Goal: Task Accomplishment & Management: Manage account settings

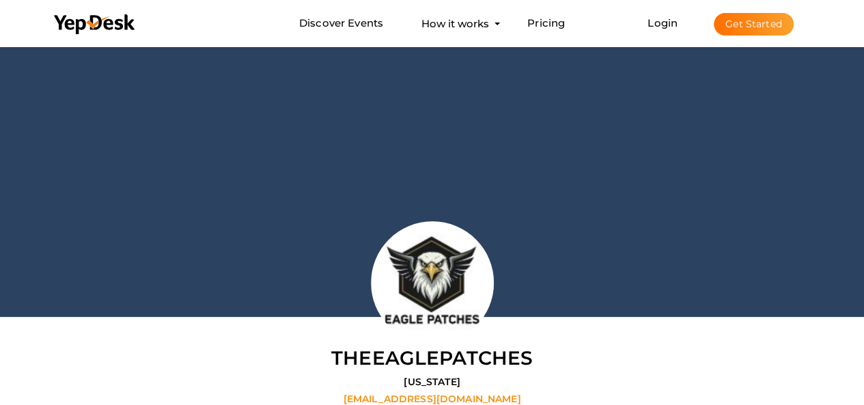
click at [601, 9] on li "Discover Events How it works Powerful Registration / Ticketing Start selling yo…" at bounding box center [433, 24] width 778 height 46
click at [737, 20] on button "Get Started" at bounding box center [754, 24] width 80 height 23
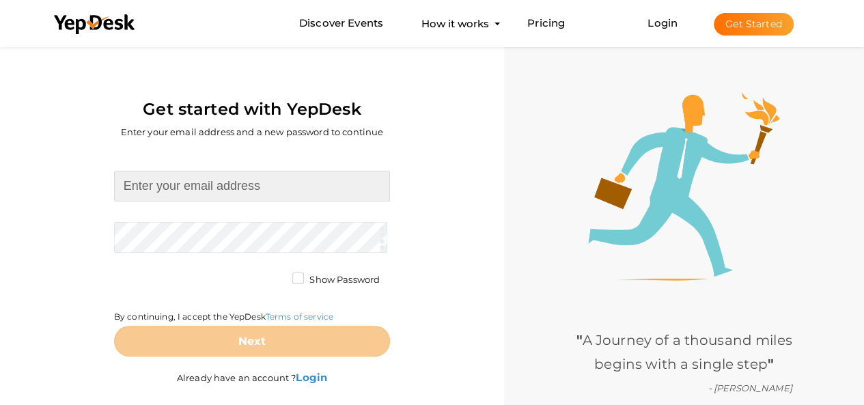
drag, startPoint x: 226, startPoint y: 173, endPoint x: 230, endPoint y: 208, distance: 35.0
click at [226, 175] on input at bounding box center [252, 186] width 276 height 31
drag, startPoint x: 303, startPoint y: 200, endPoint x: 310, endPoint y: 197, distance: 7.4
click at [306, 198] on input at bounding box center [252, 186] width 276 height 31
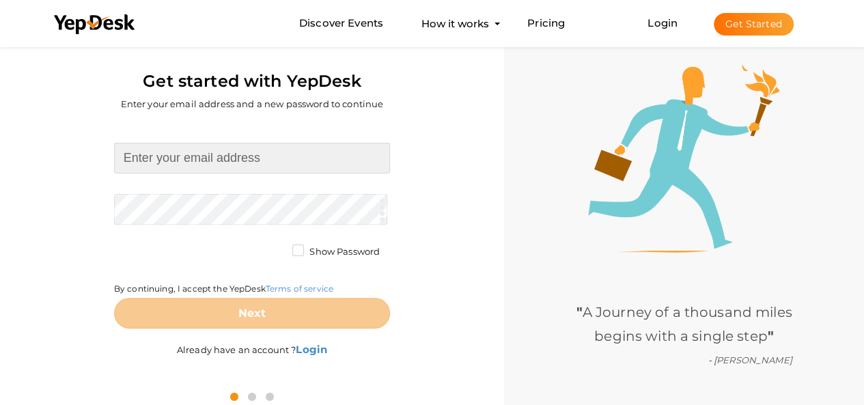
scroll to position [44, 0]
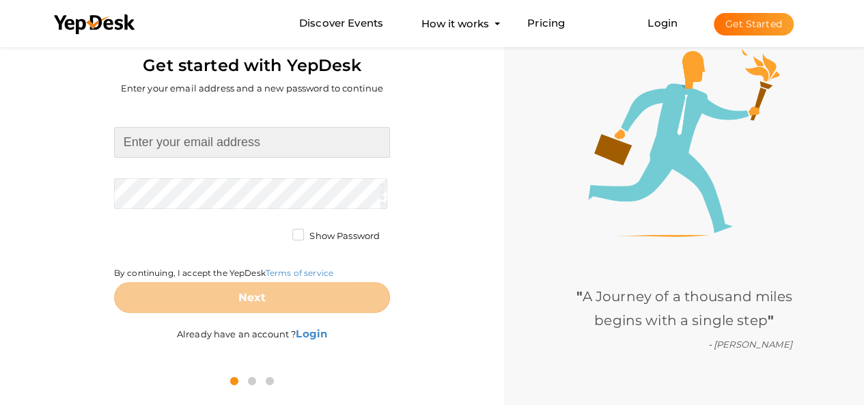
click at [279, 146] on input at bounding box center [252, 142] width 276 height 31
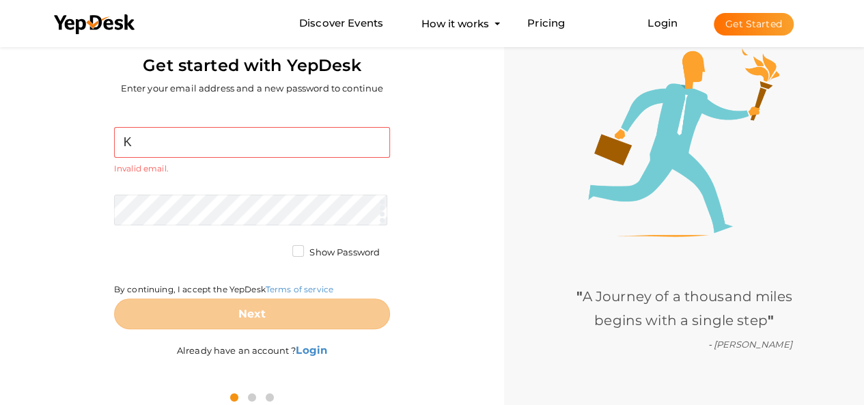
click at [292, 160] on div "K Required. Invalid email. Checking You already have a YepDesk account. Please …" at bounding box center [252, 150] width 276 height 47
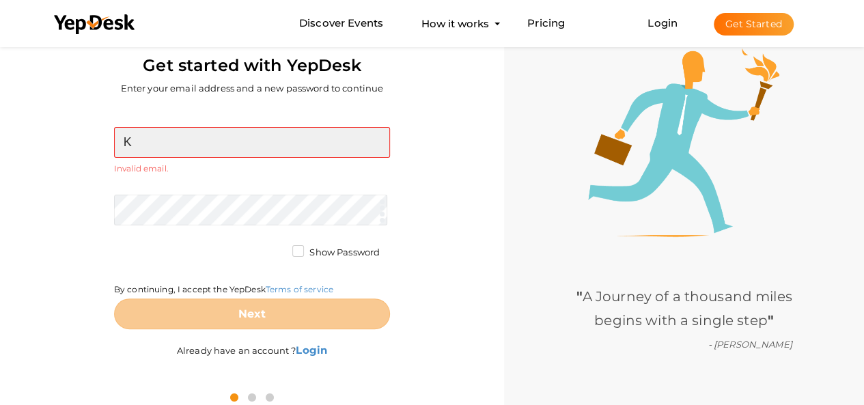
click at [301, 146] on input "K" at bounding box center [252, 142] width 276 height 31
paste input "[EMAIL_ADDRESS][DOMAIN_NAME]"
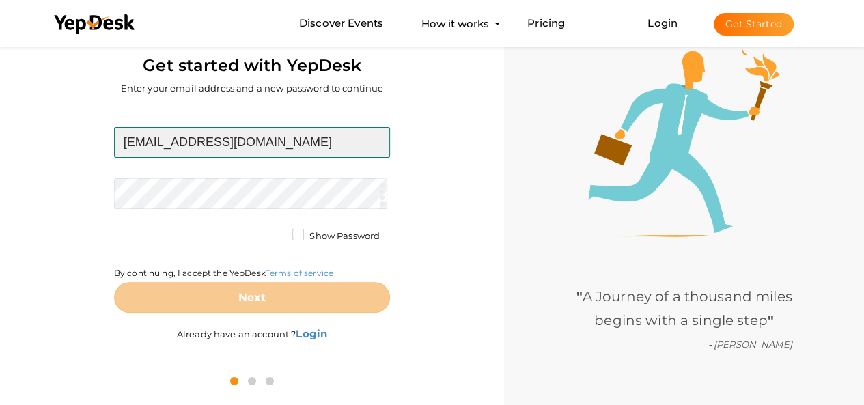
type input "[EMAIL_ADDRESS][DOMAIN_NAME]"
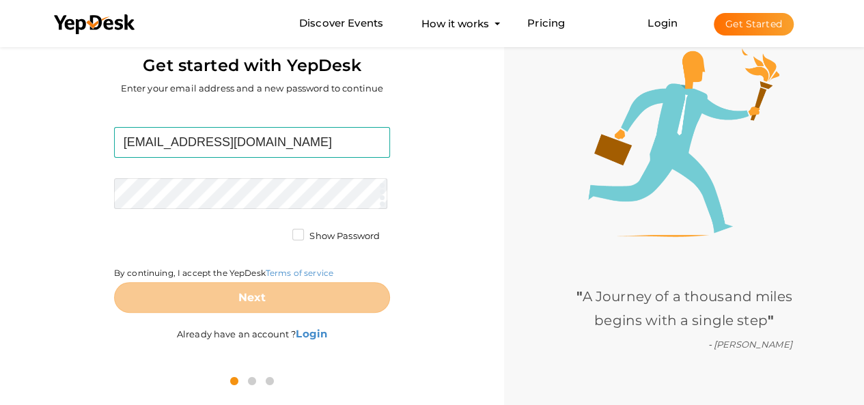
click at [271, 178] on form "koriajoyejoy@gmail.com Required. Invalid email. Checking You already have a Yep…" at bounding box center [252, 220] width 276 height 186
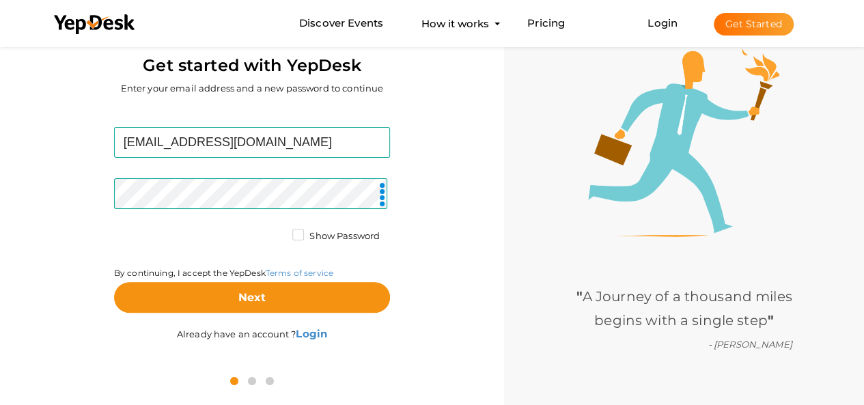
click at [357, 242] on label "Show Password" at bounding box center [335, 237] width 87 height 14
click at [279, 232] on input "Show Password" at bounding box center [279, 232] width 0 height 0
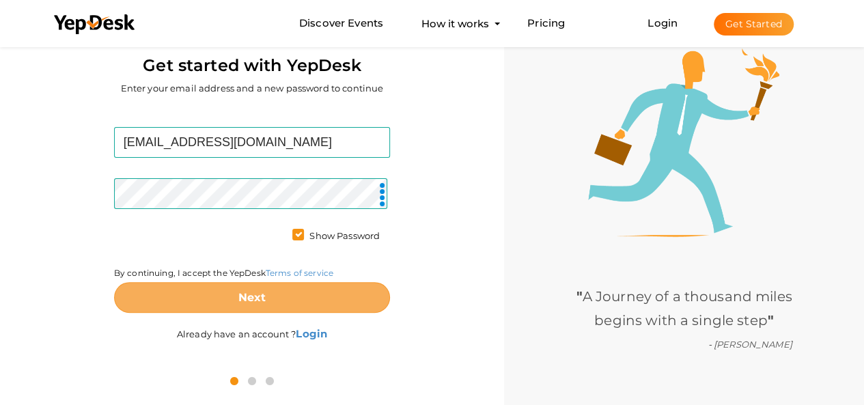
click at [330, 294] on button "Next" at bounding box center [252, 297] width 276 height 31
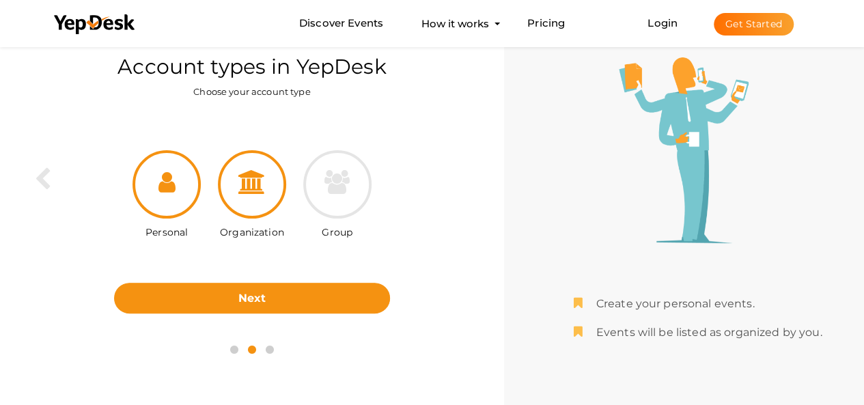
click at [267, 193] on div at bounding box center [252, 184] width 68 height 68
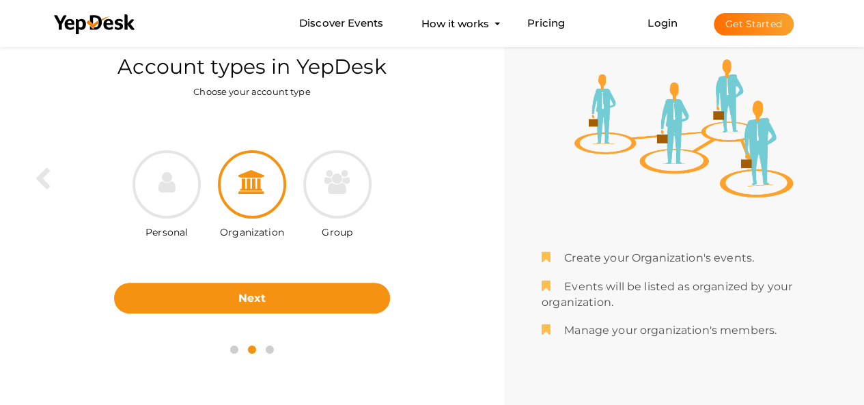
click at [271, 322] on div "Personal Organization Group Next Back" at bounding box center [252, 221] width 484 height 224
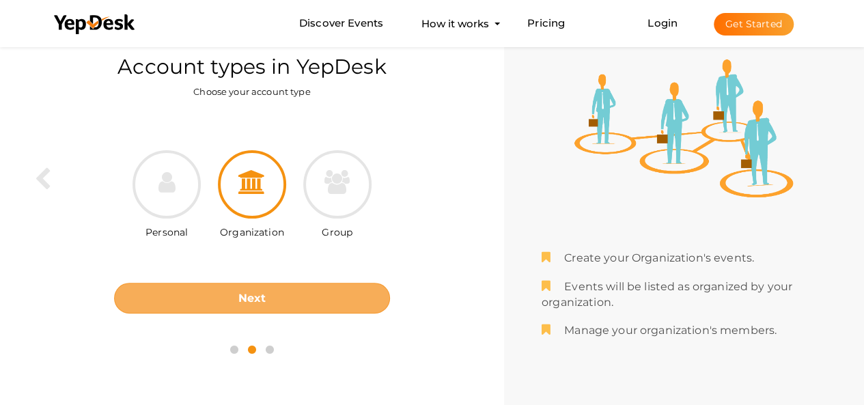
click at [280, 308] on button "Next" at bounding box center [252, 298] width 276 height 31
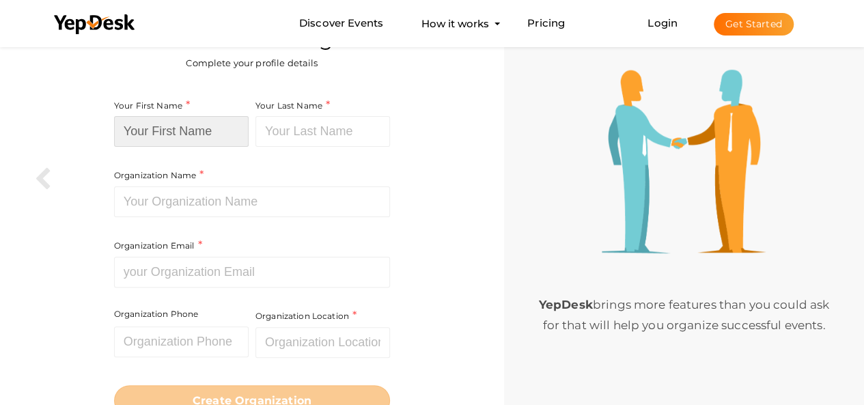
click at [234, 139] on input at bounding box center [181, 131] width 135 height 31
click at [190, 222] on div "Organization Name Required. Between two and hundred characters Name already in …" at bounding box center [252, 193] width 276 height 191
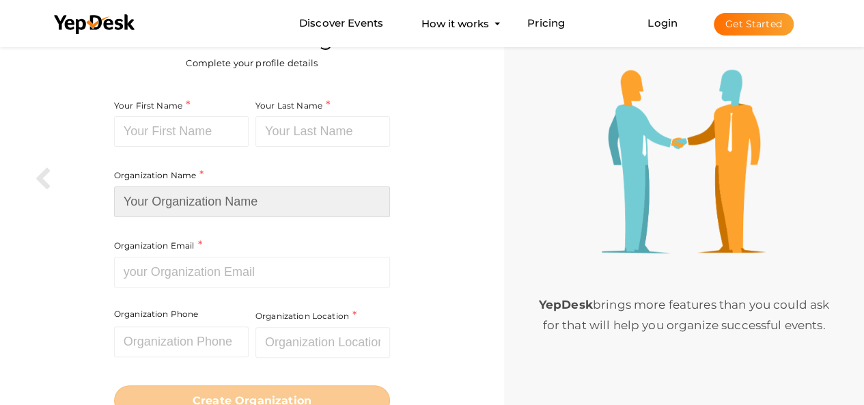
click at [202, 197] on input at bounding box center [252, 202] width 276 height 31
paste input "[EMAIL_ADDRESS][DOMAIN_NAME]"
type input "[EMAIL_ADDRESS][DOMAIN_NAME]"
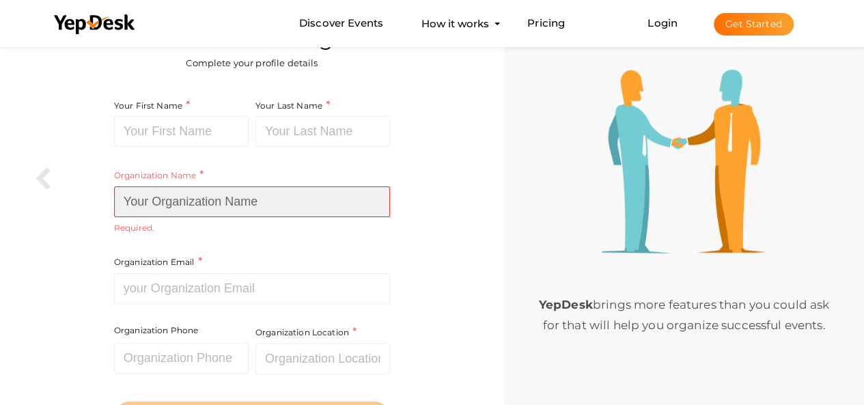
paste input "goldenrose.com.p"
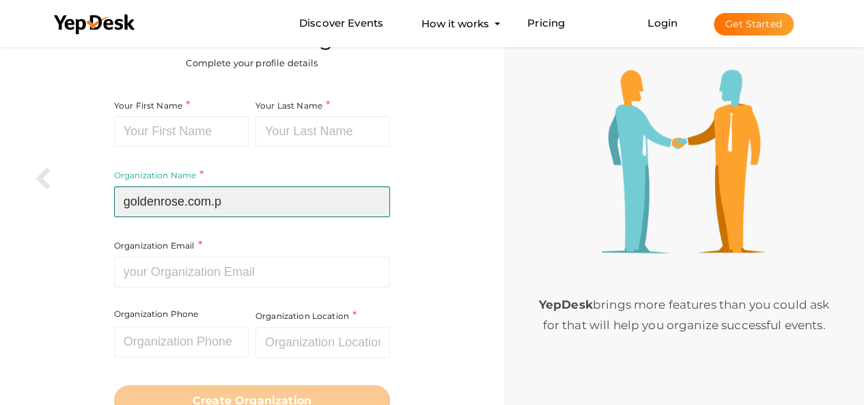
drag, startPoint x: 159, startPoint y: 203, endPoint x: 71, endPoint y: 197, distance: 88.4
click at [71, 197] on div "Your First Name Required. Must contain letters only. Must be between 2 and 20 c…" at bounding box center [252, 257] width 484 height 335
type input "goldenrose.com.p"
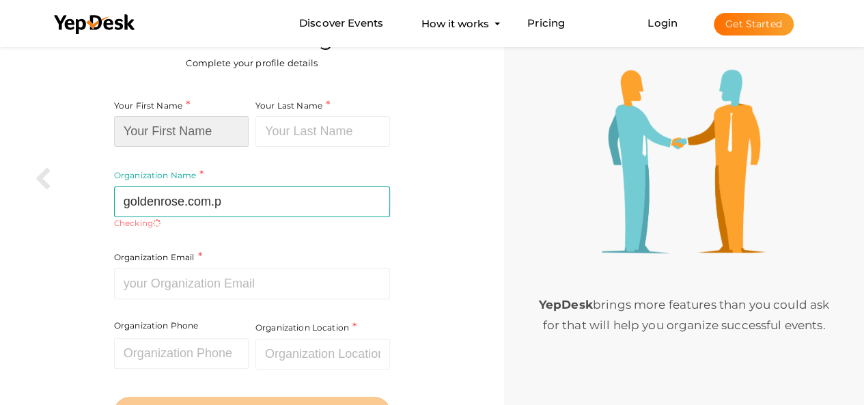
click at [174, 136] on input at bounding box center [181, 131] width 135 height 31
paste input "golden"
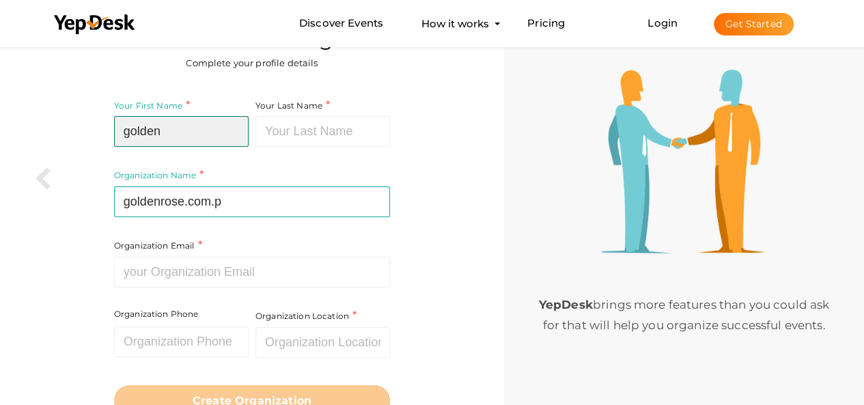
type input "golden"
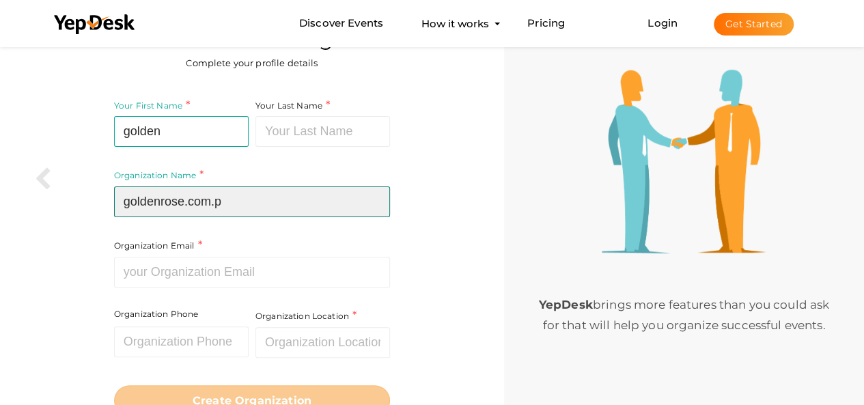
drag, startPoint x: 159, startPoint y: 197, endPoint x: 184, endPoint y: 203, distance: 25.9
click at [184, 203] on input "goldenrose.com.p" at bounding box center [252, 202] width 276 height 31
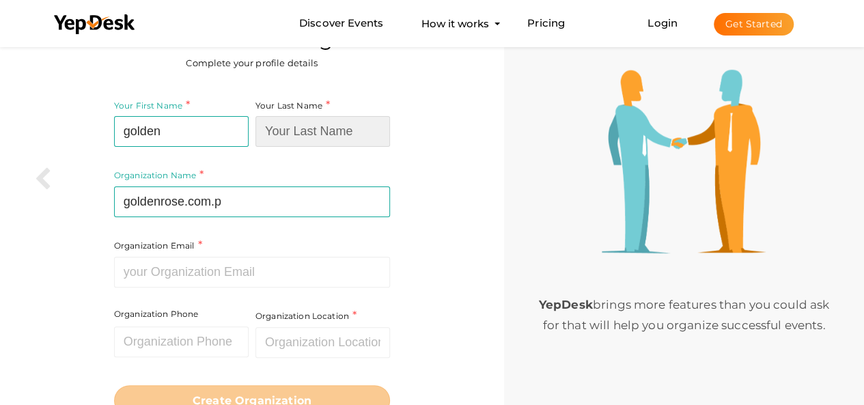
click at [285, 143] on input at bounding box center [323, 131] width 135 height 31
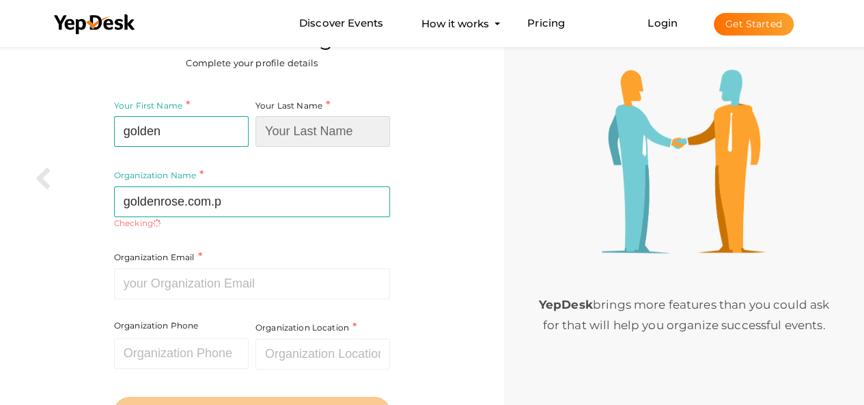
paste input "rose"
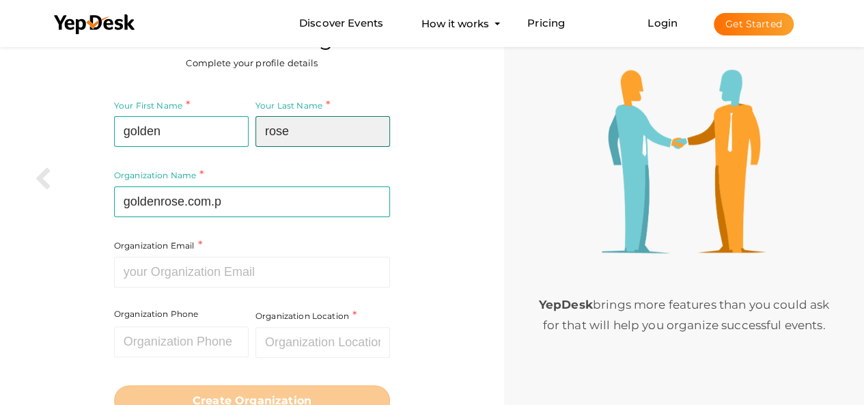
type input "rose"
click at [228, 218] on div "Organization Name goldenrose.com.p Required. Between two and hundred characters…" at bounding box center [252, 193] width 276 height 191
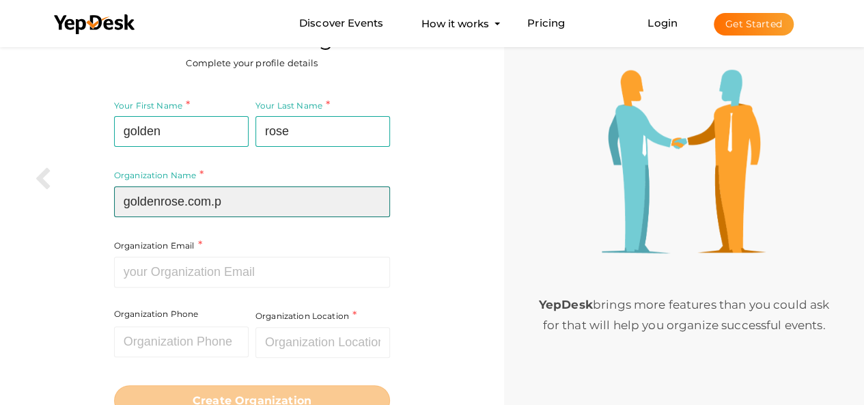
click at [231, 193] on input "goldenrose.com.p" at bounding box center [252, 202] width 276 height 31
type input "goldenrose.com.pk"
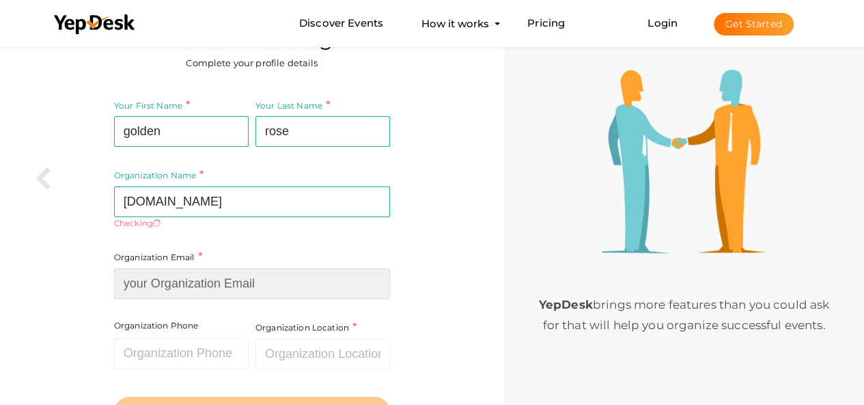
click at [201, 258] on div "Organization Email Required. Invalid email." at bounding box center [252, 274] width 276 height 50
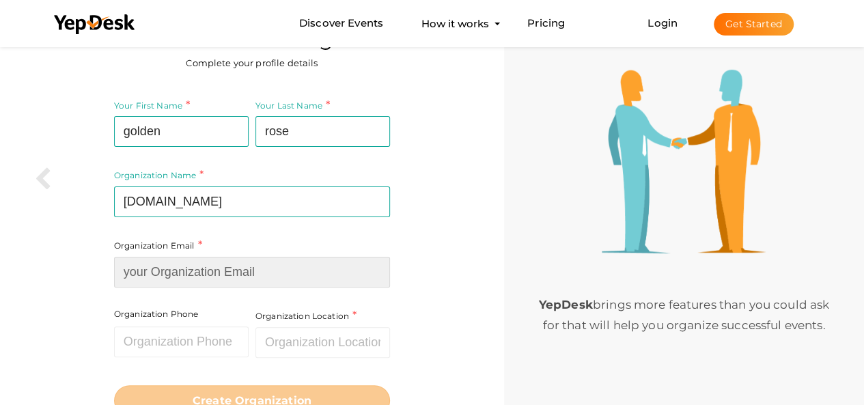
click at [204, 279] on input at bounding box center [252, 272] width 276 height 31
paste input "info@goldenrose.com.pk"
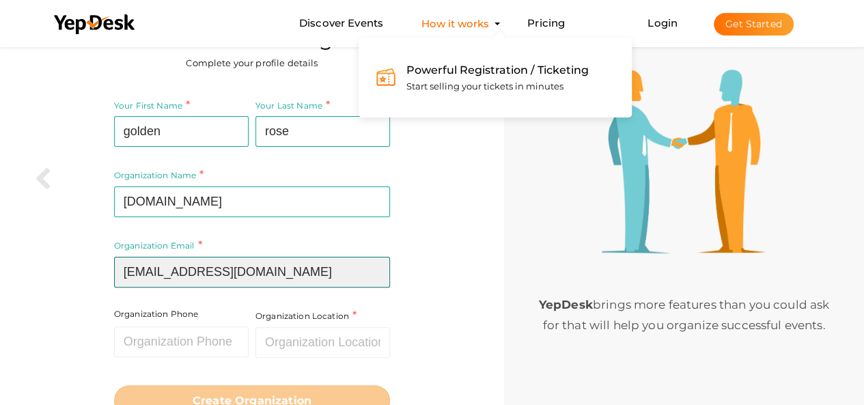
scroll to position [102, 0]
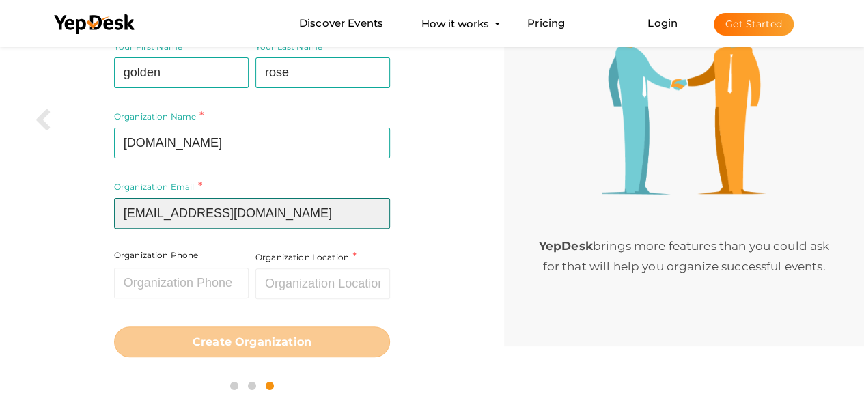
type input "info@goldenrose.com.pk"
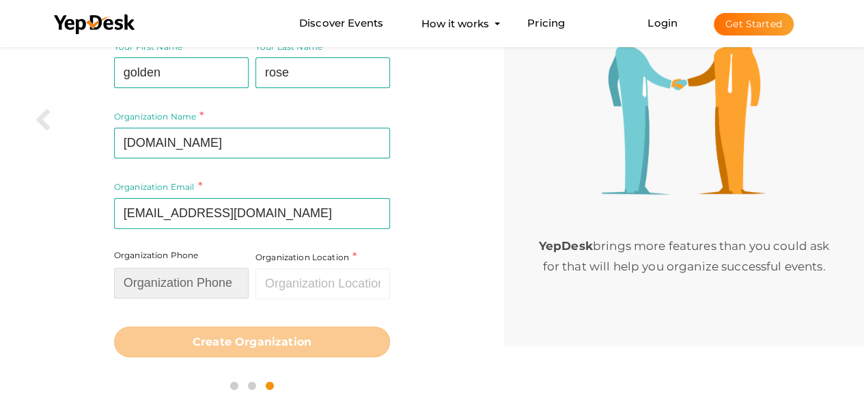
click at [217, 288] on input "text" at bounding box center [181, 283] width 135 height 31
paste input "+92328-2011559"
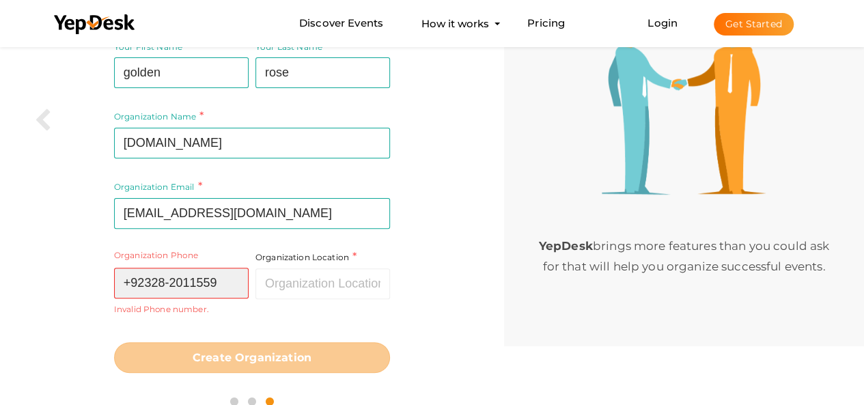
type input "+92328-2011559"
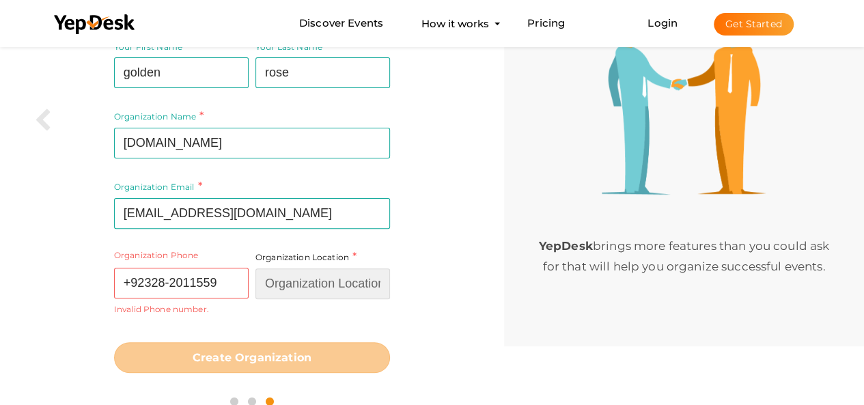
click at [333, 284] on input "text" at bounding box center [323, 284] width 135 height 31
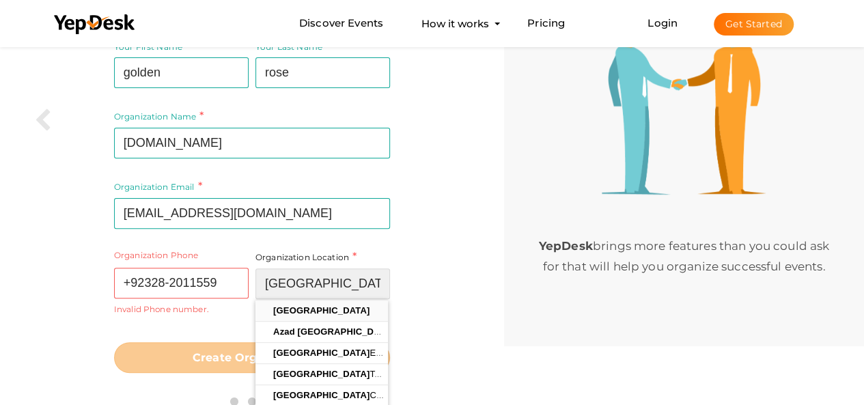
type input "[GEOGRAPHIC_DATA]"
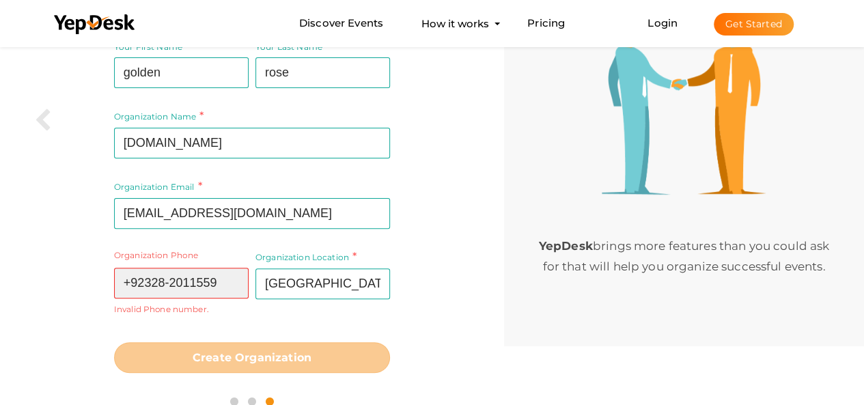
click at [137, 280] on input "+92328-2011559" at bounding box center [181, 283] width 135 height 31
click at [168, 284] on input "92328-2011559" at bounding box center [181, 283] width 135 height 31
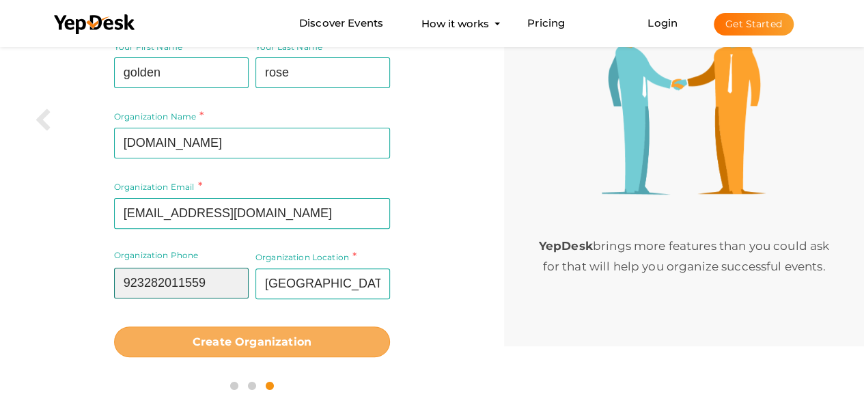
type input "923282011559"
click at [211, 335] on b "Create Organization" at bounding box center [252, 341] width 119 height 13
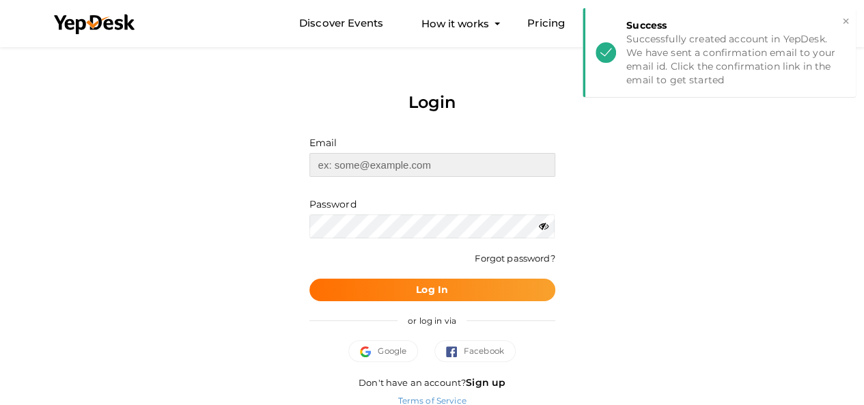
type input "[EMAIL_ADDRESS][DOMAIN_NAME]"
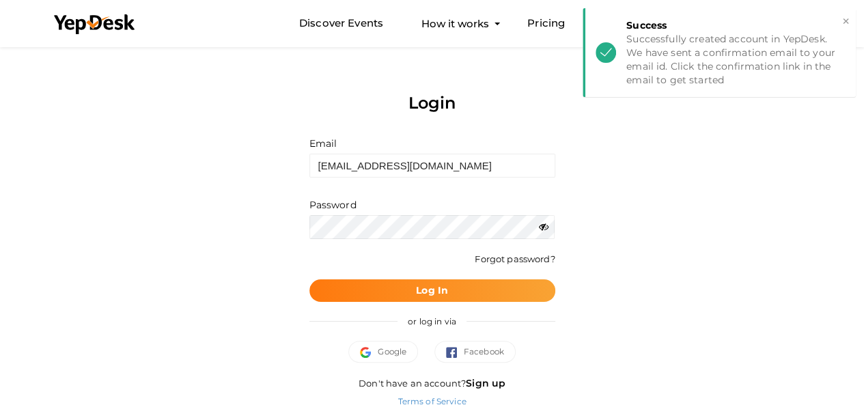
click at [451, 281] on button "Log In" at bounding box center [433, 290] width 246 height 23
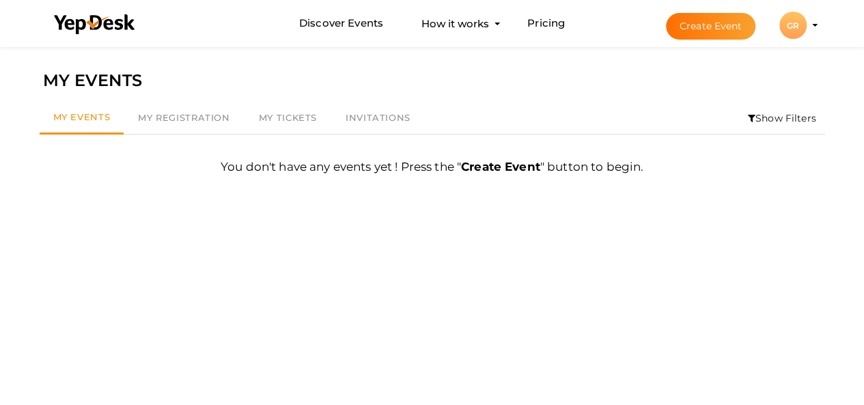
click at [810, 27] on li "Create Event GR GR golden rose koriajoyejoy@gmail.com Personal Profile My Event…" at bounding box center [730, 25] width 182 height 49
click at [800, 25] on div "GR" at bounding box center [793, 25] width 27 height 27
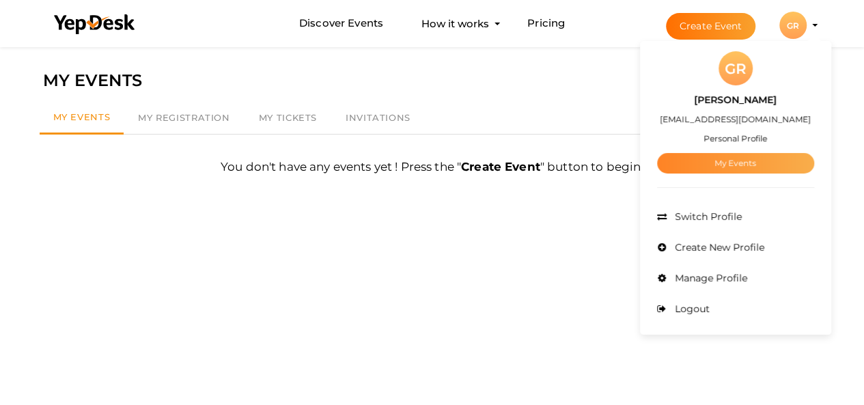
click at [748, 162] on link "My Events" at bounding box center [735, 163] width 157 height 20
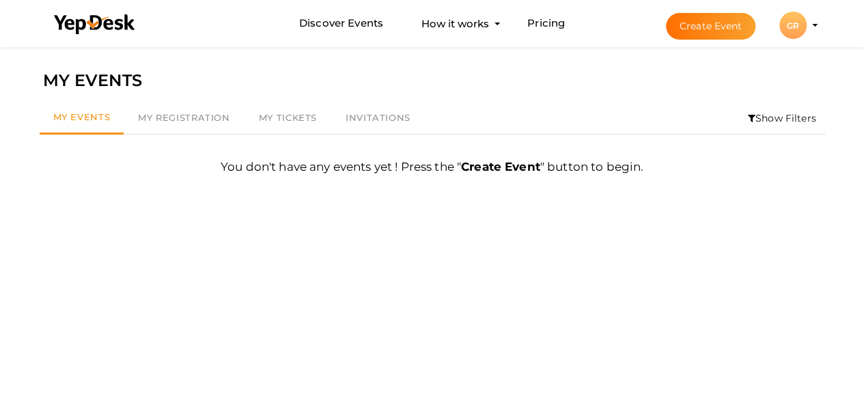
click at [806, 25] on div "GR" at bounding box center [793, 25] width 27 height 27
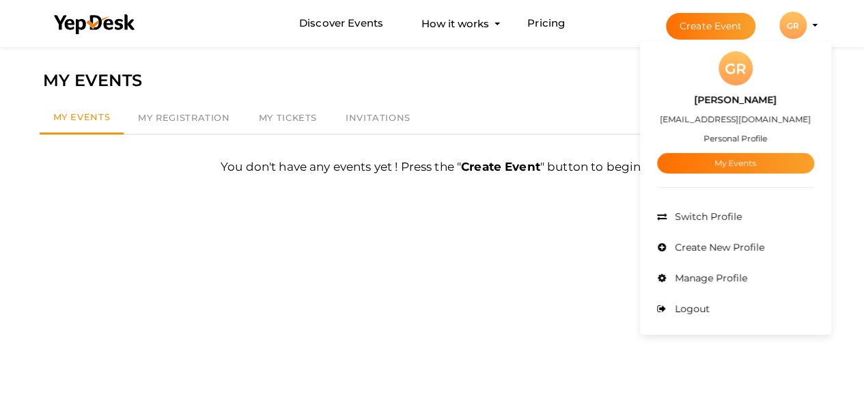
click at [754, 99] on label "[PERSON_NAME]" at bounding box center [735, 100] width 83 height 16
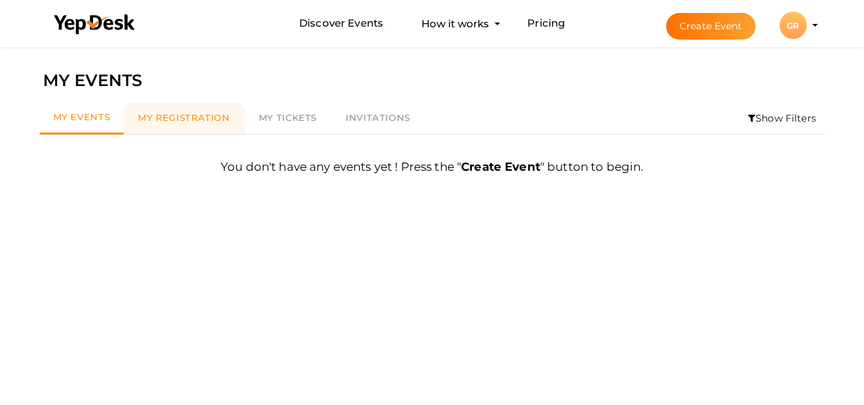
click at [176, 113] on span "My Registration" at bounding box center [184, 117] width 92 height 11
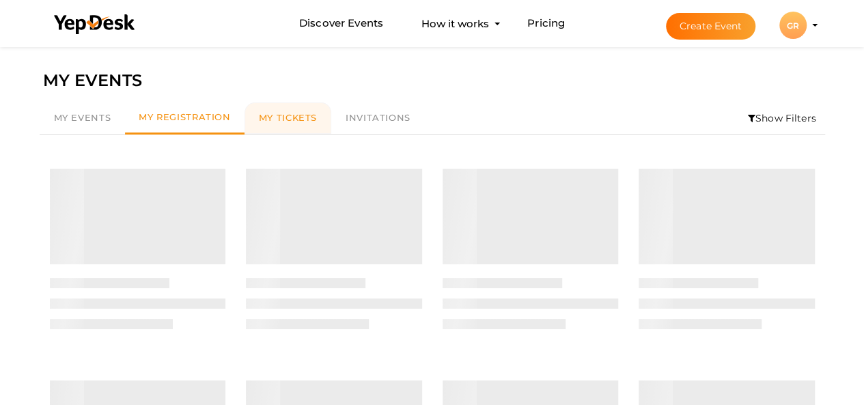
click at [289, 125] on link "My Tickets" at bounding box center [288, 117] width 87 height 31
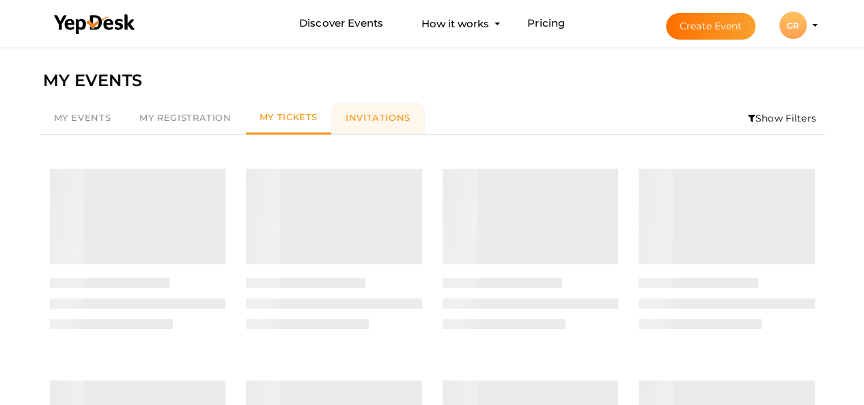
click at [357, 120] on span "Invitations" at bounding box center [378, 117] width 65 height 11
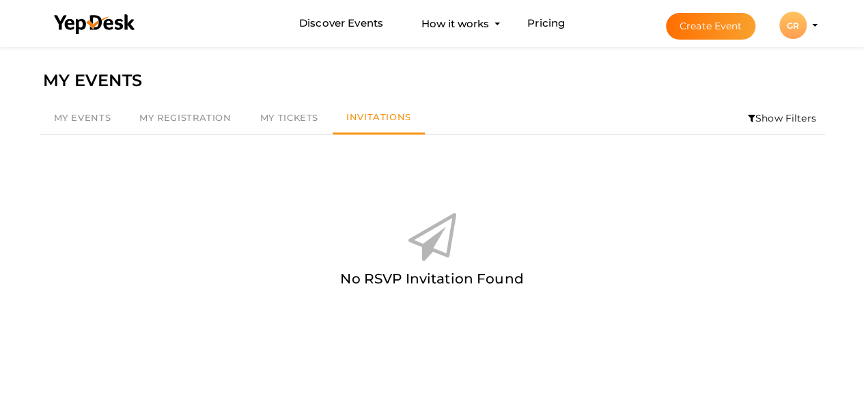
click at [794, 20] on div "GR" at bounding box center [793, 25] width 27 height 27
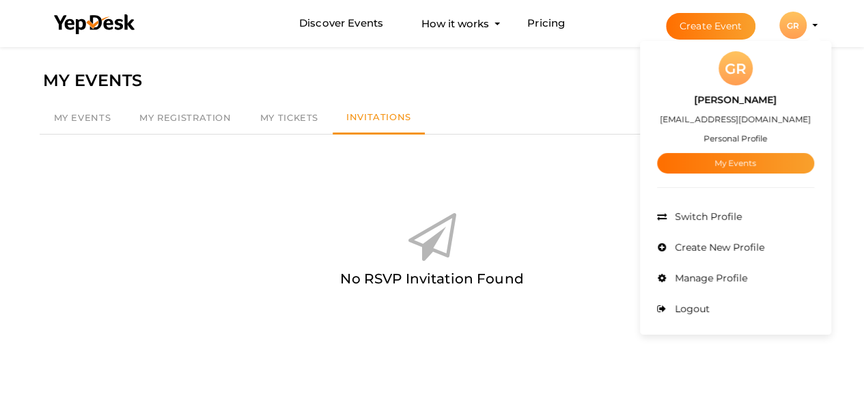
click at [726, 13] on button "Create Event" at bounding box center [711, 26] width 90 height 27
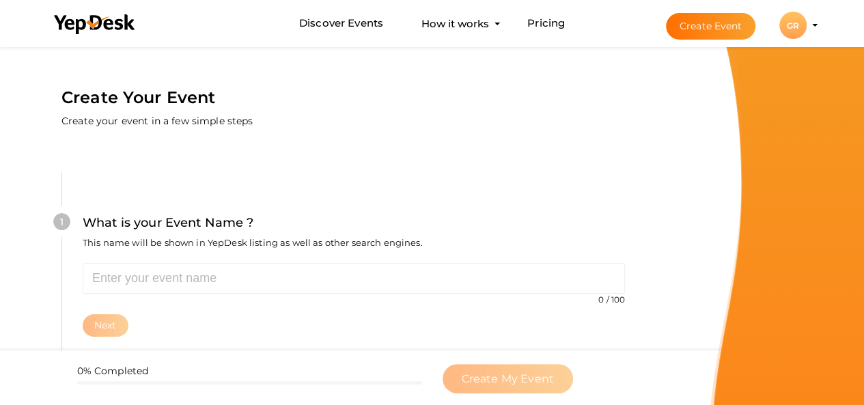
click at [794, 27] on div "GR" at bounding box center [793, 25] width 27 height 27
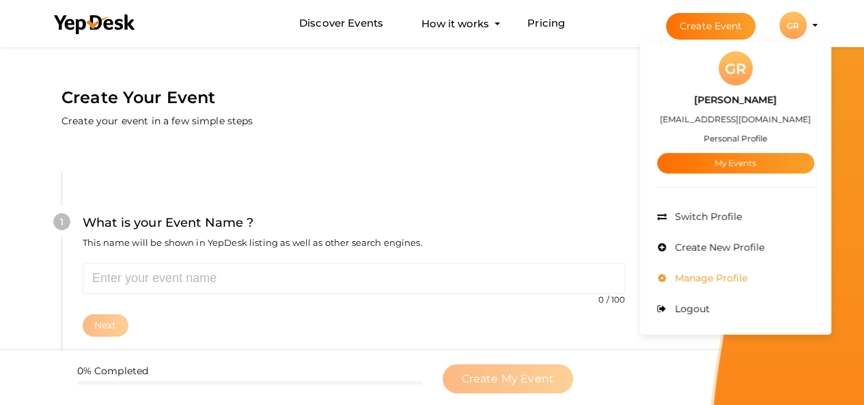
click at [716, 265] on li "Manage Profile" at bounding box center [735, 278] width 157 height 31
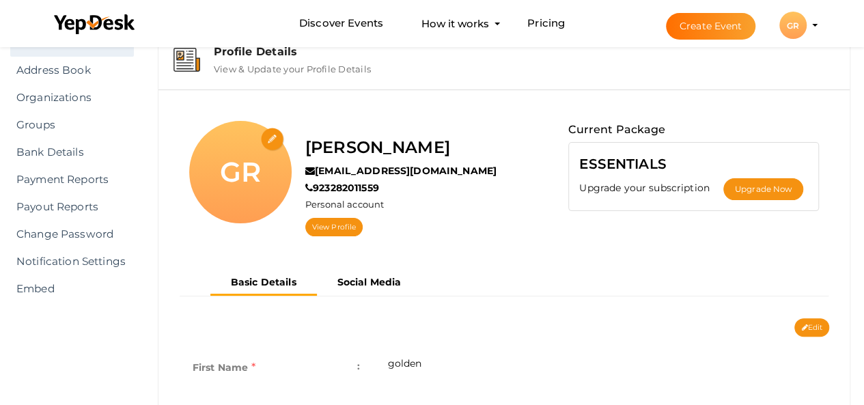
scroll to position [68, 0]
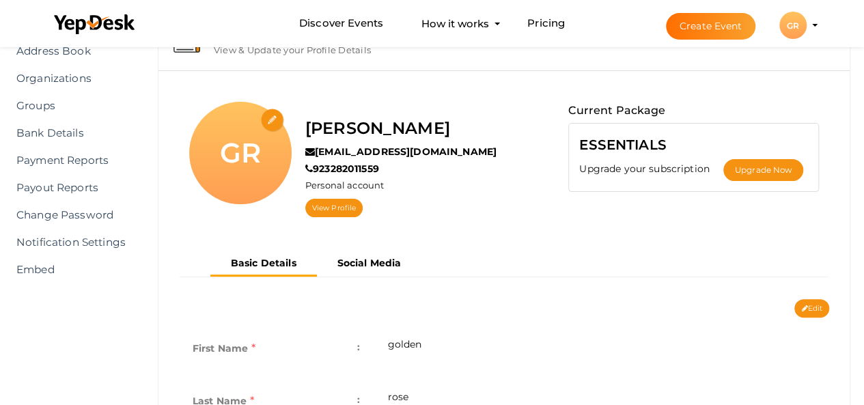
click at [264, 118] on input "file" at bounding box center [273, 121] width 24 height 24
click at [273, 118] on input "file" at bounding box center [273, 121] width 24 height 24
type input "C:\fakepath\Screenshot 2025-09-22 150813.png"
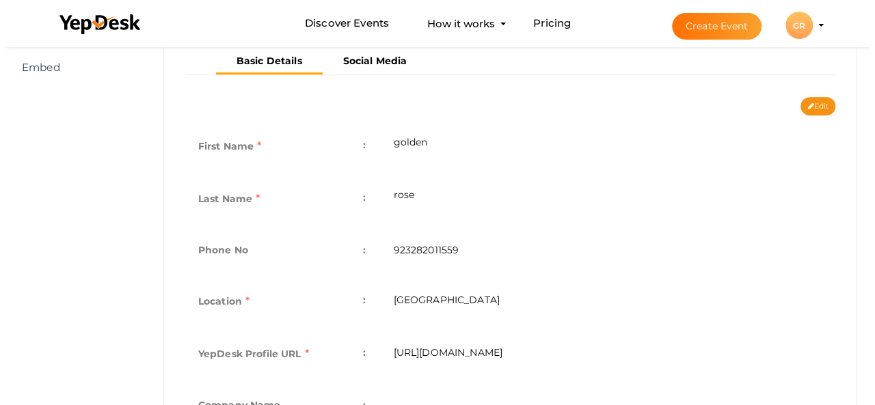
scroll to position [273, 0]
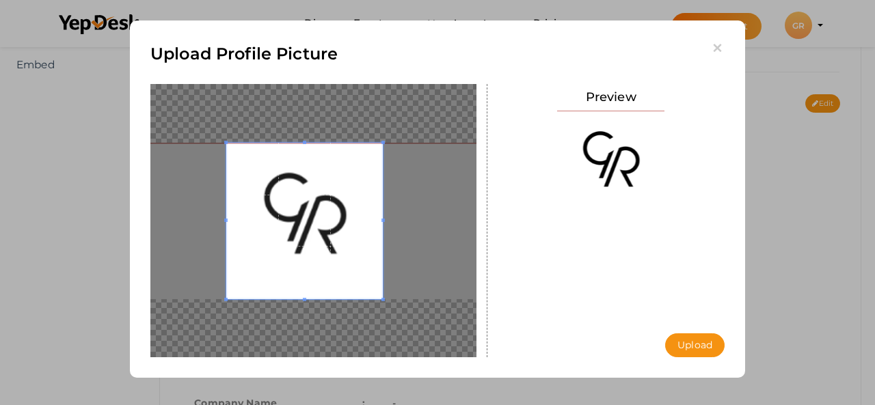
drag, startPoint x: 309, startPoint y: 219, endPoint x: 284, endPoint y: 217, distance: 24.7
click at [284, 217] on span at bounding box center [304, 221] width 156 height 156
click at [709, 344] on button "Upload" at bounding box center [694, 345] width 59 height 24
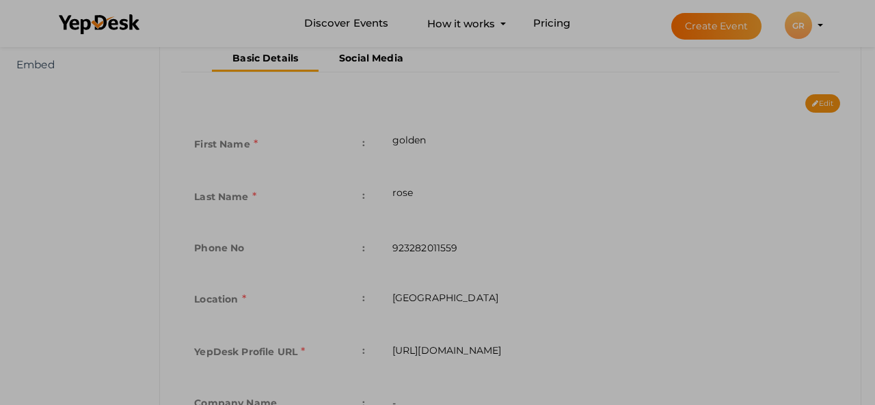
scroll to position [0, 0]
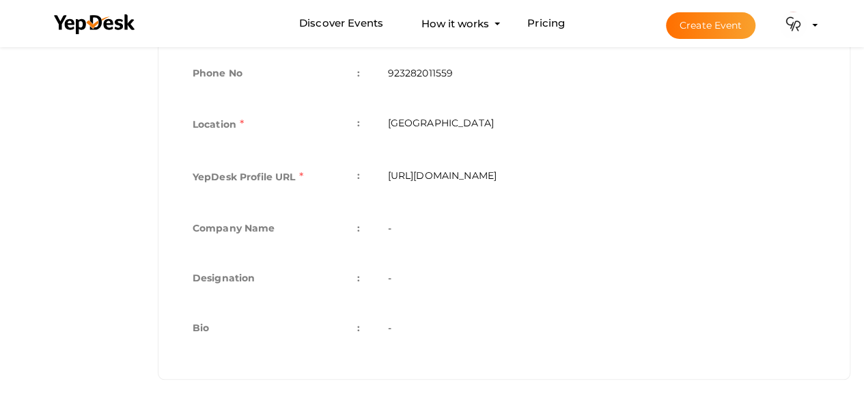
scroll to position [448, 0]
click at [379, 226] on td "-" at bounding box center [602, 229] width 456 height 50
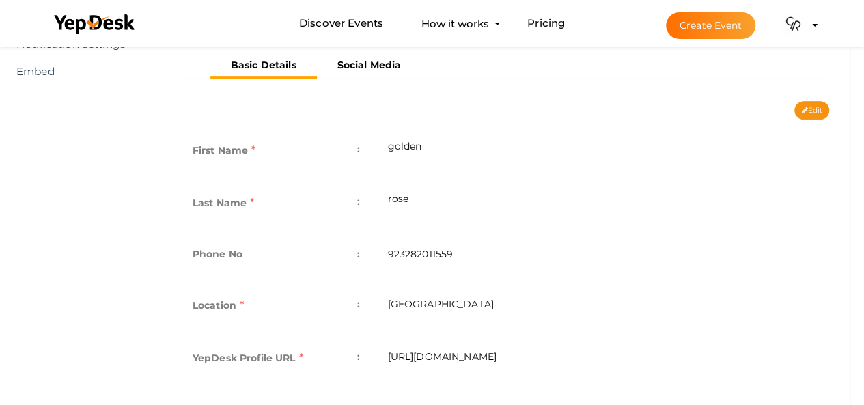
scroll to position [243, 0]
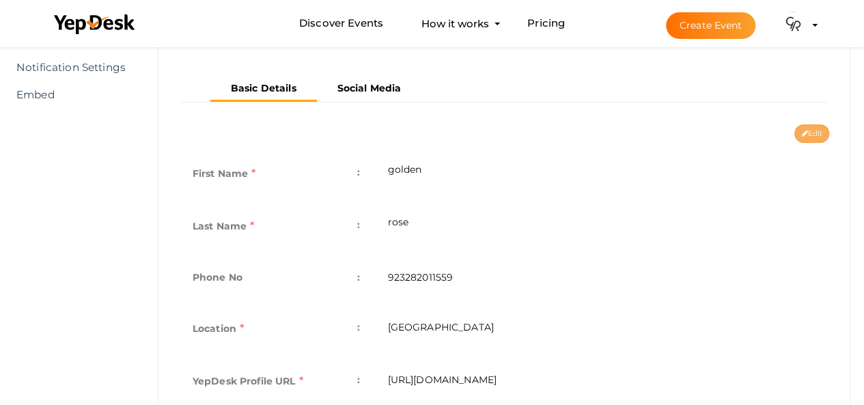
click at [812, 137] on button "Edit" at bounding box center [812, 133] width 35 height 18
type input "golden"
type input "rose"
type input "923282011559"
type input "[GEOGRAPHIC_DATA]"
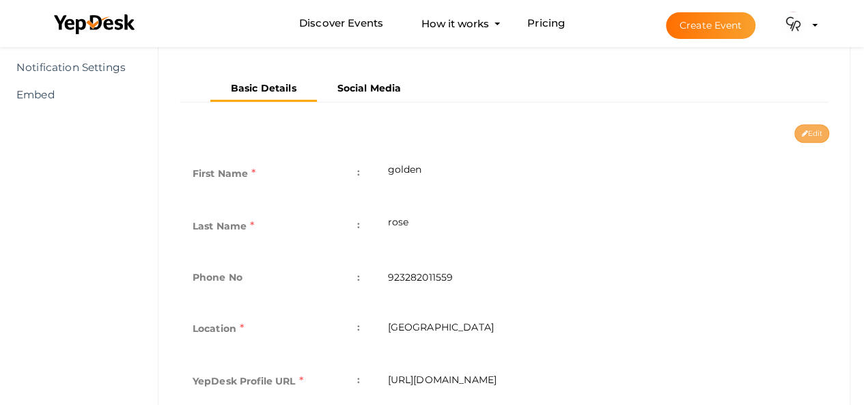
type input "golden-rose"
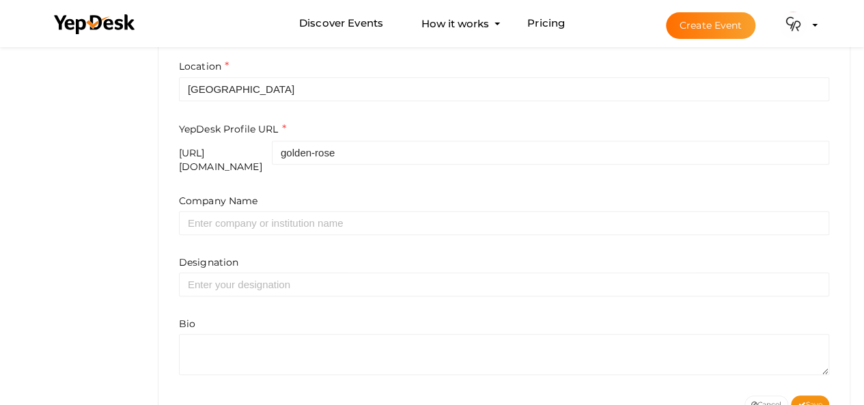
scroll to position [517, 0]
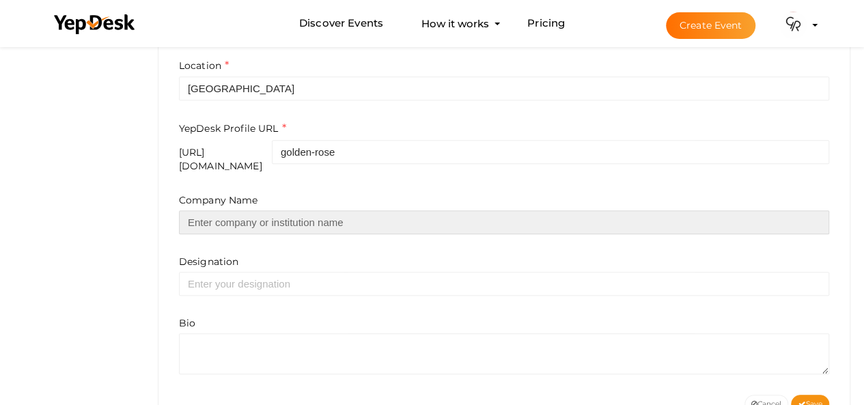
click at [320, 210] on input "text" at bounding box center [504, 222] width 650 height 24
drag, startPoint x: 238, startPoint y: 214, endPoint x: 376, endPoint y: 213, distance: 138.0
click at [376, 213] on input "[DOMAIN_NAME]" at bounding box center [504, 222] width 650 height 24
type input "goldenrose"
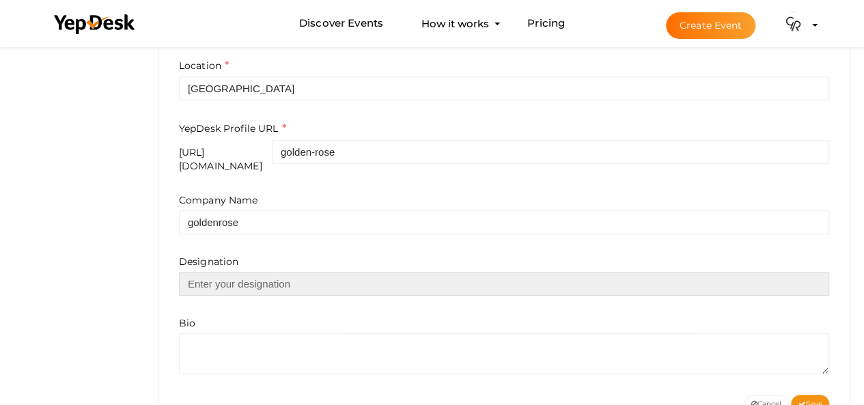
click at [245, 278] on input "text" at bounding box center [504, 284] width 650 height 24
paste input "[PERSON_NAME] Pakistan is a leading cosmetics brand offering high-quality beaut…"
type input "[PERSON_NAME] Pakistan is a leading cosmetics brand offering high-quality beaut…"
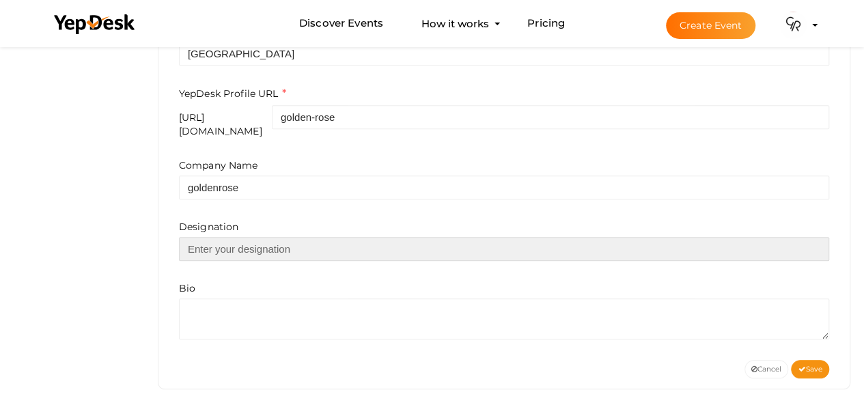
scroll to position [0, 0]
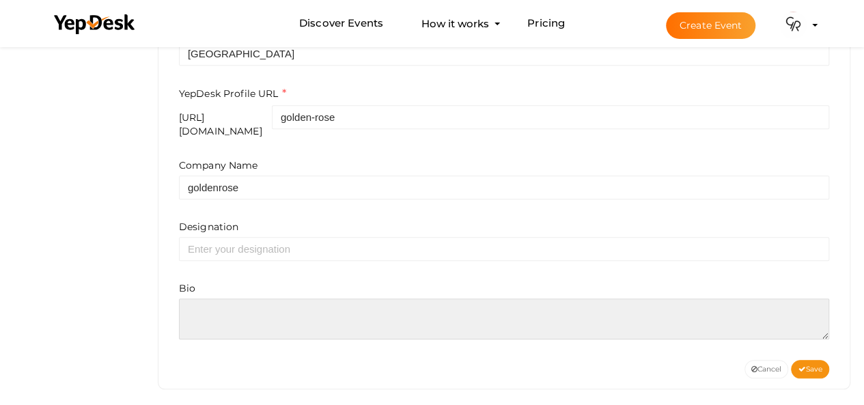
click at [389, 301] on textarea at bounding box center [504, 319] width 650 height 41
paste textarea "[PERSON_NAME] Pakistan is a leading cosmetics brand offering high-quality beaut…"
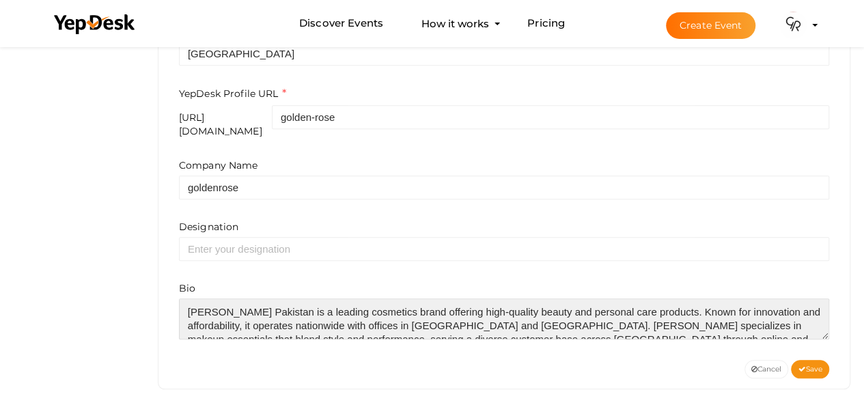
scroll to position [6, 0]
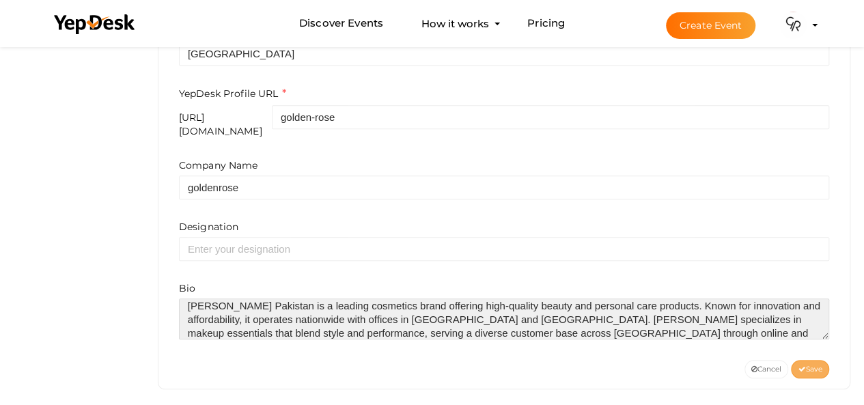
type textarea "[PERSON_NAME] Pakistan is a leading cosmetics brand offering high-quality beaut…"
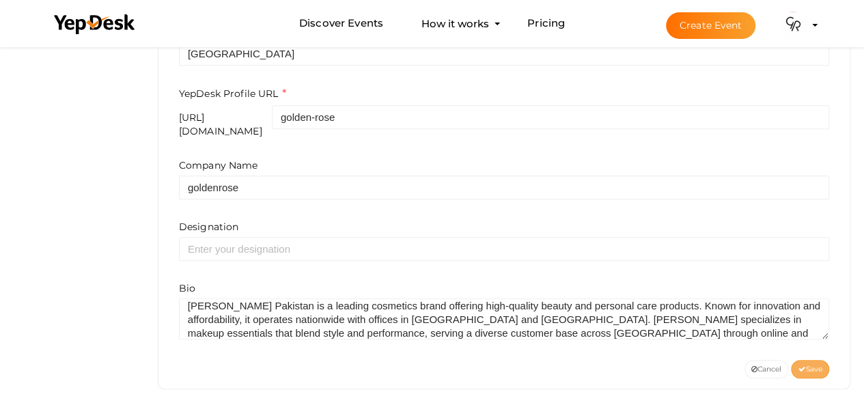
click at [804, 365] on span "Save" at bounding box center [810, 369] width 25 height 9
click at [803, 28] on img at bounding box center [793, 25] width 27 height 27
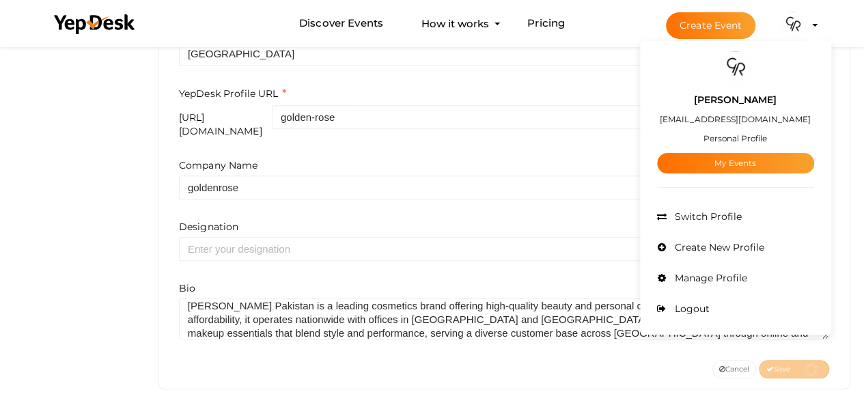
scroll to position [521, 0]
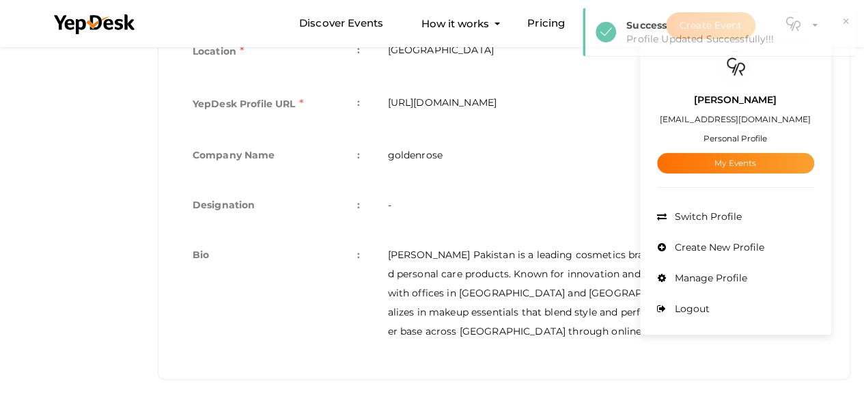
click at [741, 136] on small "Personal Profile" at bounding box center [736, 138] width 64 height 10
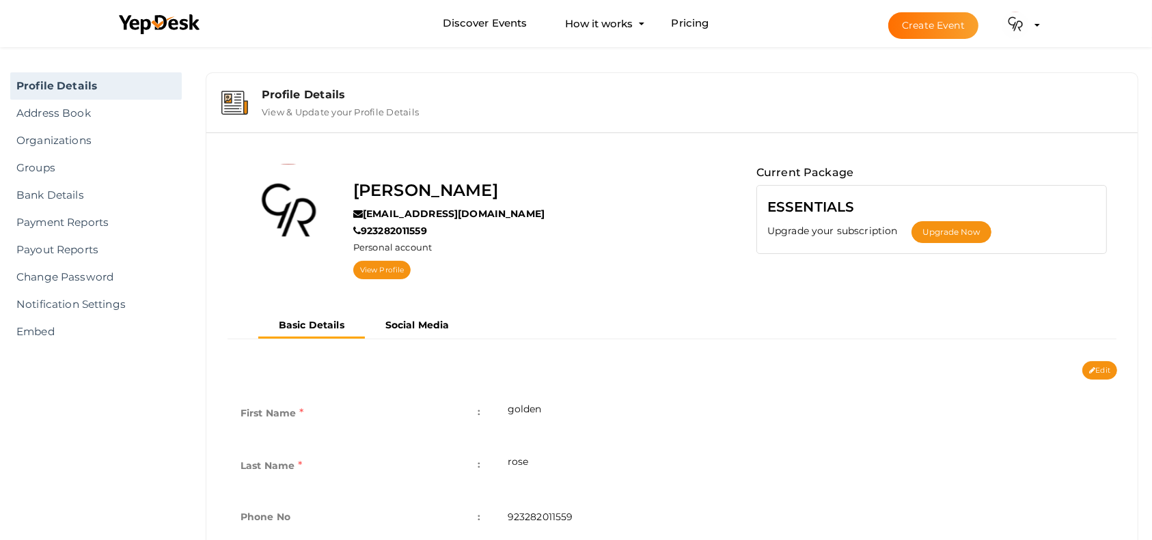
scroll to position [0, 0]
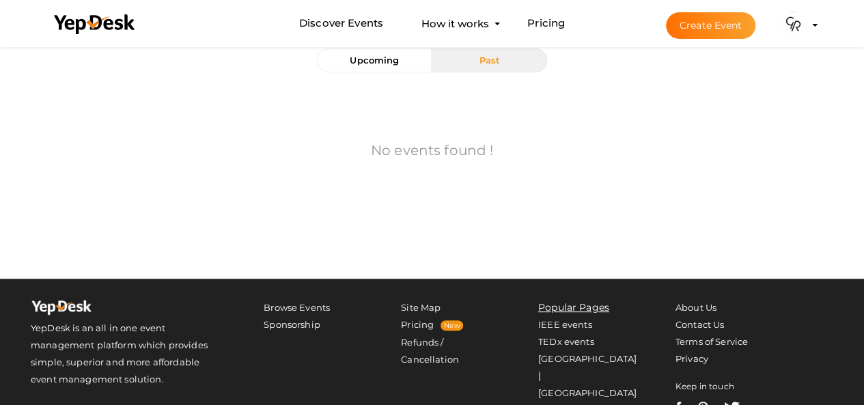
scroll to position [137, 0]
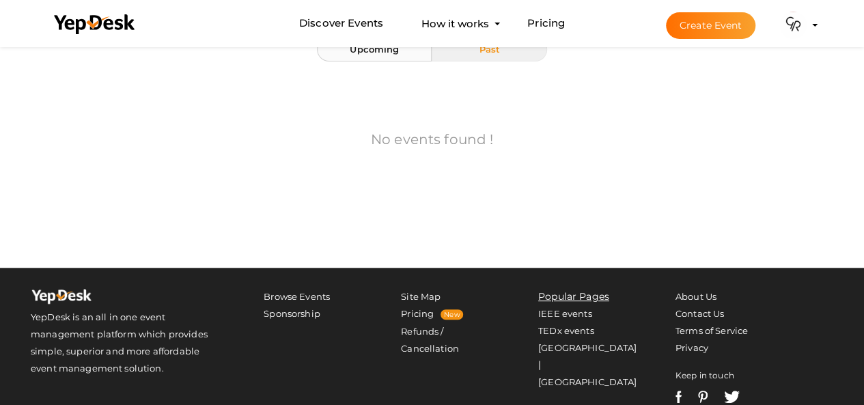
click at [374, 55] on button "Upcoming" at bounding box center [374, 50] width 115 height 24
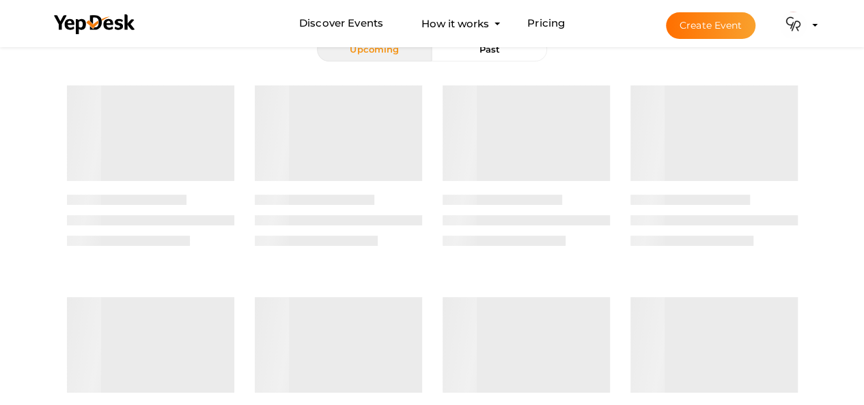
scroll to position [0, 0]
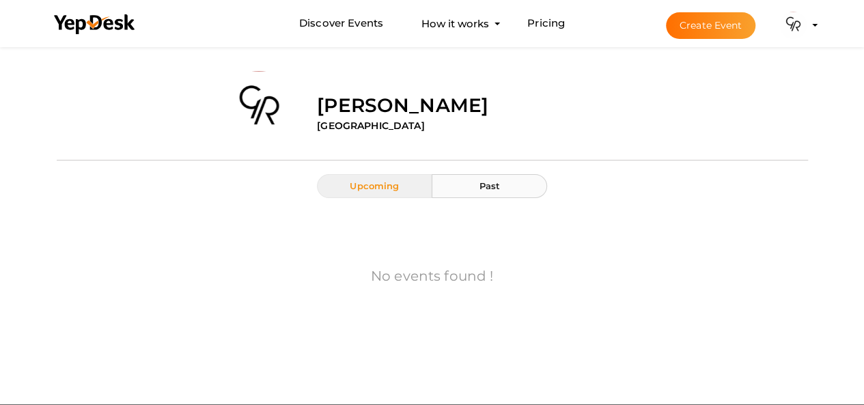
click at [498, 177] on button "Past" at bounding box center [489, 186] width 115 height 24
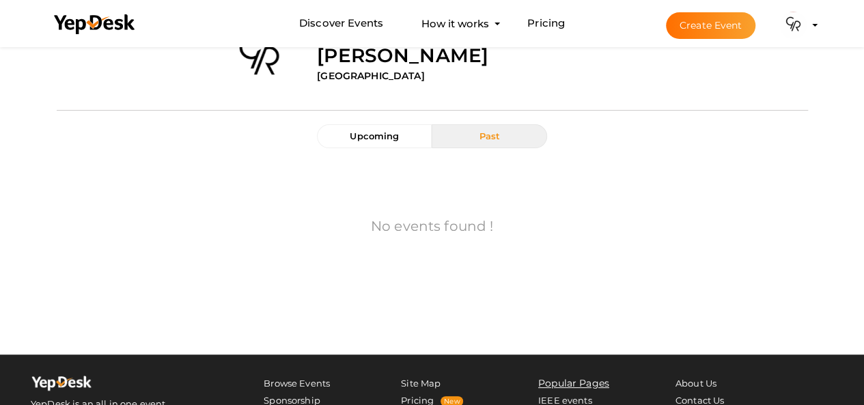
scroll to position [68, 0]
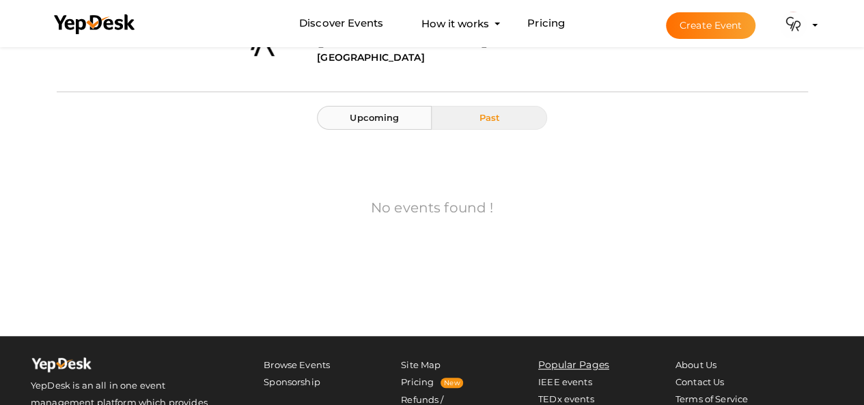
click at [396, 118] on span "Upcoming" at bounding box center [374, 117] width 49 height 11
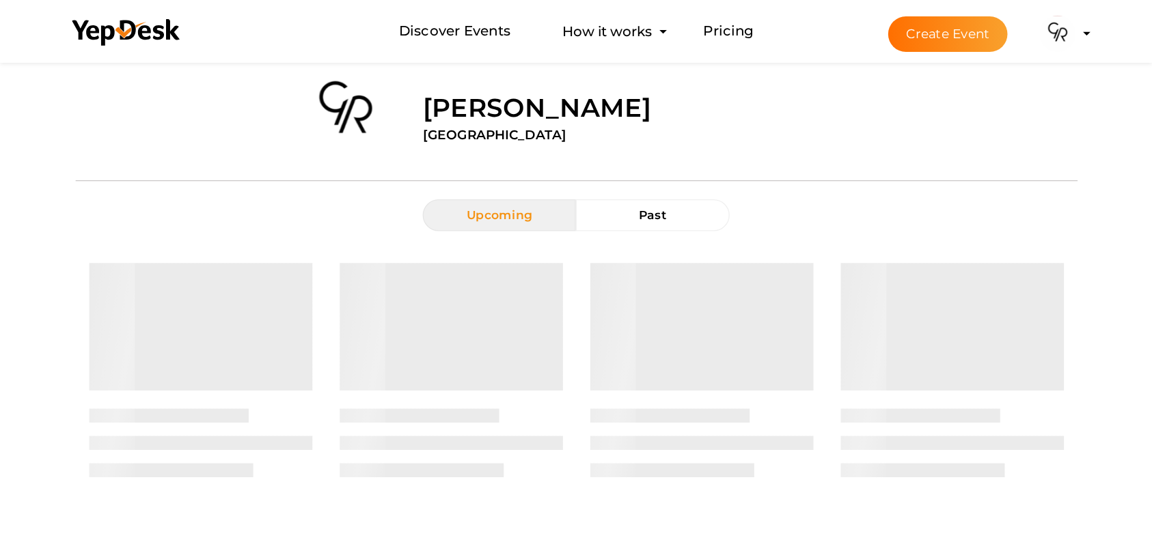
scroll to position [0, 0]
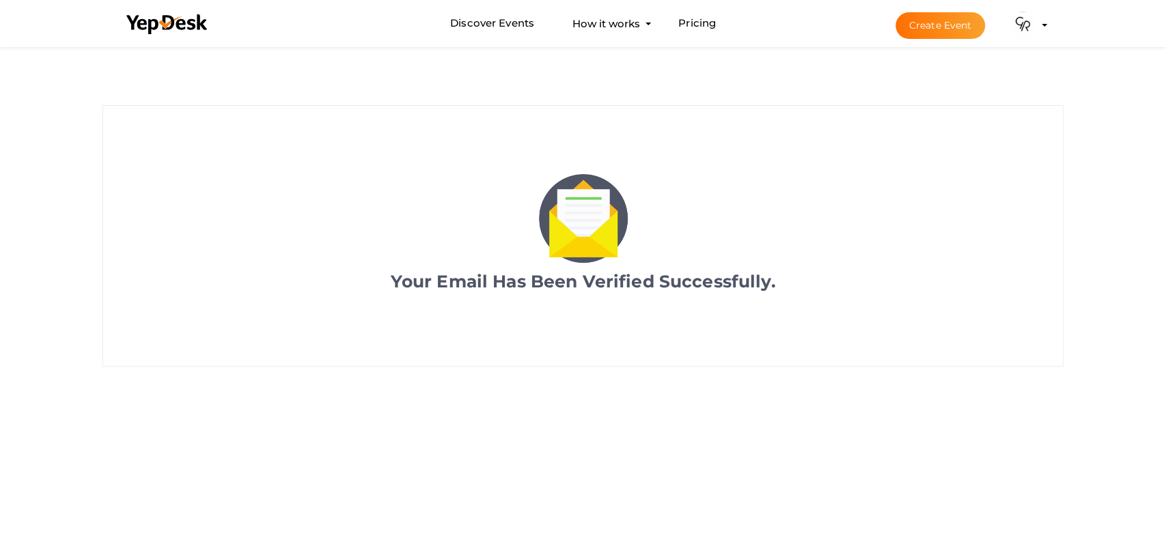
click at [1022, 29] on img at bounding box center [1022, 25] width 27 height 27
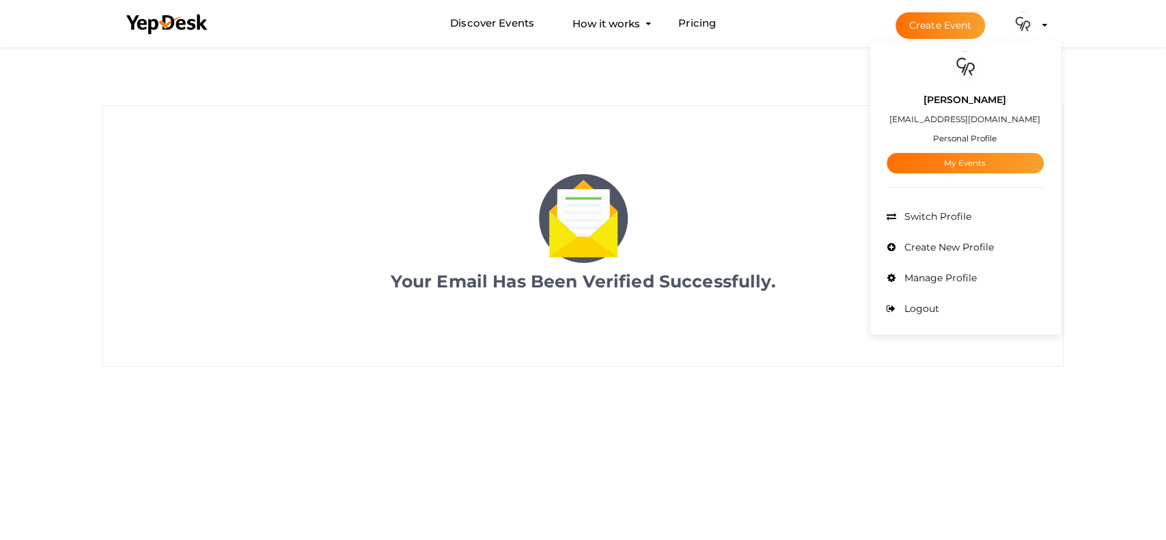
click at [971, 96] on label "[PERSON_NAME]" at bounding box center [965, 100] width 83 height 16
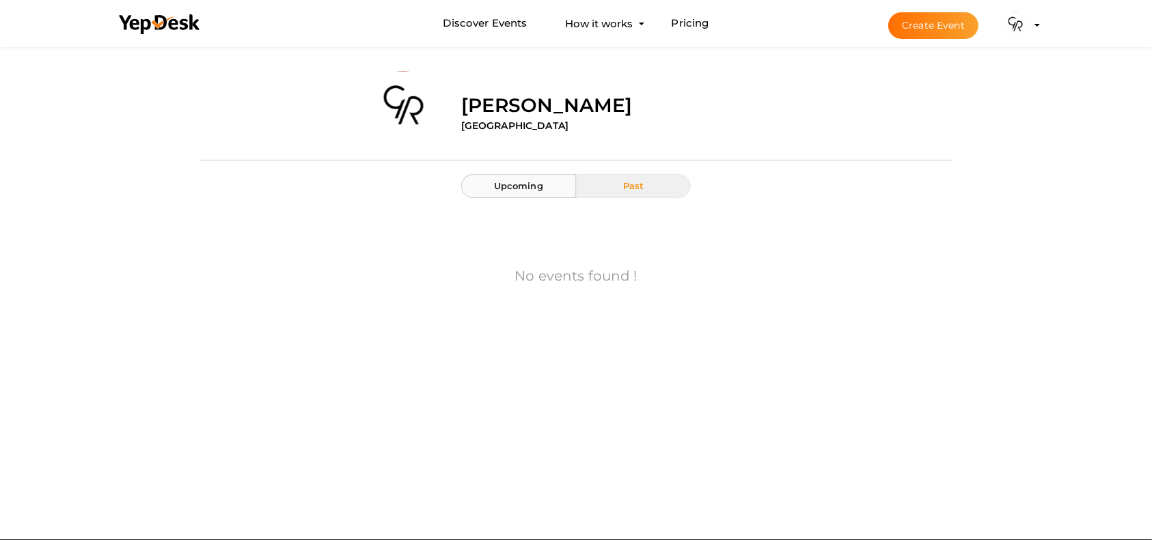
click at [567, 181] on button "Upcoming" at bounding box center [518, 186] width 115 height 24
click at [536, 102] on label "[PERSON_NAME]" at bounding box center [547, 105] width 172 height 27
click at [1016, 36] on img at bounding box center [1015, 25] width 27 height 27
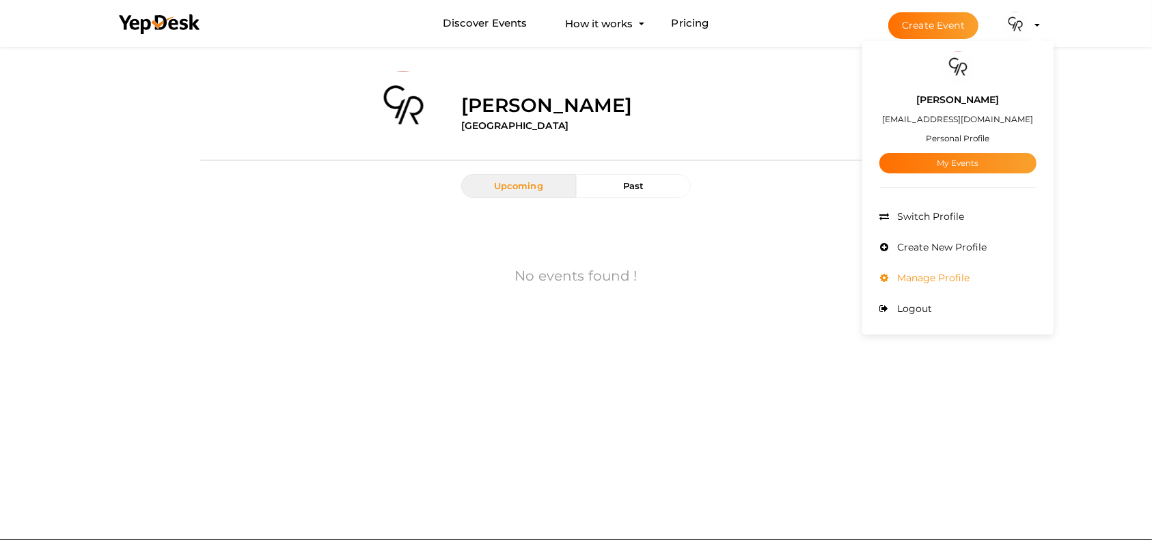
click at [970, 271] on li "Manage Profile" at bounding box center [957, 278] width 157 height 31
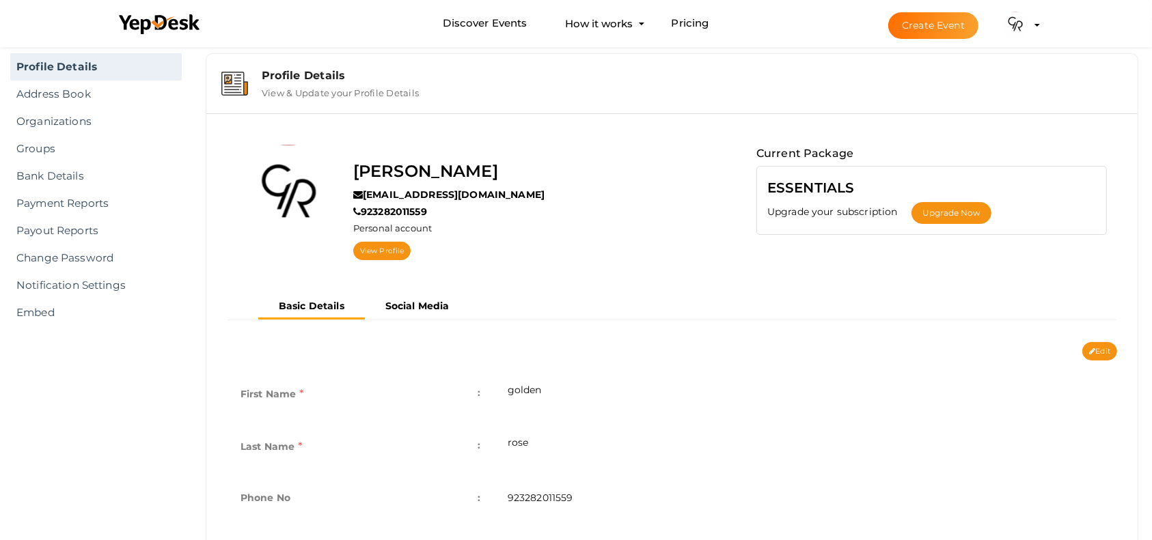
scroll to position [5, 0]
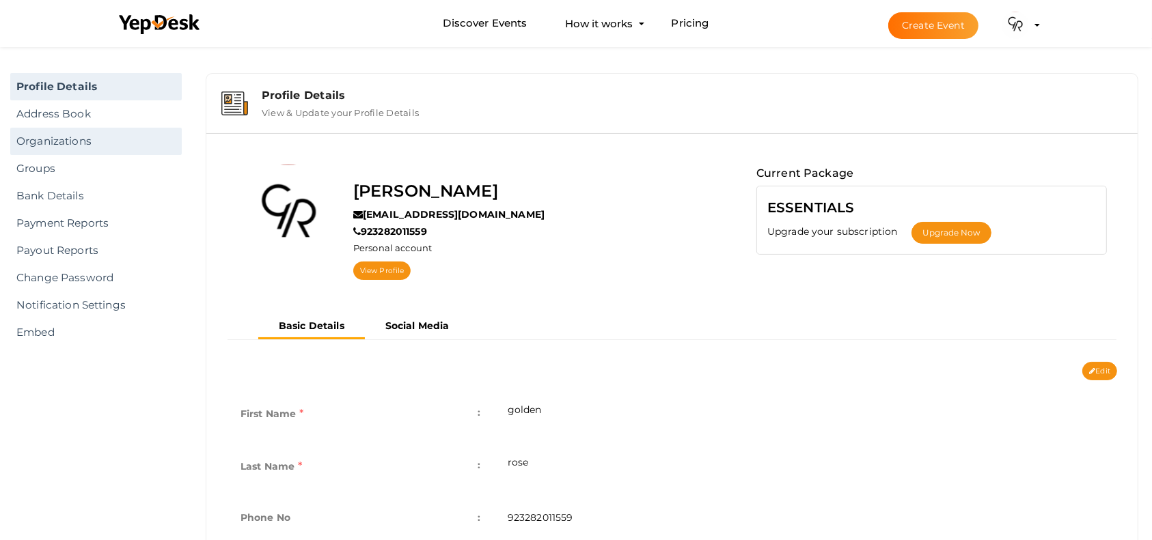
click at [62, 146] on link "Organizations" at bounding box center [96, 141] width 172 height 27
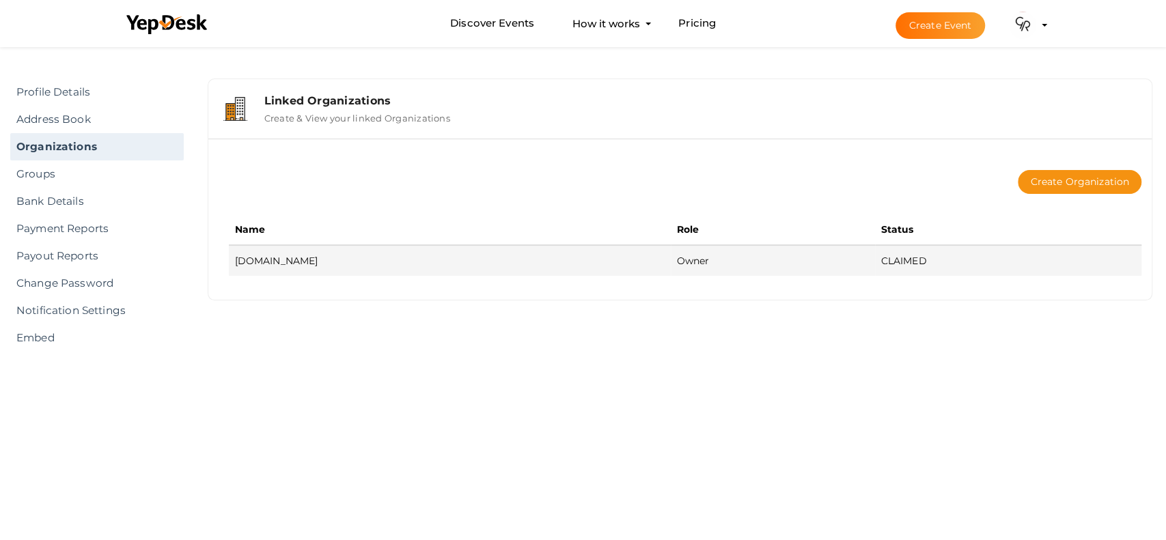
drag, startPoint x: 316, startPoint y: 264, endPoint x: 279, endPoint y: 259, distance: 37.2
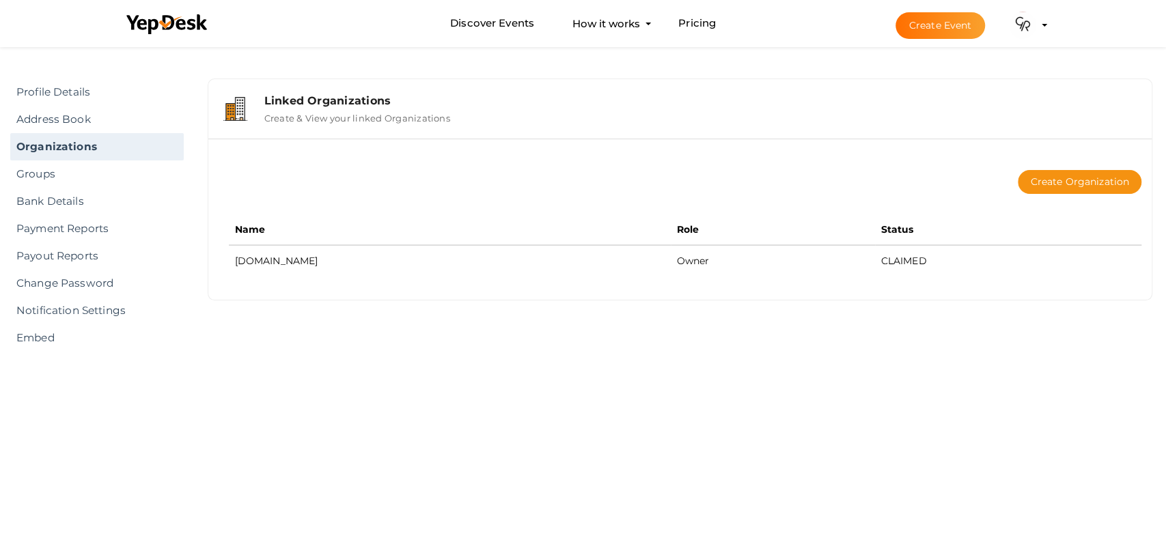
drag, startPoint x: 279, startPoint y: 259, endPoint x: 225, endPoint y: 279, distance: 57.7
click at [225, 279] on div "Create Organization Name Role Status goldenrose.com.pk Owner CLAIMED" at bounding box center [680, 219] width 944 height 161
click at [92, 85] on link "Profile Details" at bounding box center [97, 92] width 174 height 27
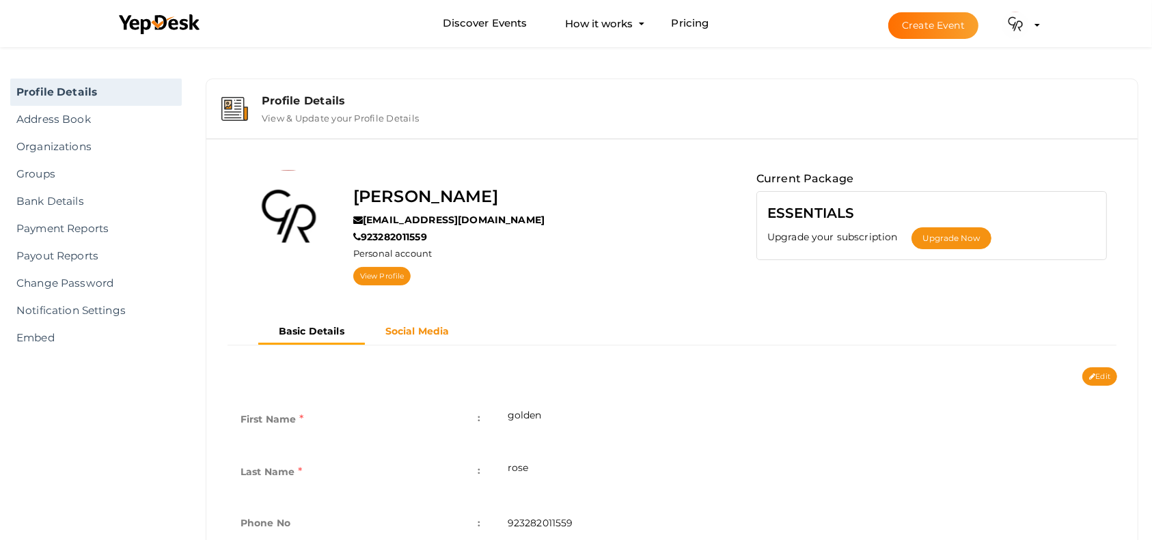
click at [408, 329] on b "Social Media" at bounding box center [417, 331] width 64 height 12
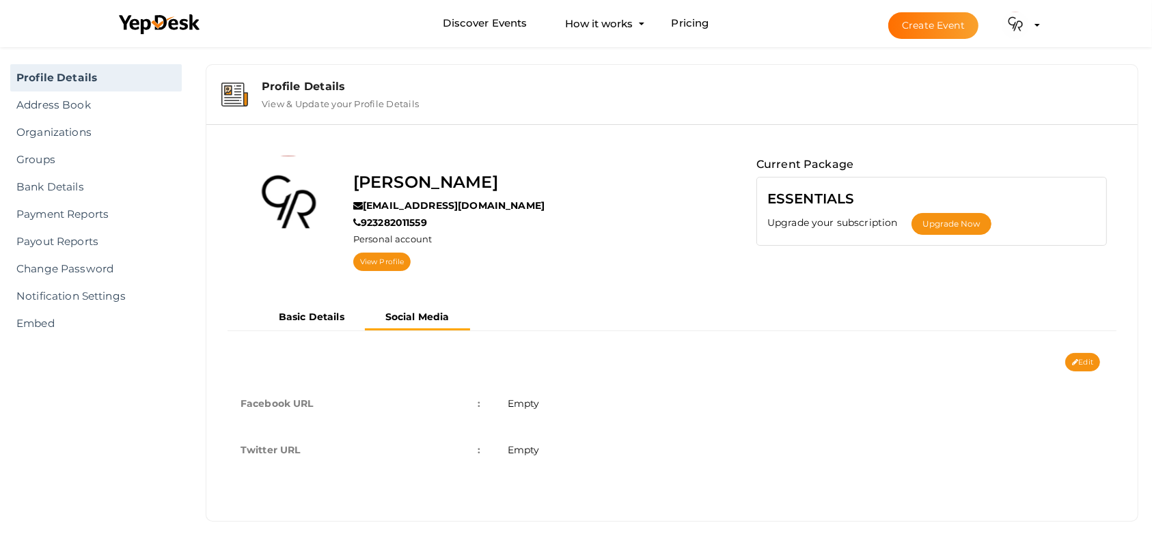
scroll to position [23, 0]
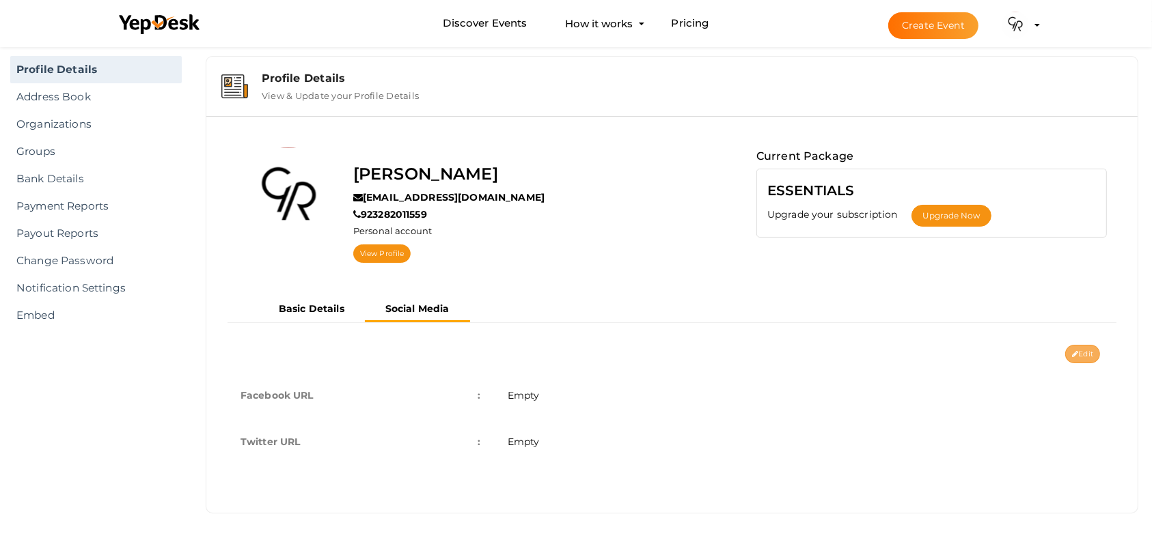
click at [1073, 358] on button "Edit" at bounding box center [1082, 354] width 35 height 18
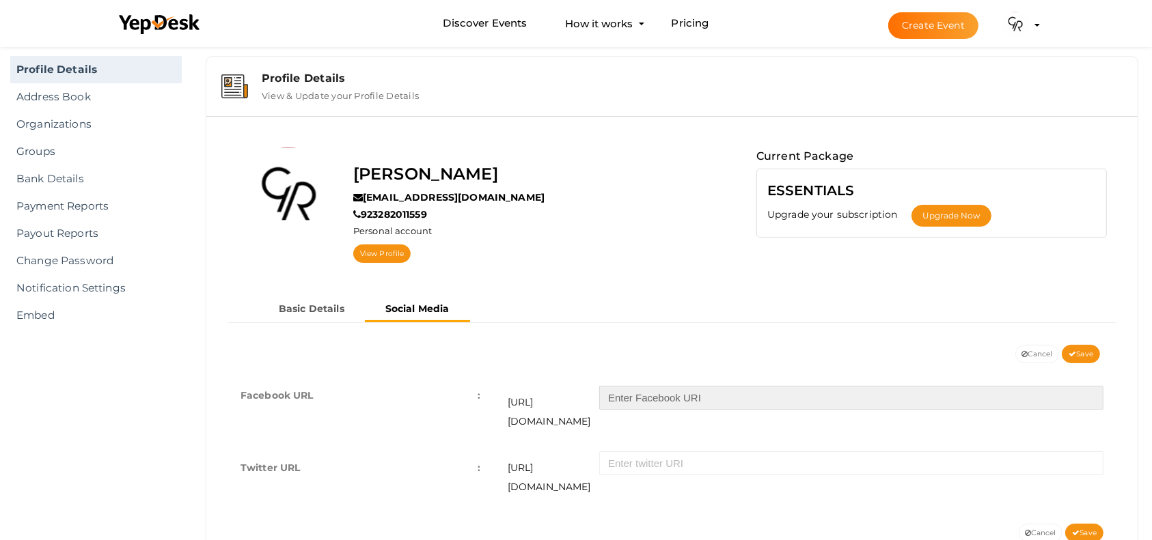
click at [834, 402] on input "text" at bounding box center [851, 398] width 504 height 24
paste input "https://www.facebook.com/goldenrosepakistan/"
type input "https://www.facebook.com/goldenrosepakistan/"
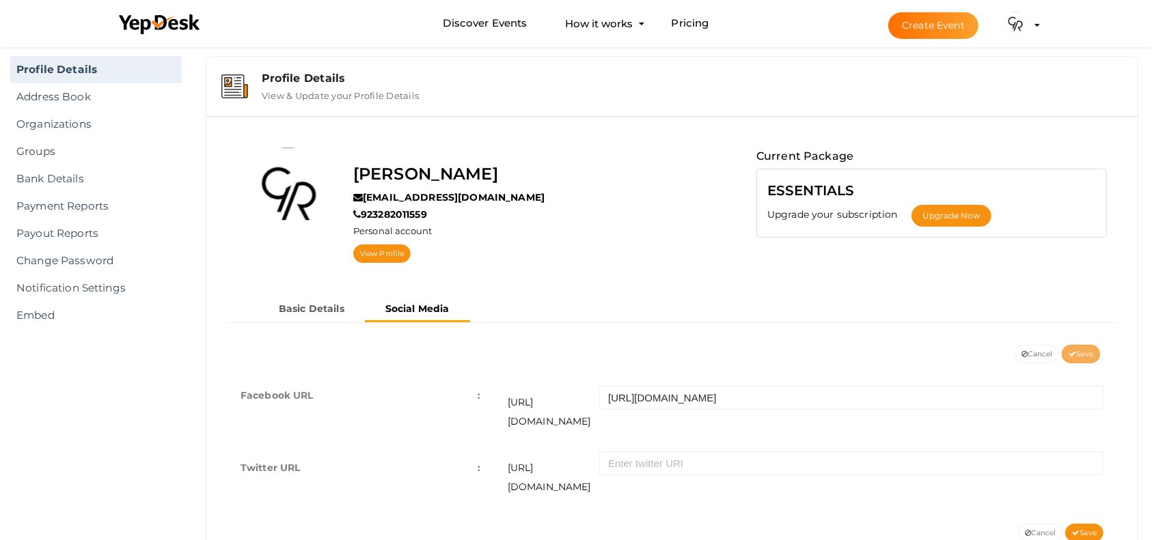
click at [1093, 354] on button "Save" at bounding box center [1081, 354] width 38 height 18
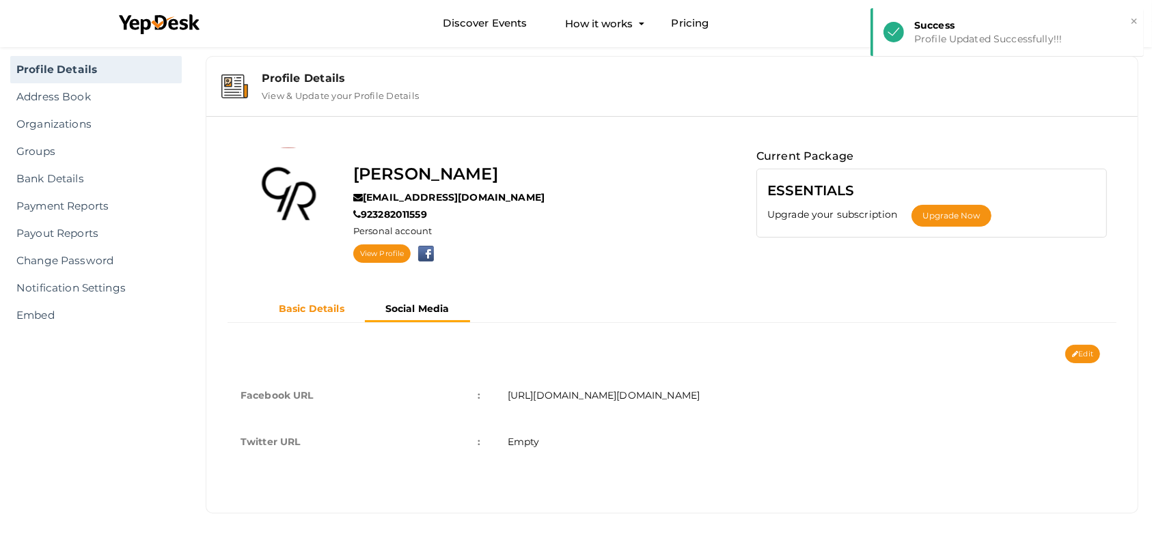
click at [322, 310] on b "Basic Details" at bounding box center [312, 309] width 66 height 12
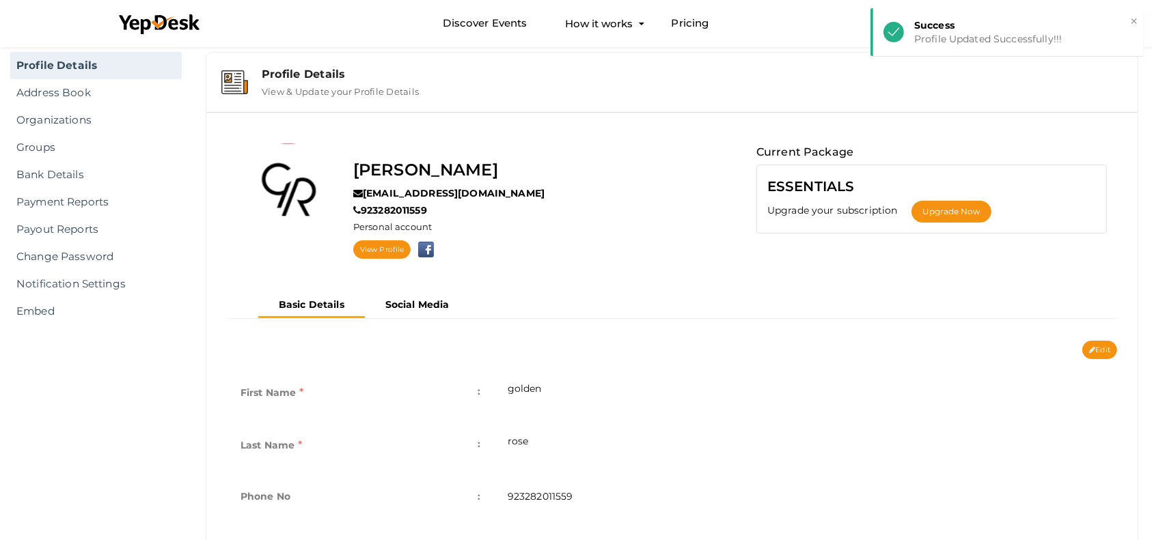
scroll to position [5, 0]
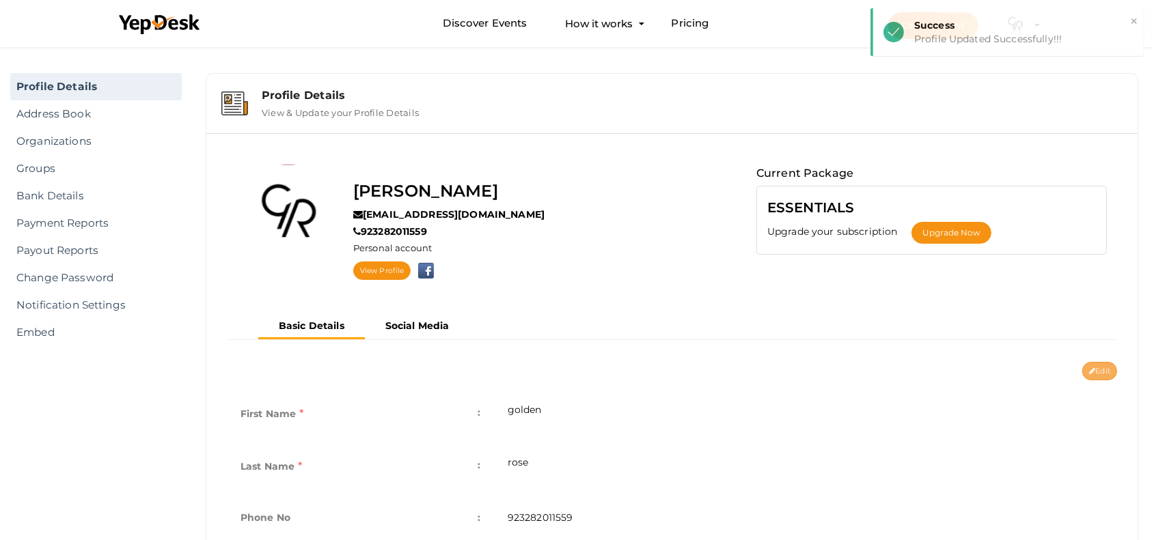
drag, startPoint x: 1084, startPoint y: 385, endPoint x: 1089, endPoint y: 372, distance: 14.5
click at [1090, 372] on icon at bounding box center [1092, 372] width 6 height 8
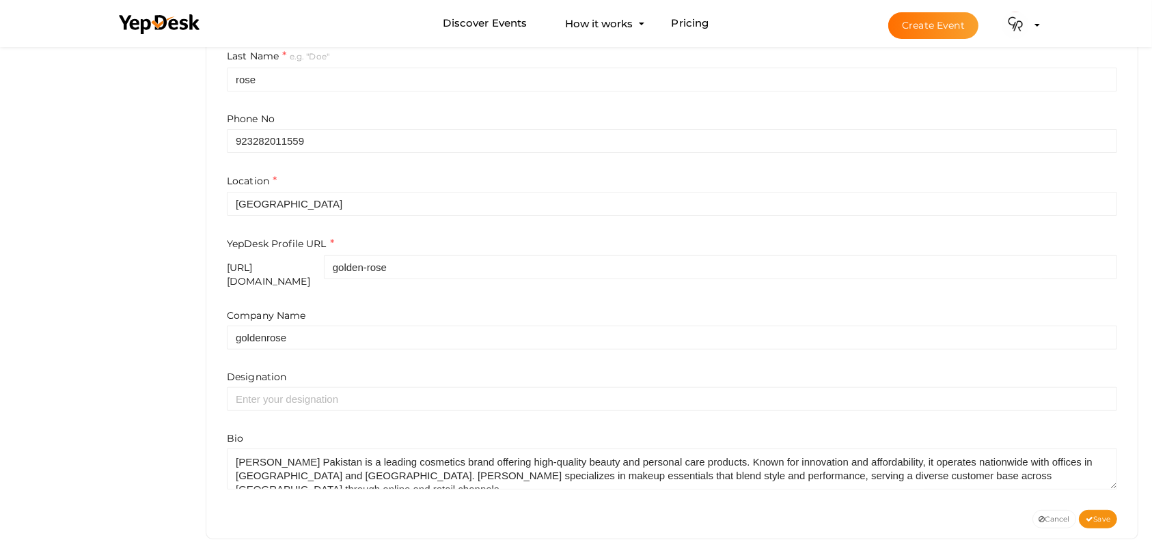
scroll to position [418, 0]
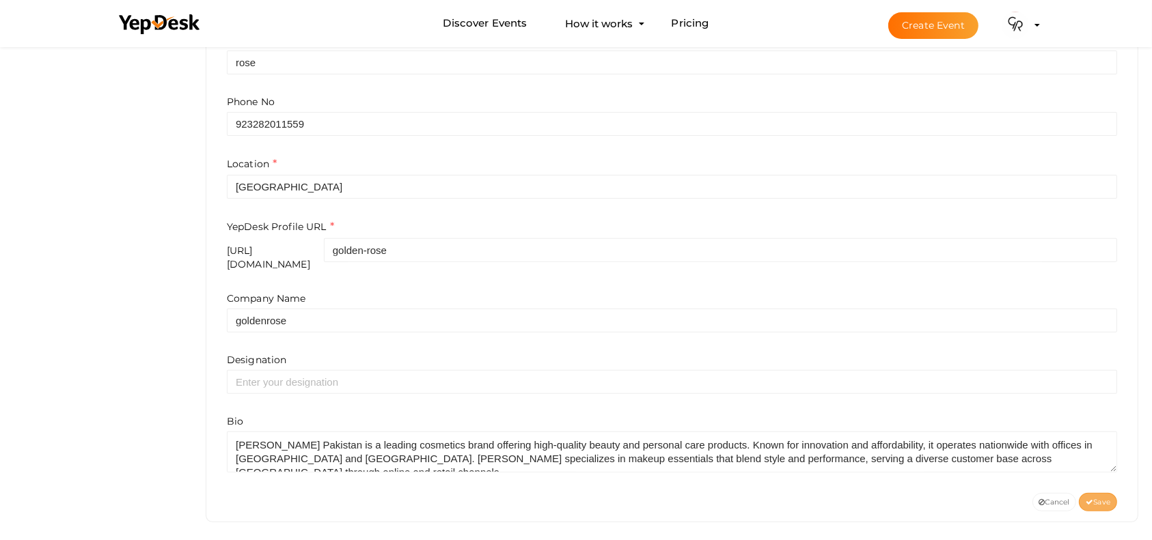
click at [1089, 499] on icon at bounding box center [1090, 503] width 8 height 8
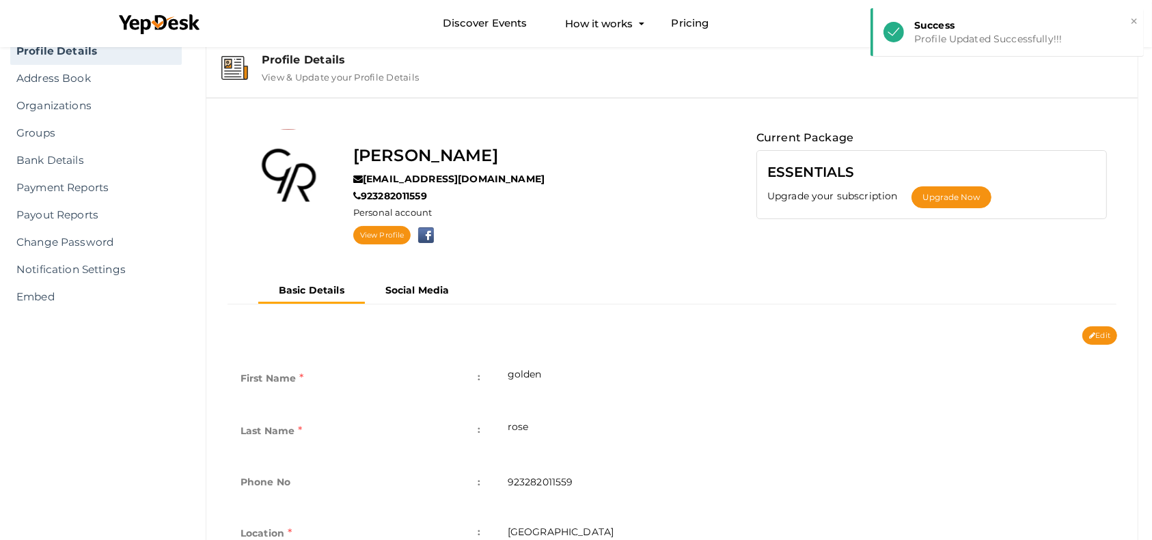
scroll to position [5, 0]
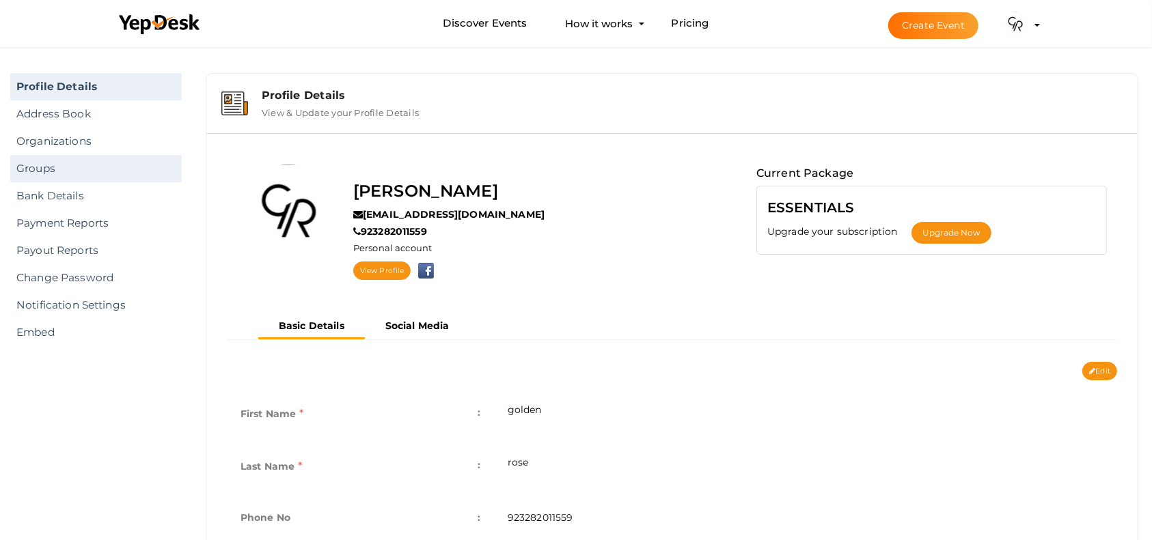
click at [53, 172] on link "Groups" at bounding box center [96, 168] width 172 height 27
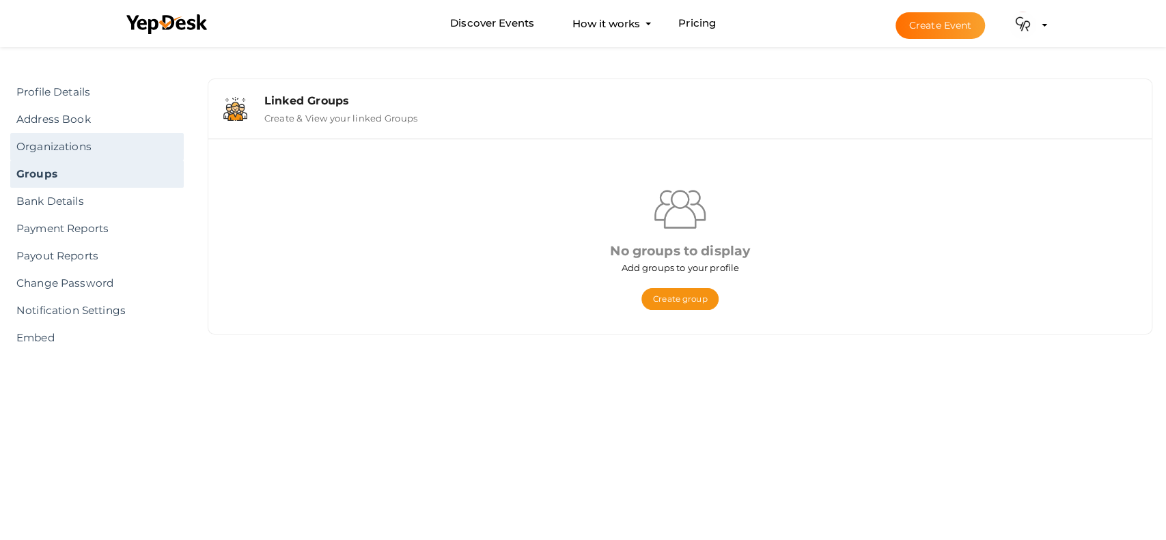
click at [74, 150] on link "Organizations" at bounding box center [97, 146] width 174 height 27
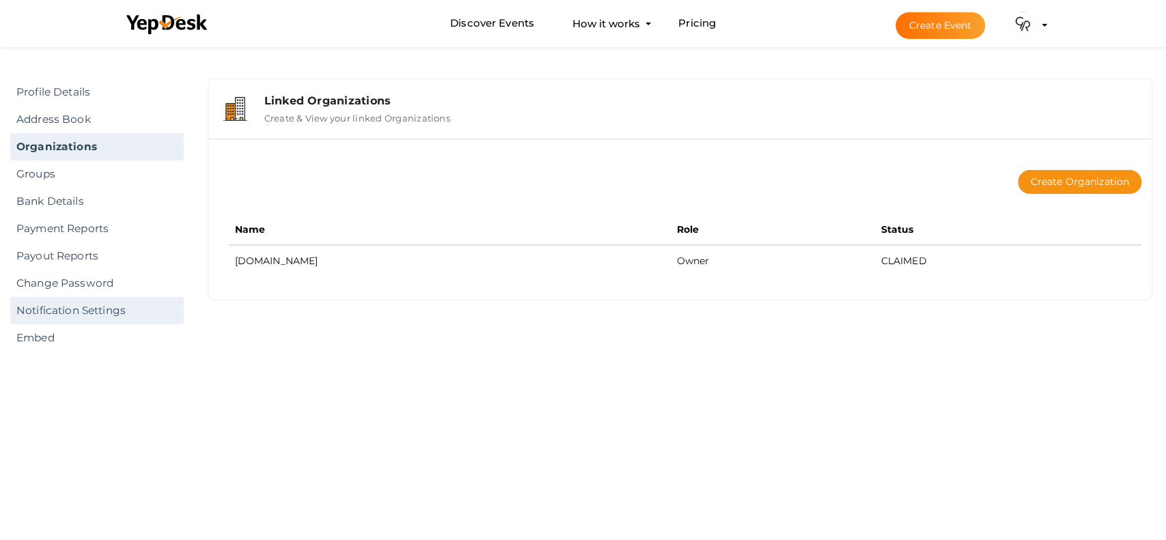
click at [104, 310] on link "Notification Settings" at bounding box center [97, 310] width 174 height 27
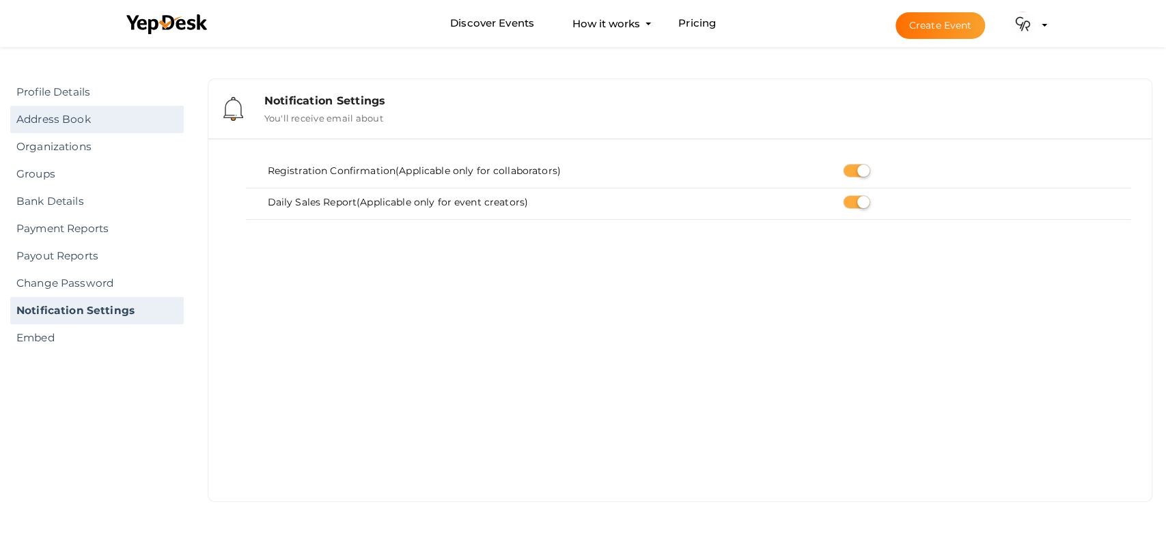
click at [87, 115] on link "Address Book" at bounding box center [97, 119] width 174 height 27
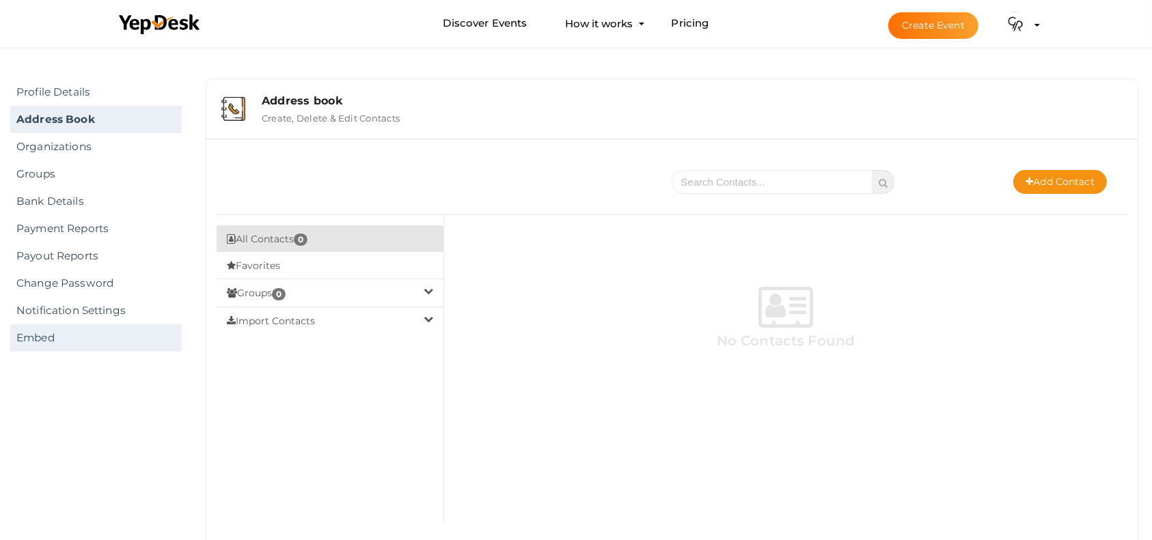
click at [38, 337] on link "Embed" at bounding box center [96, 338] width 172 height 27
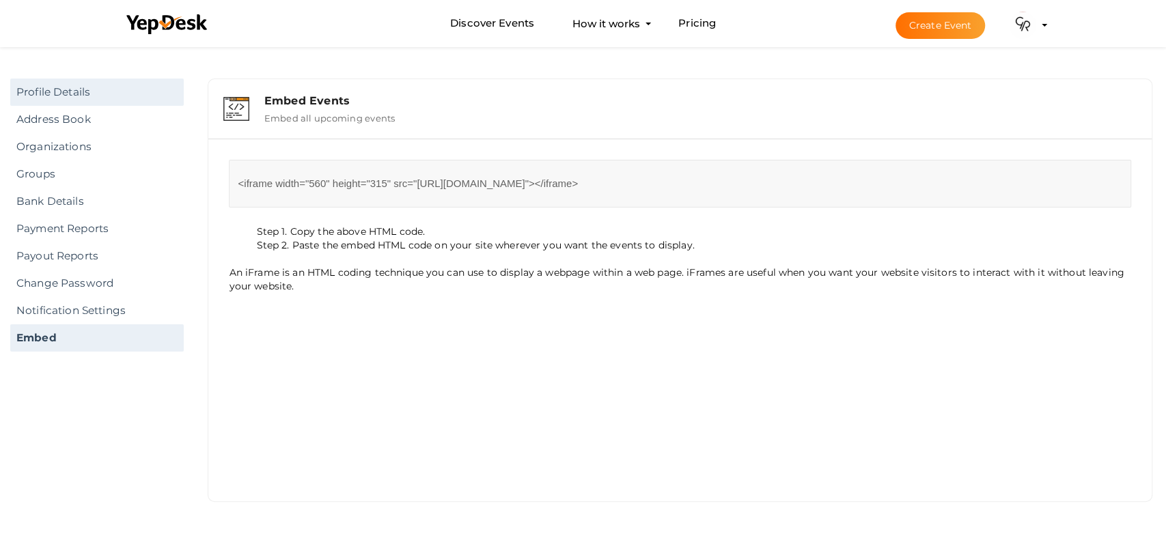
click at [102, 105] on link "Profile Details" at bounding box center [97, 92] width 174 height 27
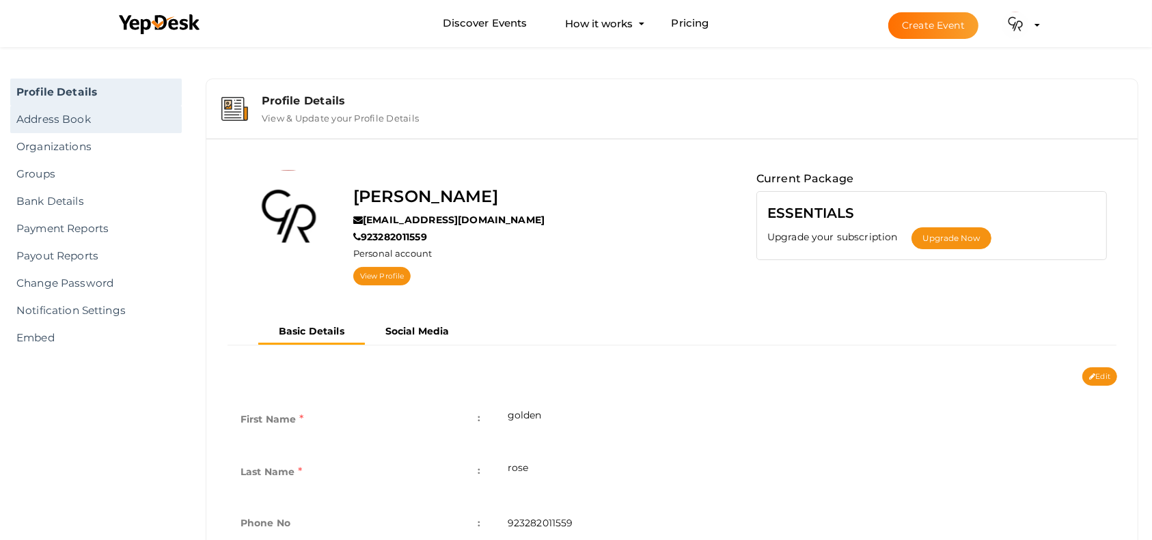
click at [88, 115] on link "Address Book" at bounding box center [96, 119] width 172 height 27
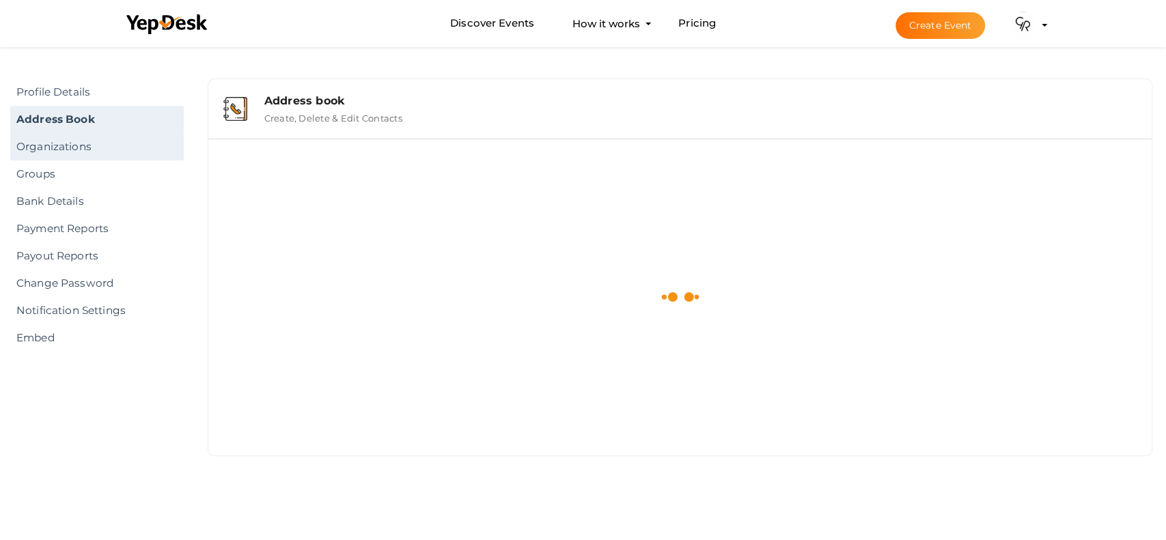
click at [77, 140] on link "Organizations" at bounding box center [97, 146] width 174 height 27
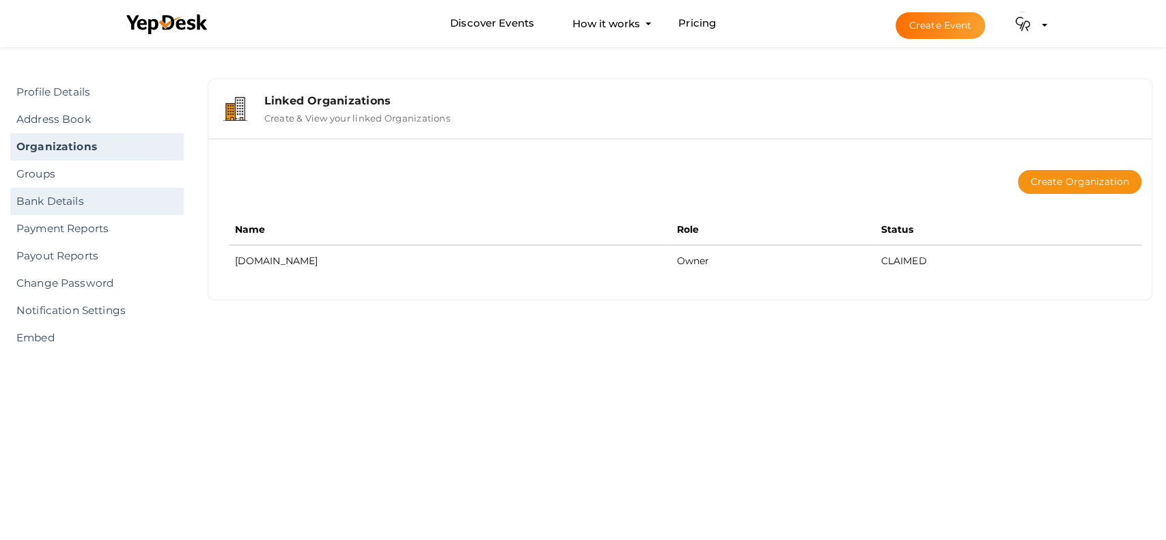
click at [51, 191] on link "Bank Details" at bounding box center [97, 201] width 174 height 27
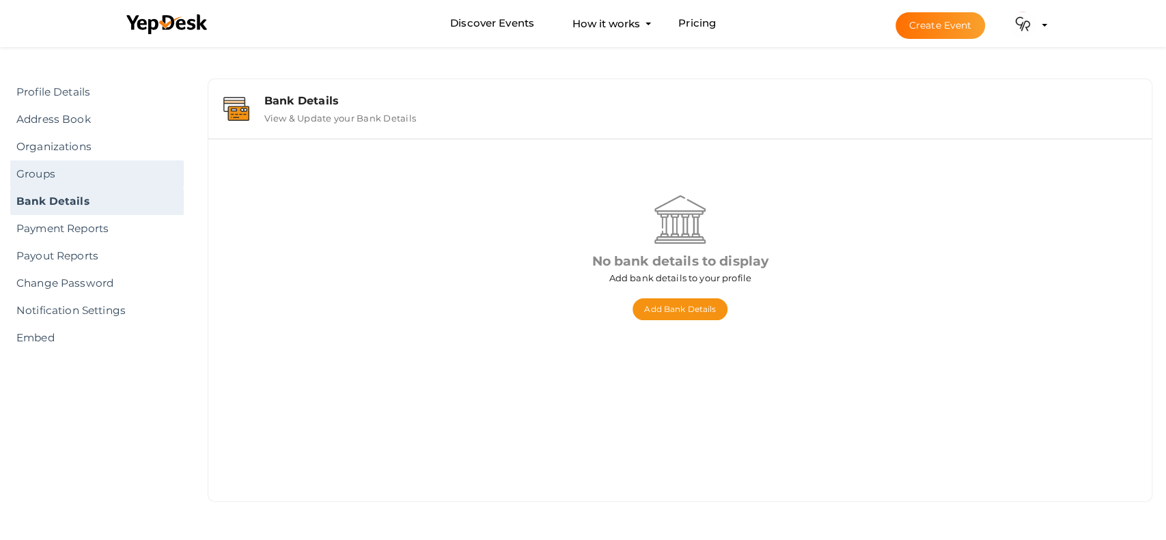
click at [103, 170] on link "Groups" at bounding box center [97, 174] width 174 height 27
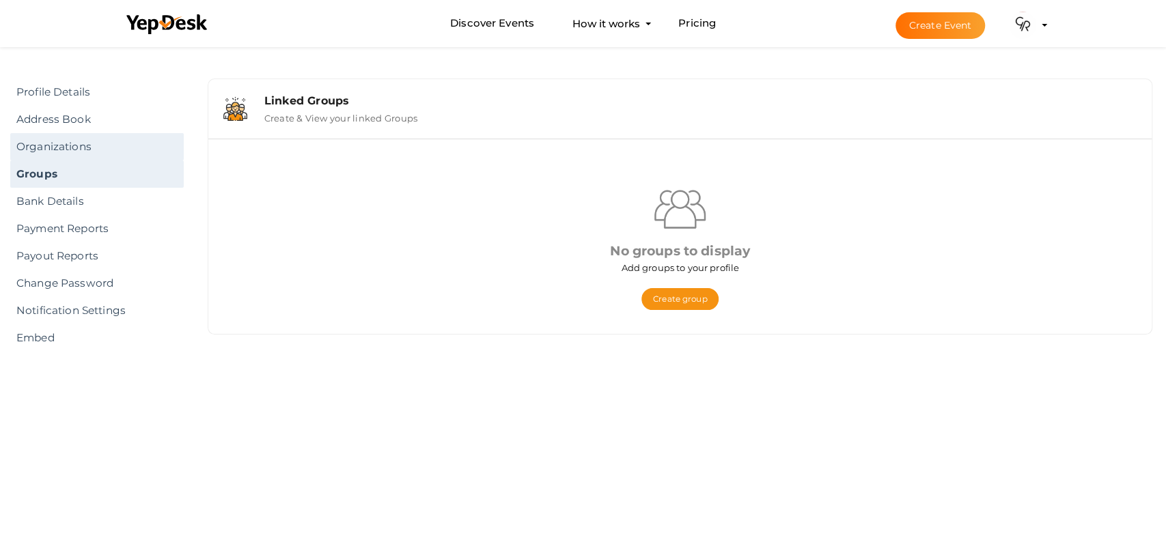
click at [115, 142] on link "Organizations" at bounding box center [97, 146] width 174 height 27
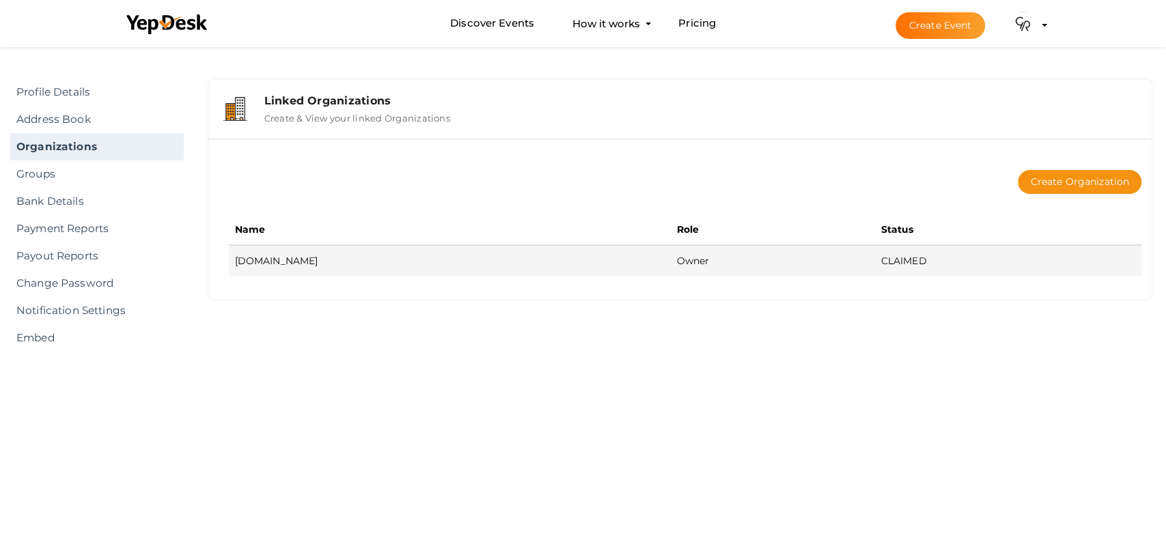
click at [305, 262] on td "goldenrose.com.pk" at bounding box center [450, 260] width 442 height 31
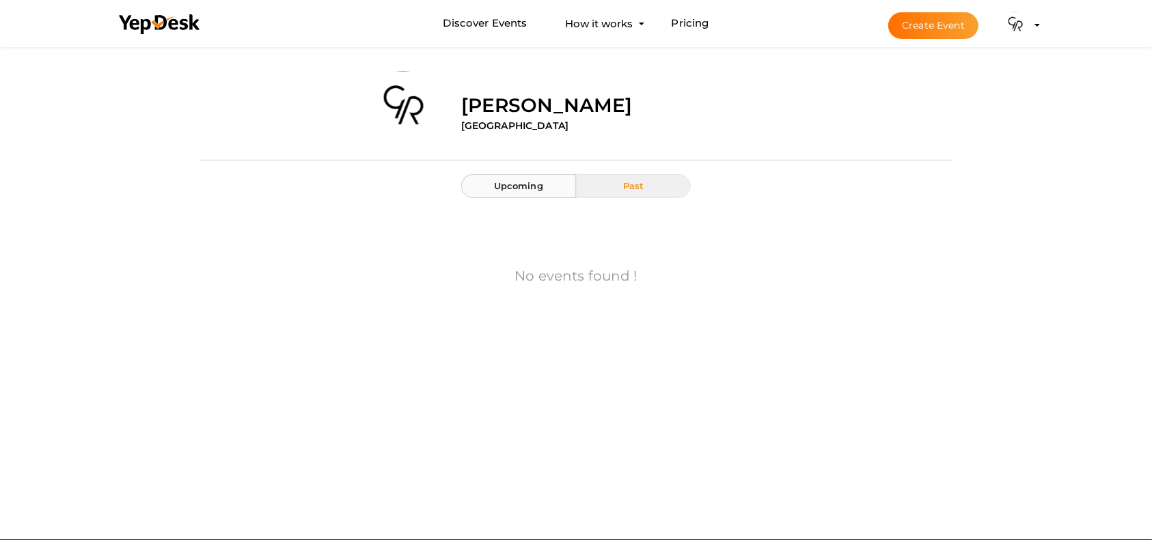
click at [548, 184] on button "Upcoming" at bounding box center [518, 186] width 115 height 24
drag, startPoint x: 499, startPoint y: 113, endPoint x: 533, endPoint y: 107, distance: 34.6
click at [499, 112] on label "[PERSON_NAME]" at bounding box center [547, 105] width 172 height 27
click at [1012, 23] on img at bounding box center [1015, 25] width 27 height 27
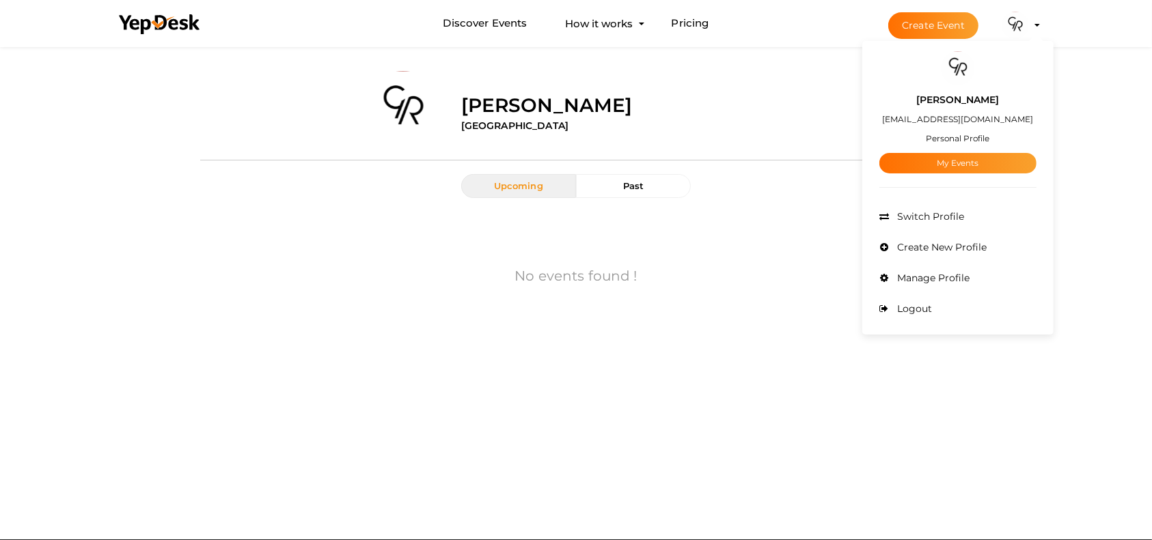
click at [979, 113] on label "[EMAIL_ADDRESS][DOMAIN_NAME]" at bounding box center [958, 119] width 151 height 16
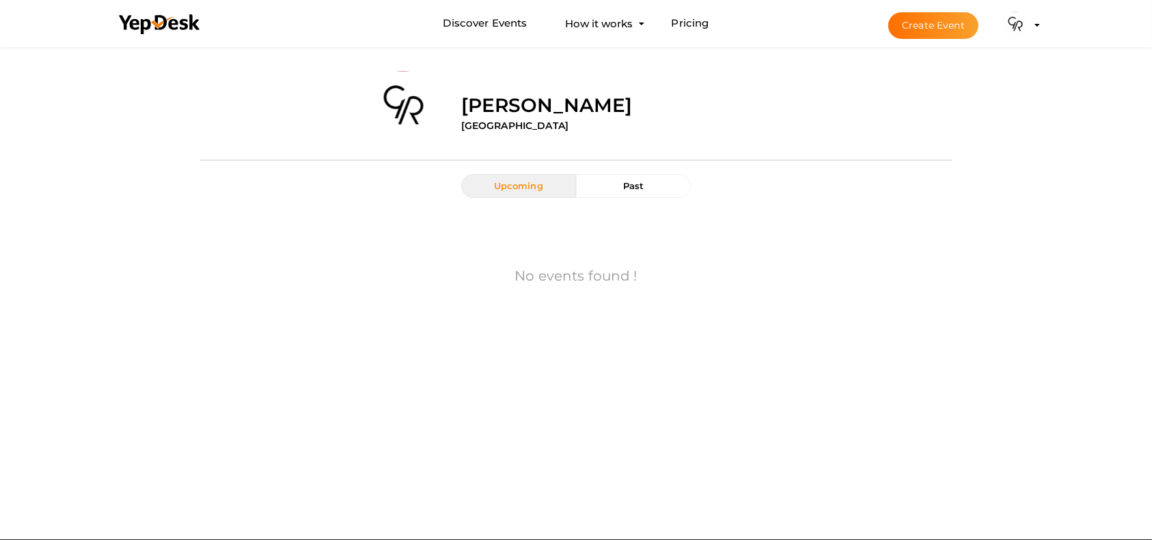
click at [1030, 13] on button "golden rose koriajoyejoy@gmail.com Personal Profile My Events Admin Switch Prof…" at bounding box center [1016, 25] width 36 height 29
click at [1030, 19] on button "golden rose koriajoyejoy@gmail.com Personal Profile My Events Admin Switch Prof…" at bounding box center [1016, 25] width 36 height 29
click at [952, 25] on button "Create Event" at bounding box center [933, 25] width 90 height 27
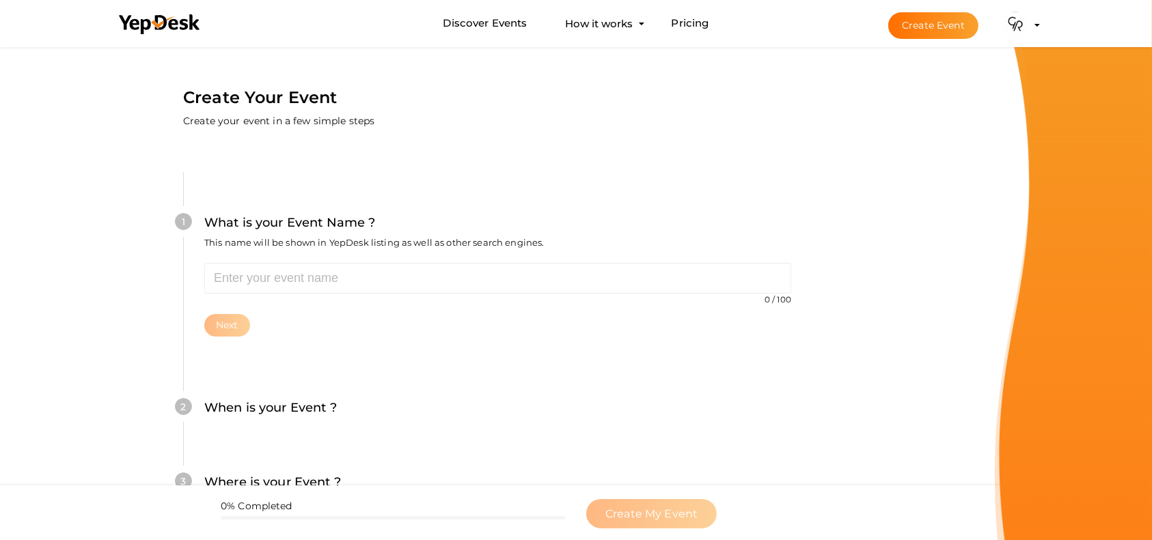
click at [1003, 28] on img at bounding box center [1015, 25] width 27 height 27
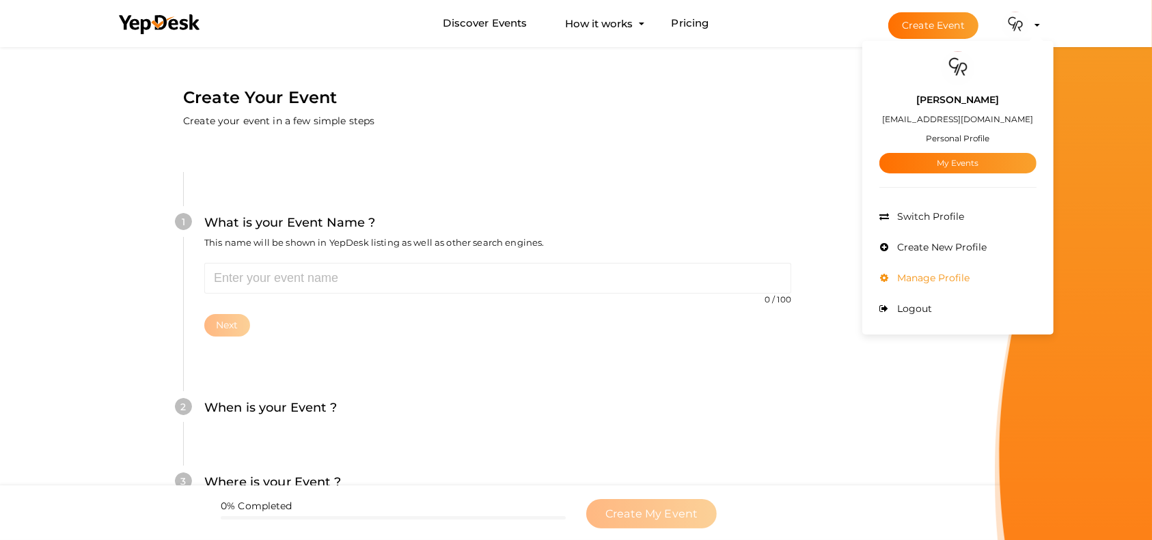
click at [961, 282] on span "Manage Profile" at bounding box center [932, 278] width 76 height 12
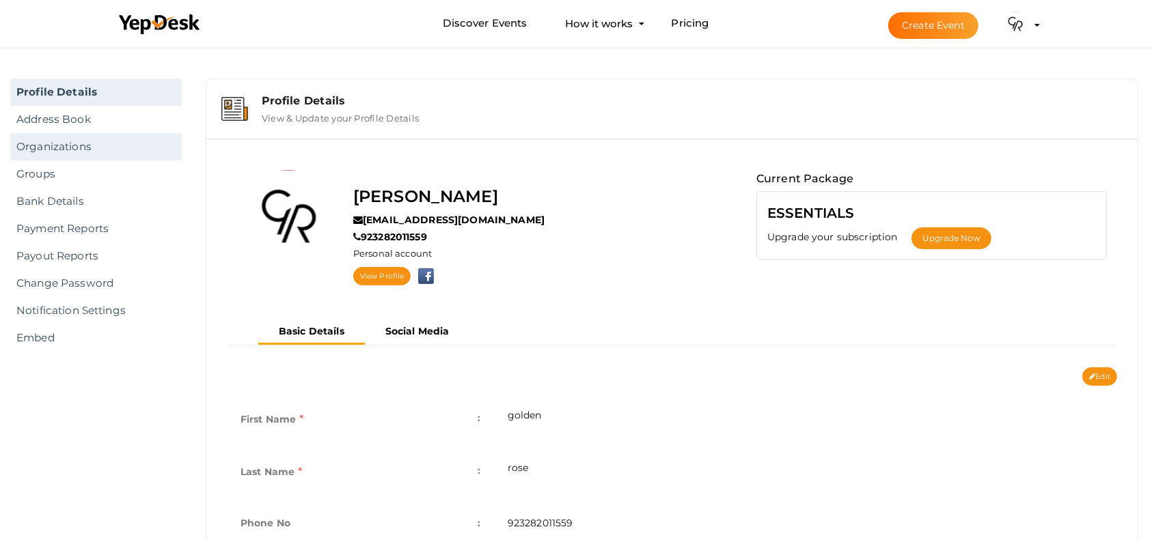
click at [60, 139] on link "Organizations" at bounding box center [96, 146] width 172 height 27
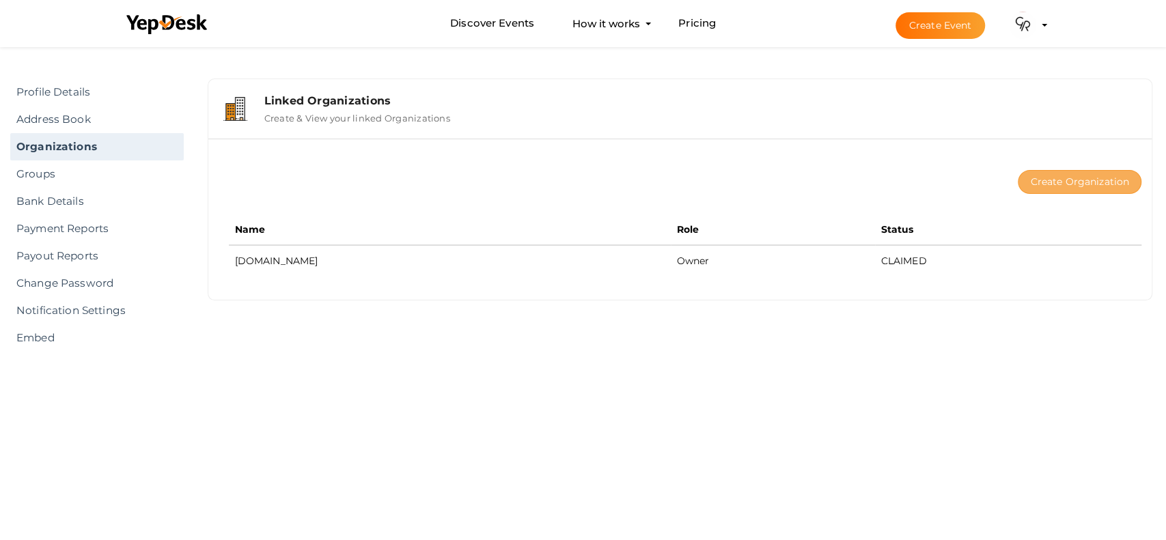
click at [1080, 184] on button "Create Organization" at bounding box center [1080, 182] width 124 height 24
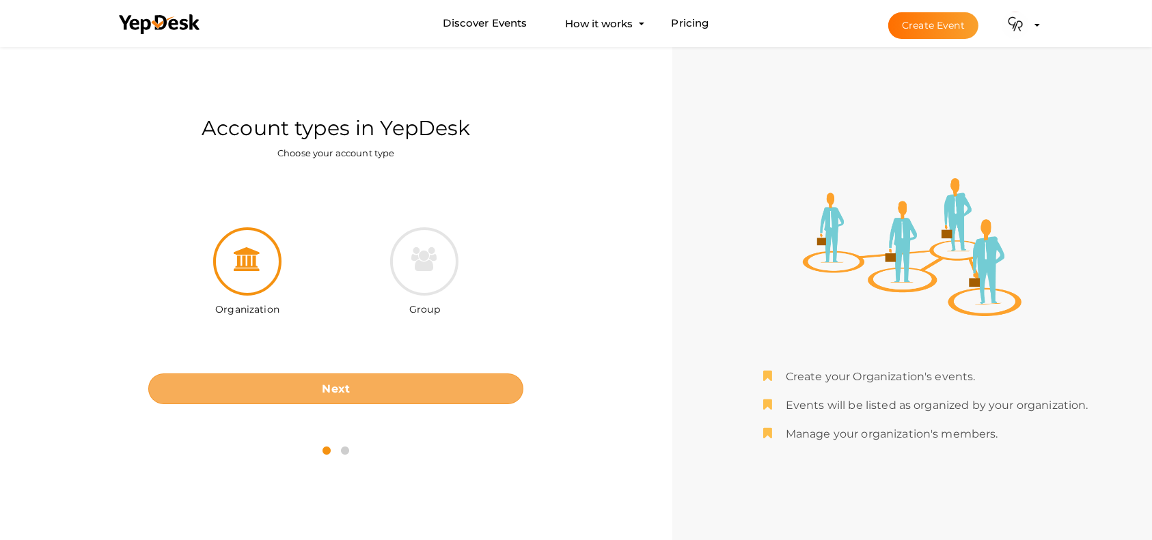
click at [454, 385] on button "Next" at bounding box center [335, 389] width 375 height 31
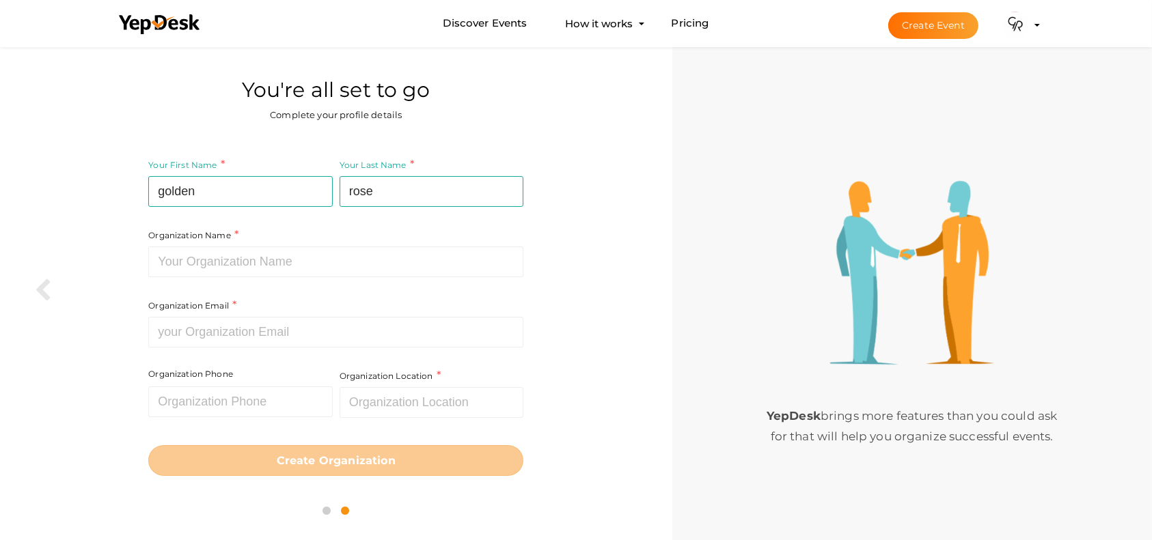
click at [408, 217] on div "Your Last Name [PERSON_NAME] Required. Must contain letters only. Must be betwe…" at bounding box center [429, 192] width 187 height 70
click at [383, 260] on input at bounding box center [335, 262] width 375 height 31
type input "goldenrose"
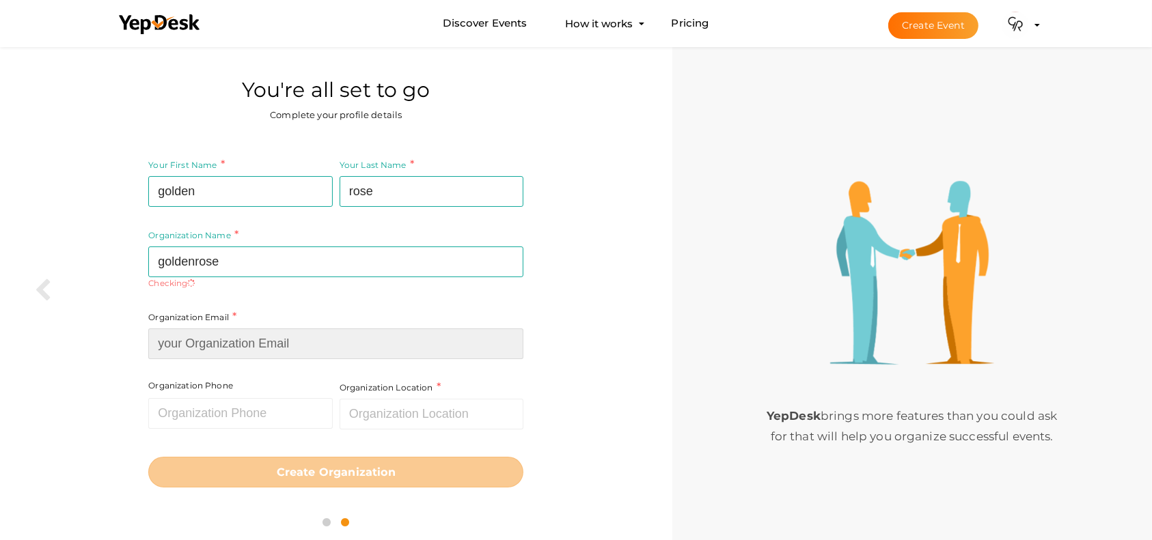
click at [278, 338] on input at bounding box center [335, 344] width 375 height 31
type input "[EMAIL_ADDRESS][DOMAIN_NAME]"
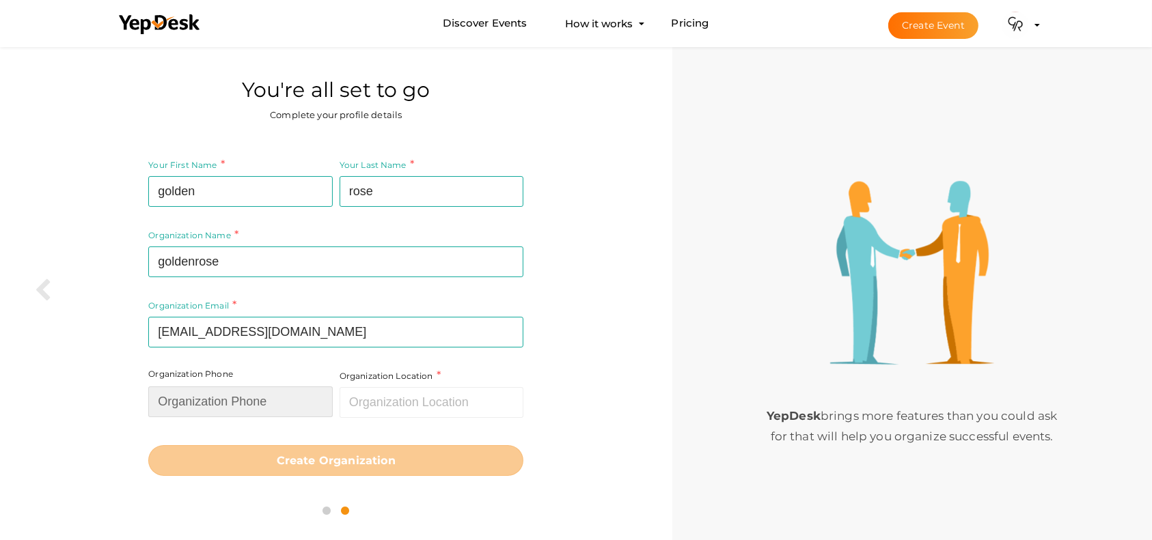
click at [295, 395] on input "text" at bounding box center [240, 402] width 184 height 31
type input "923282011559"
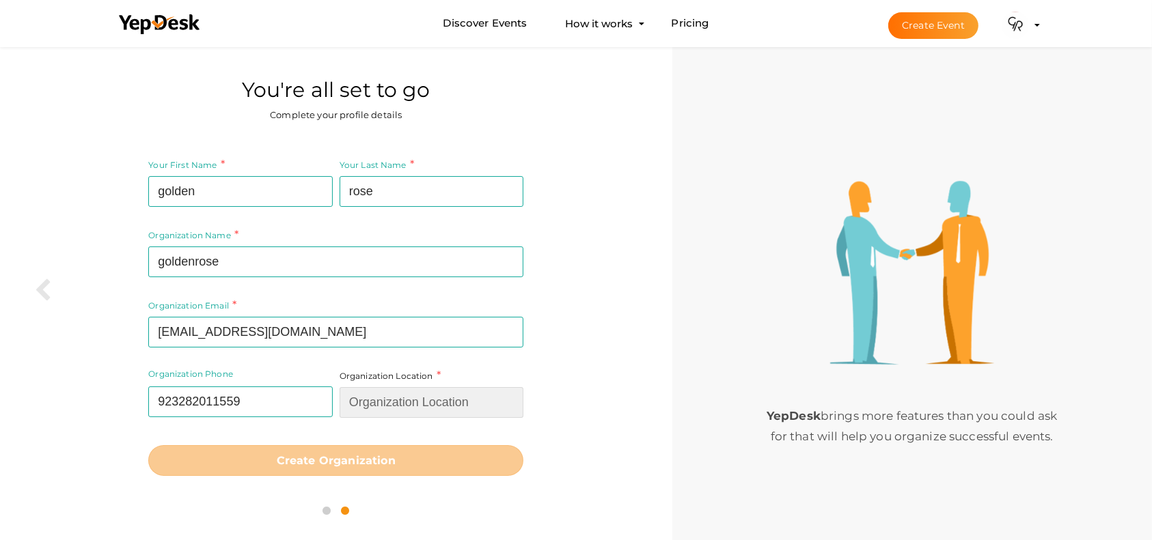
click at [429, 413] on input "text" at bounding box center [432, 402] width 184 height 31
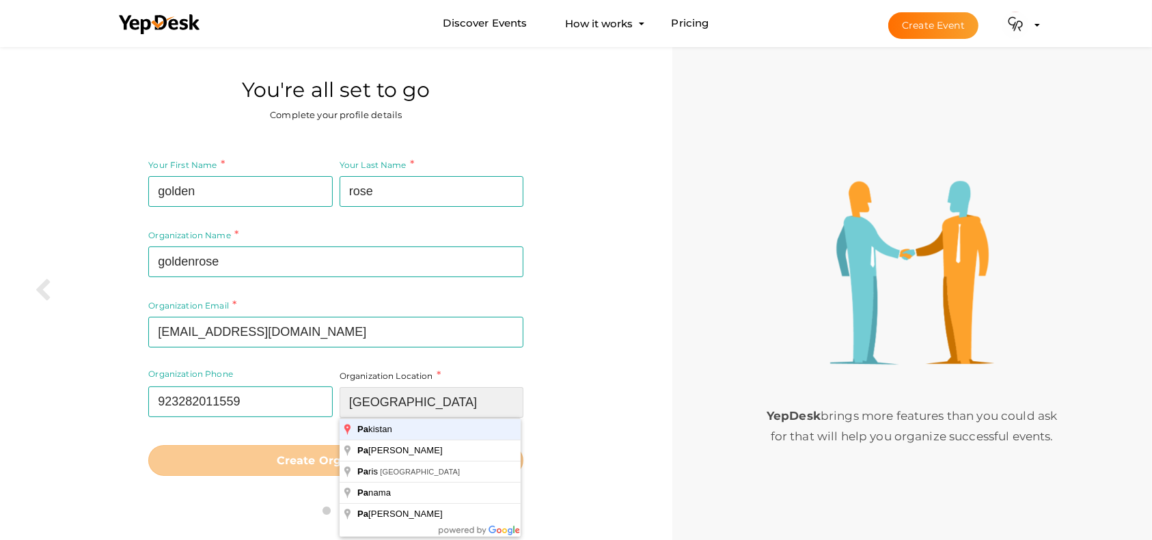
type input "Pakistan"
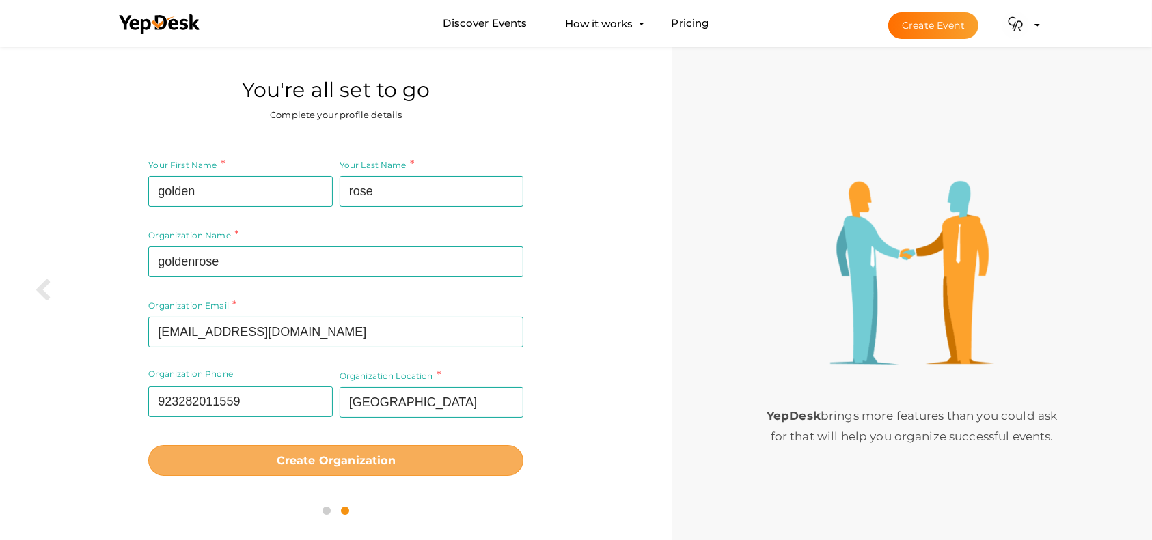
click at [376, 461] on b "Create Organization" at bounding box center [336, 460] width 119 height 13
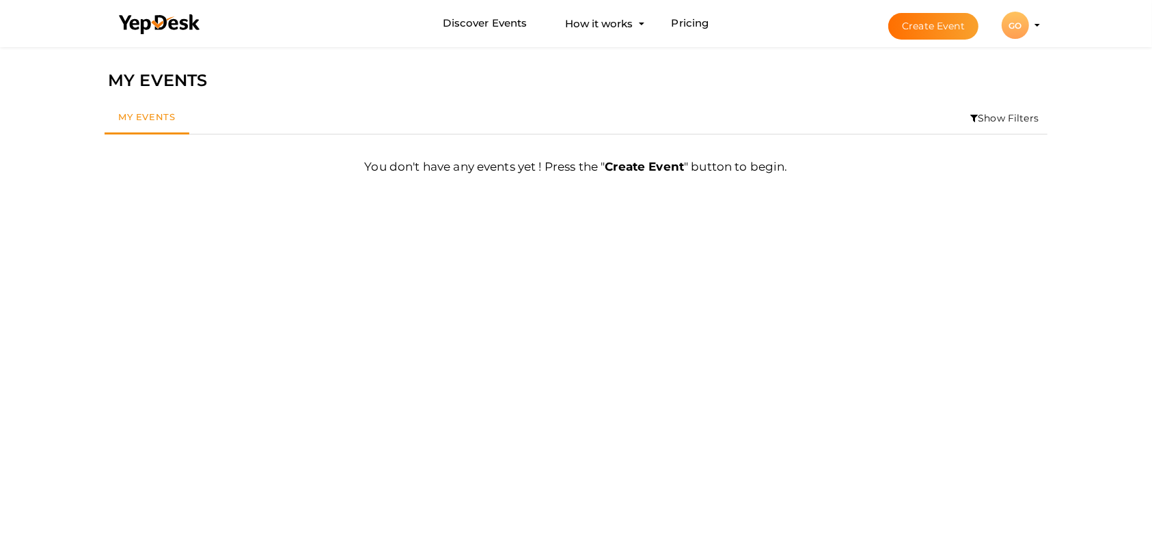
click at [631, 161] on b "Create Event" at bounding box center [644, 167] width 79 height 14
click at [955, 23] on button "Create Event" at bounding box center [933, 26] width 90 height 27
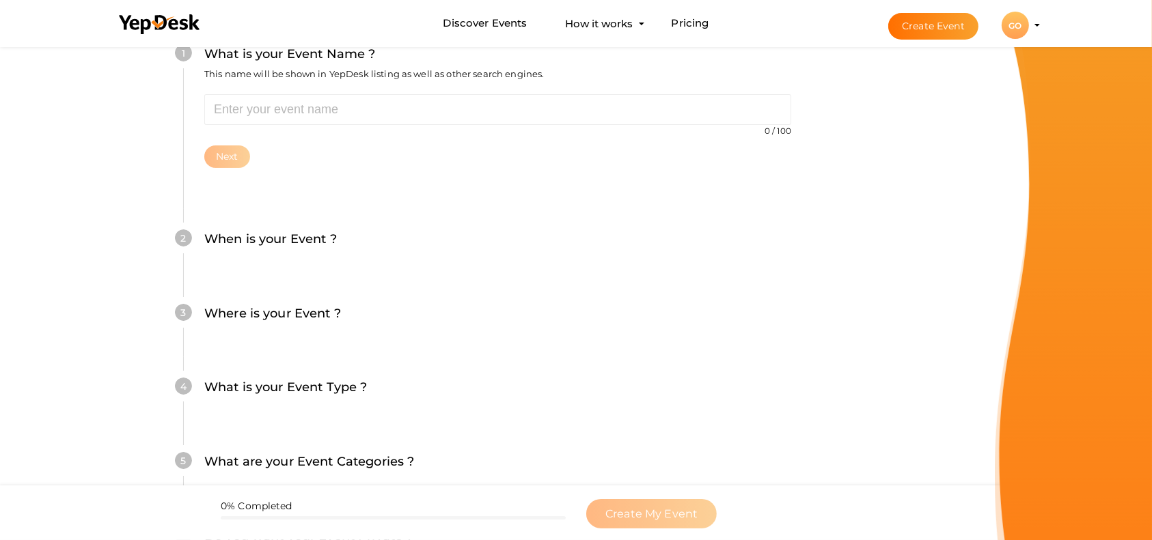
scroll to position [182, 0]
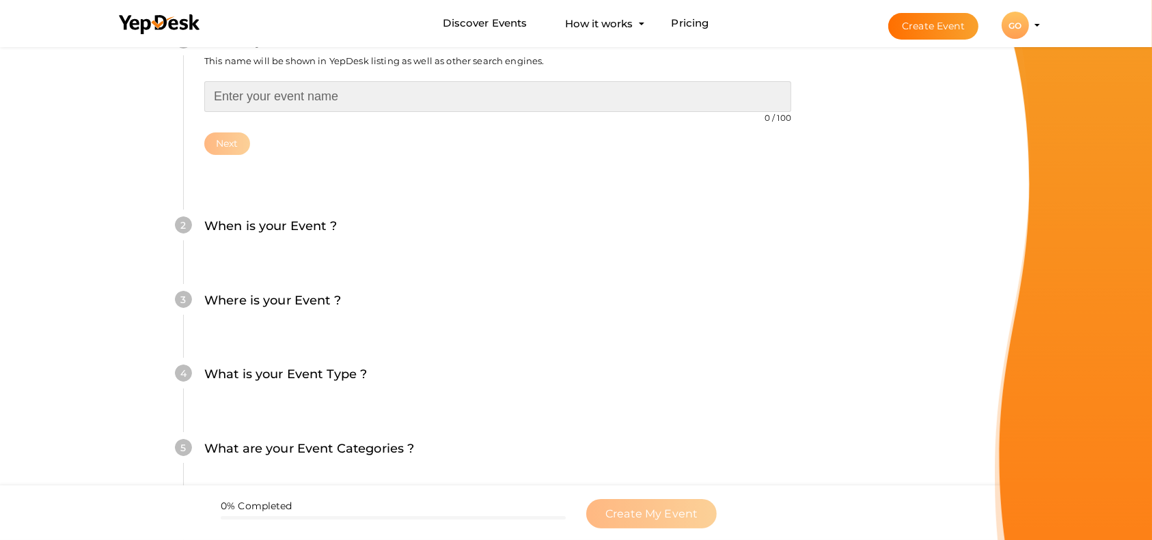
click at [402, 107] on input "text" at bounding box center [497, 96] width 587 height 31
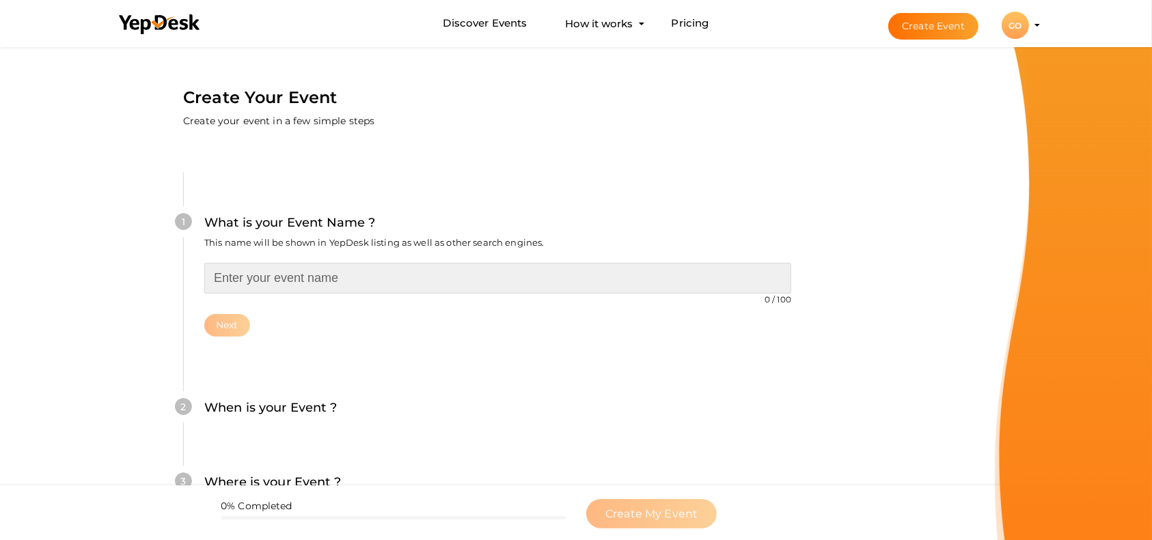
scroll to position [357, 0]
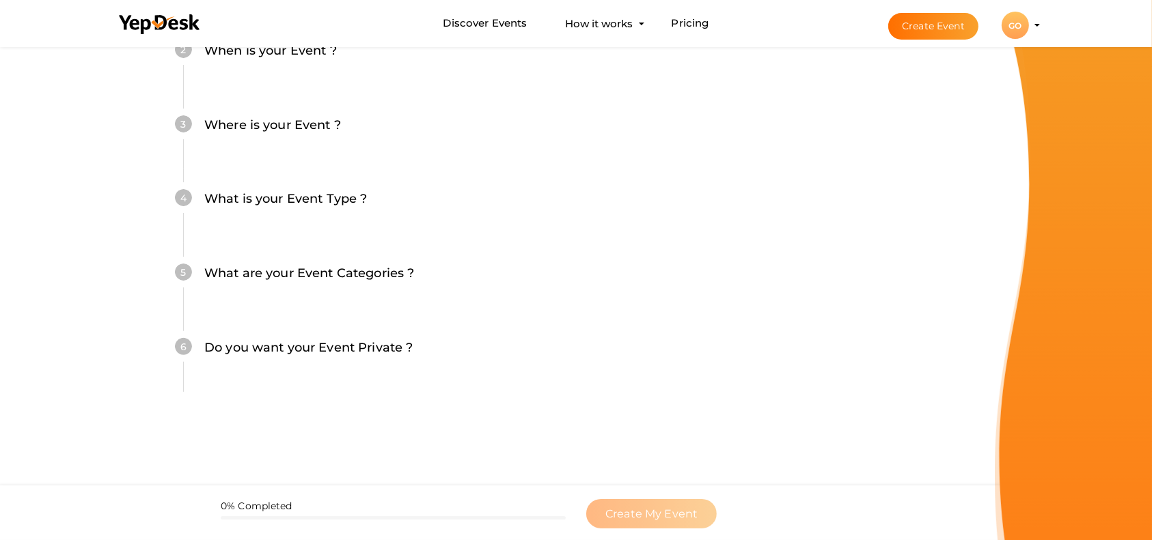
click at [1006, 30] on div "GO" at bounding box center [1015, 25] width 27 height 27
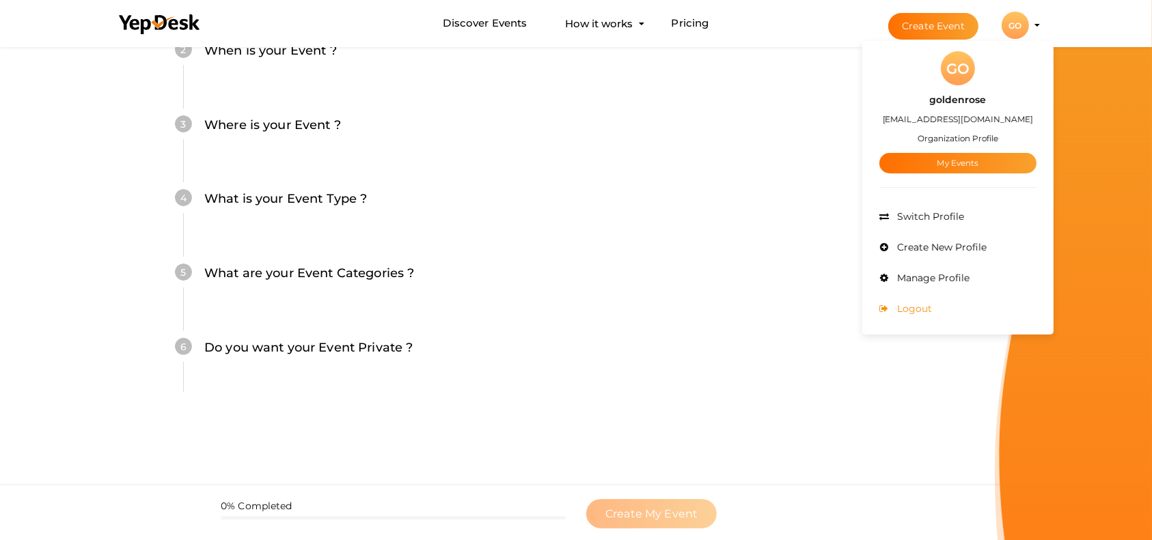
click at [918, 313] on span "Logout" at bounding box center [913, 309] width 38 height 12
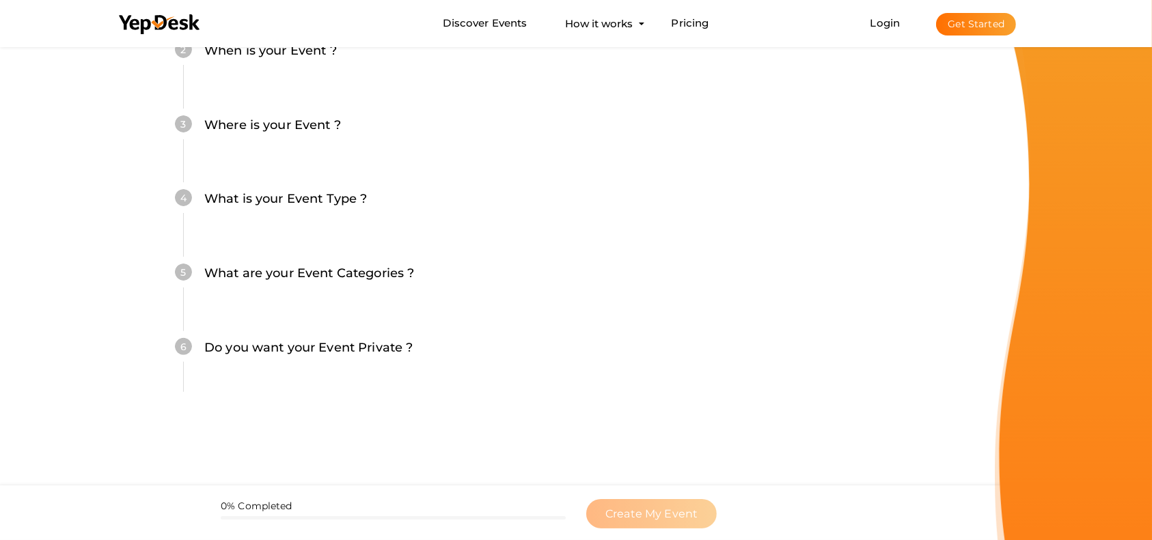
scroll to position [0, 0]
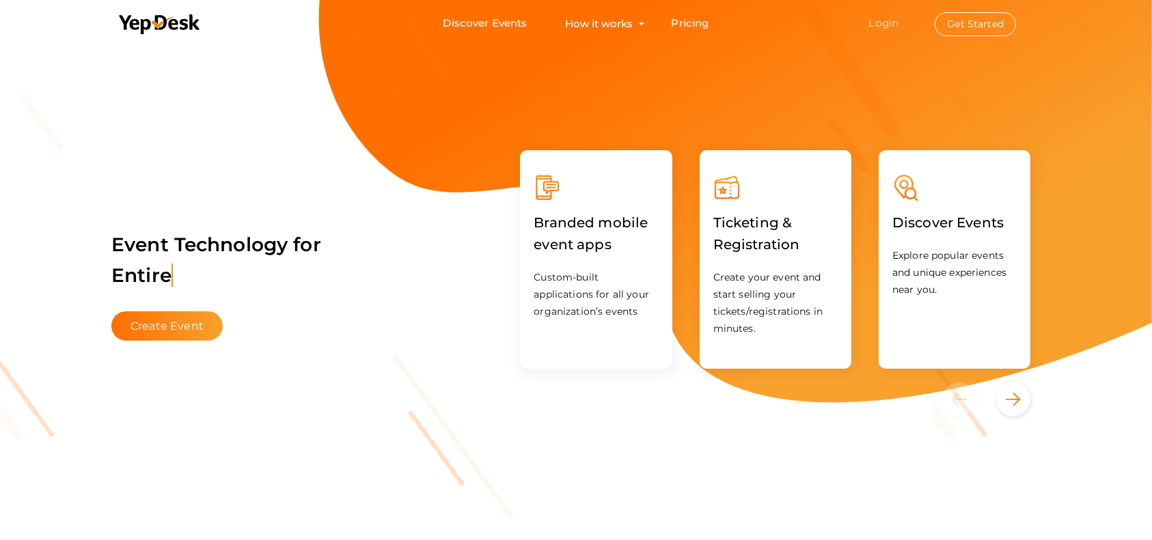
click at [875, 18] on link "Login" at bounding box center [884, 22] width 30 height 13
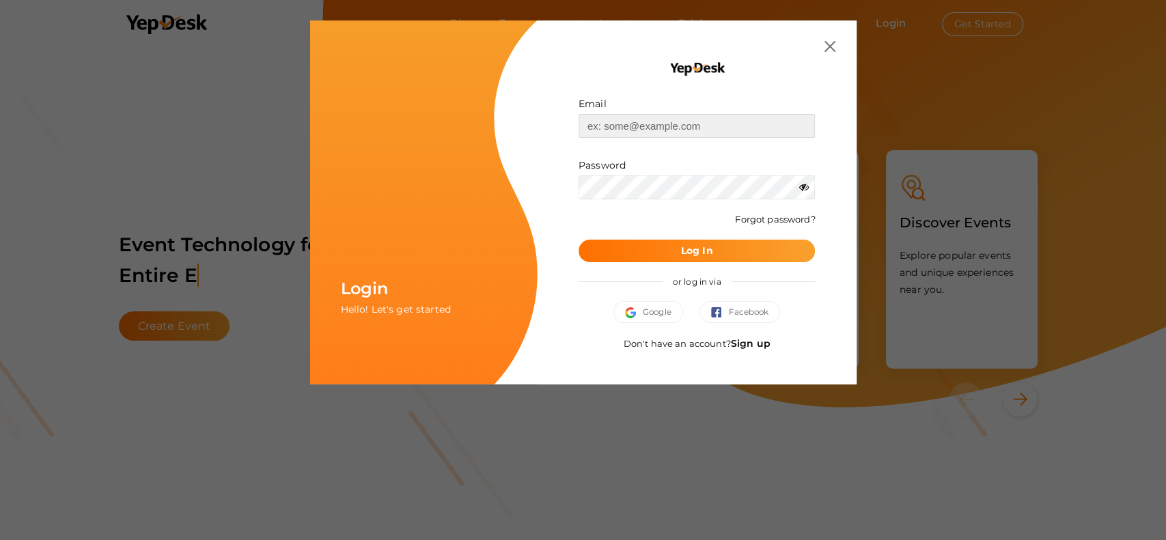
type input "[EMAIL_ADDRESS][DOMAIN_NAME]"
click at [708, 251] on b "Log In" at bounding box center [697, 251] width 32 height 12
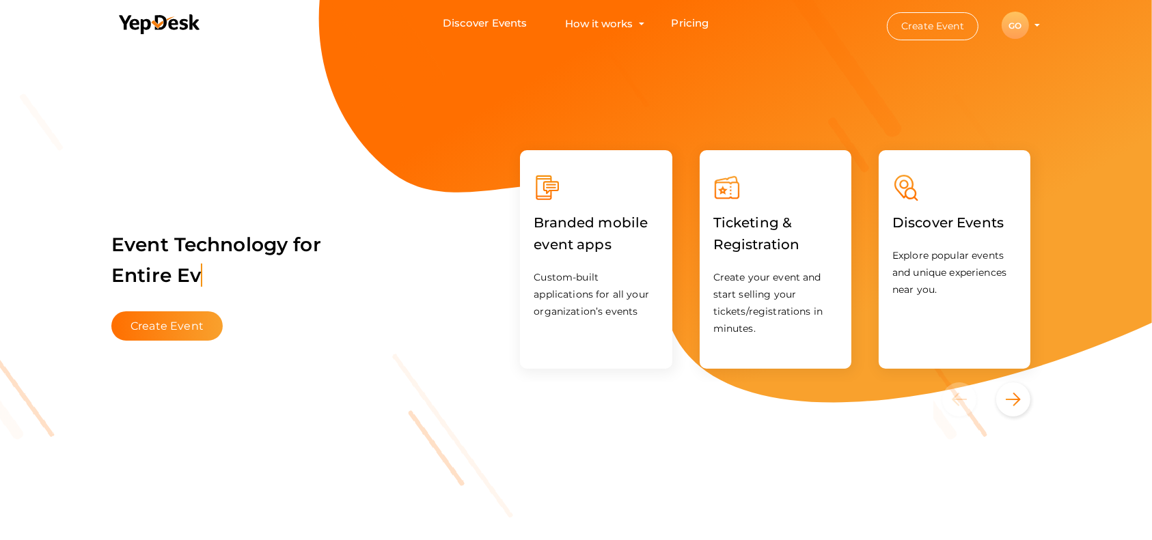
click at [1015, 30] on div "GO" at bounding box center [1015, 25] width 27 height 27
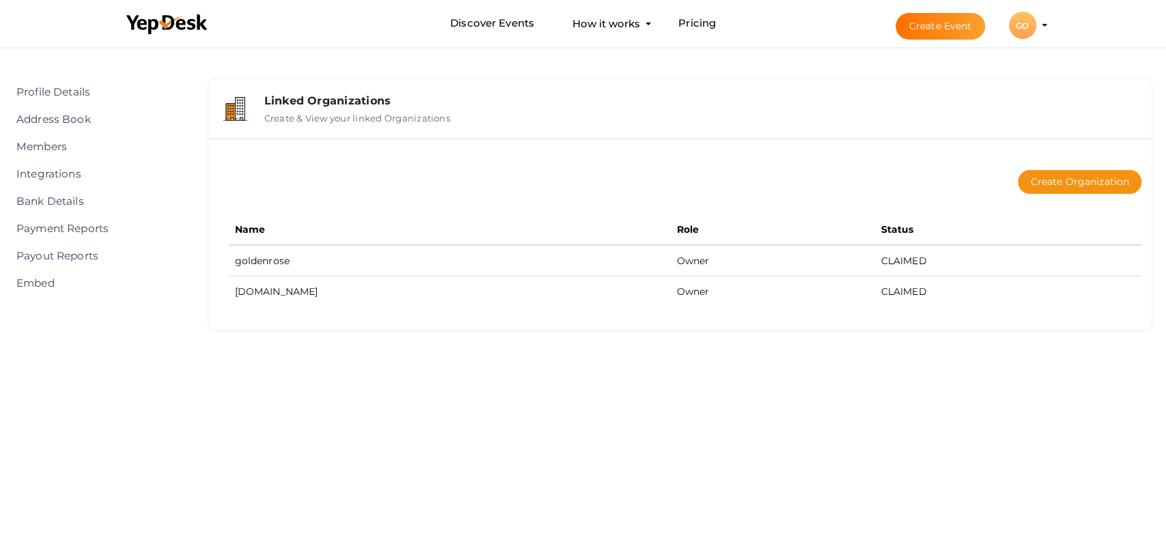
click at [1037, 29] on button "GO GO goldenrose koriajoyejoy@gmail.com Organization Profile My Events Admin Sw…" at bounding box center [1023, 25] width 36 height 29
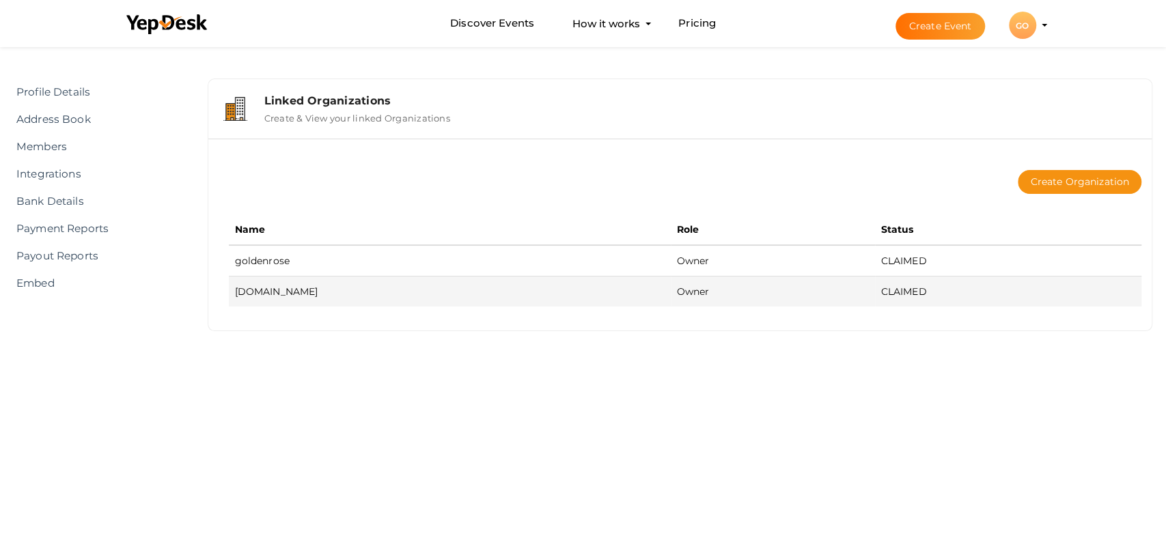
click at [311, 295] on td "goldenrose.com.pk" at bounding box center [450, 292] width 442 height 31
click at [700, 282] on td "Owner" at bounding box center [773, 292] width 204 height 31
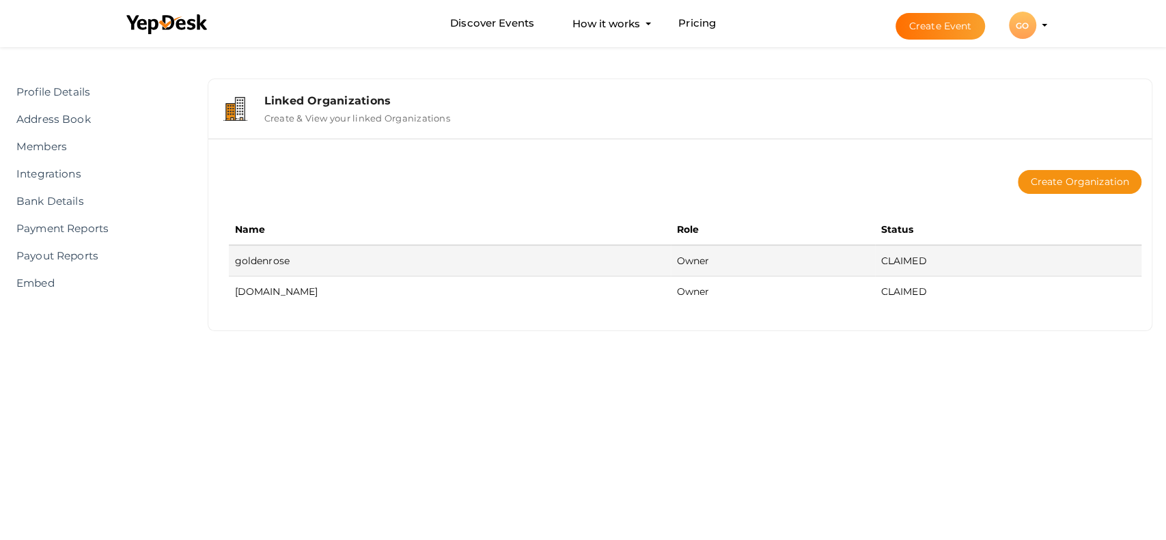
click at [486, 269] on td "goldenrose" at bounding box center [450, 260] width 442 height 31
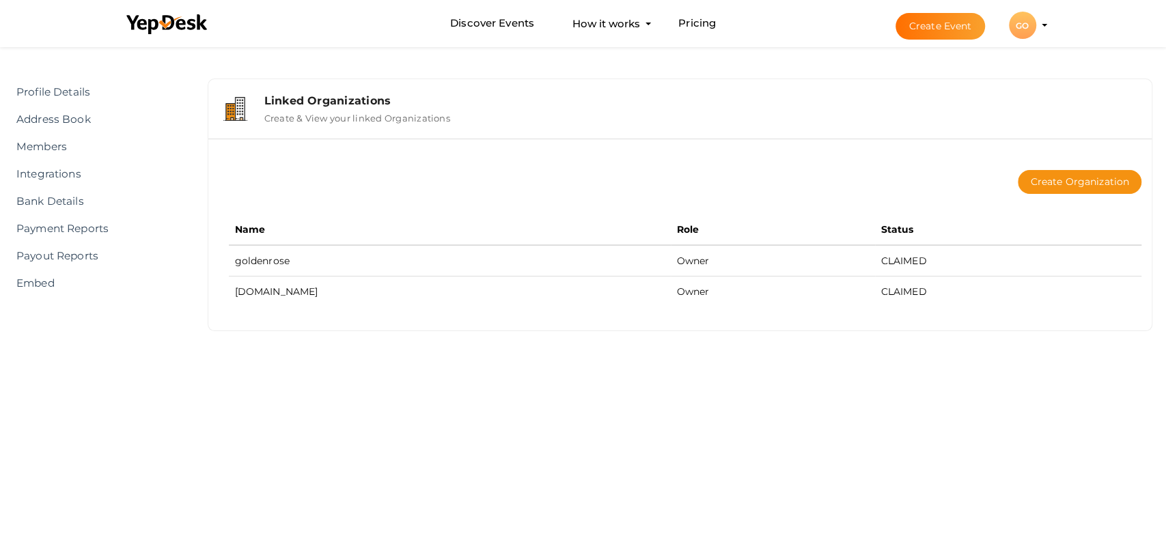
drag, startPoint x: 486, startPoint y: 269, endPoint x: 298, endPoint y: 314, distance: 194.1
click at [298, 314] on div "Create Organization Name Role Status goldenrose Owner CLAIMED goldenrose.com.pk…" at bounding box center [680, 235] width 944 height 192
click at [93, 225] on link "Payment Reports" at bounding box center [97, 228] width 174 height 27
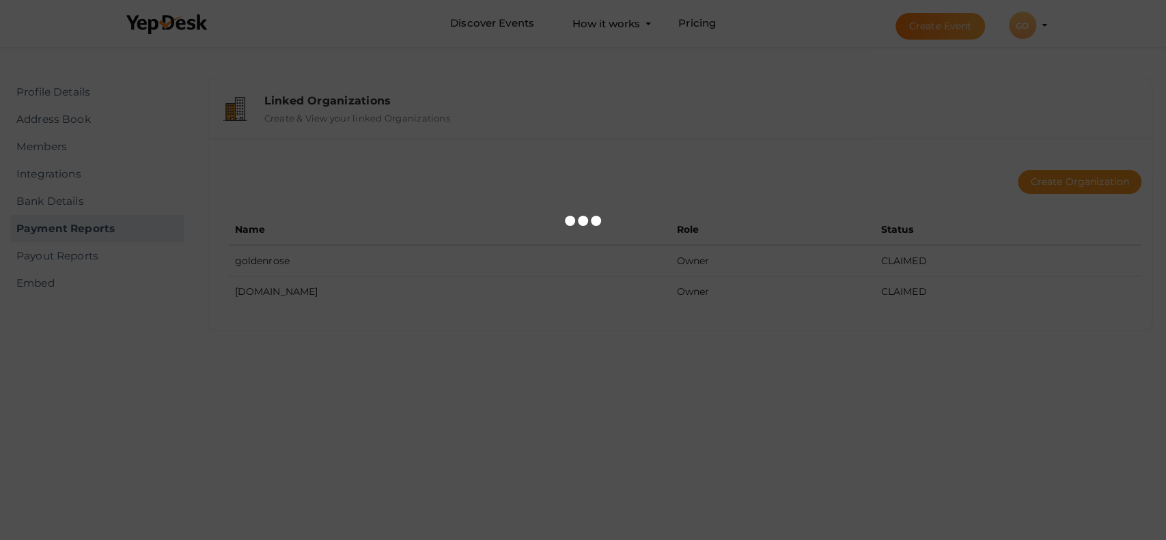
click at [80, 183] on div at bounding box center [583, 270] width 1166 height 540
click at [435, 92] on div at bounding box center [583, 270] width 1166 height 540
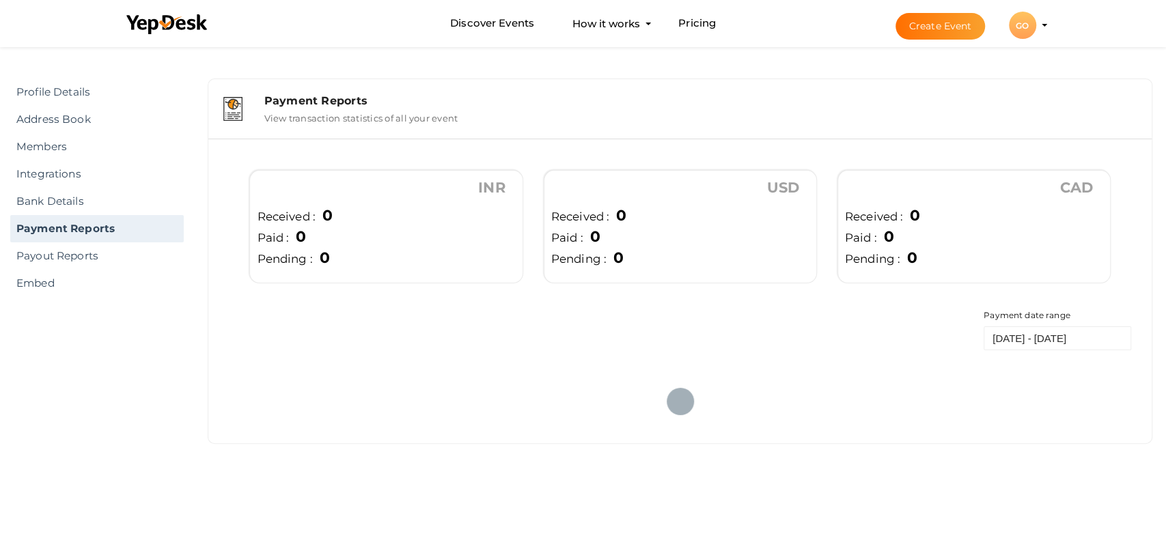
click at [933, 2] on li "Create Event GO GO goldenrose koriajoyejoy@gmail.com Organization Profile My Ev…" at bounding box center [959, 25] width 182 height 49
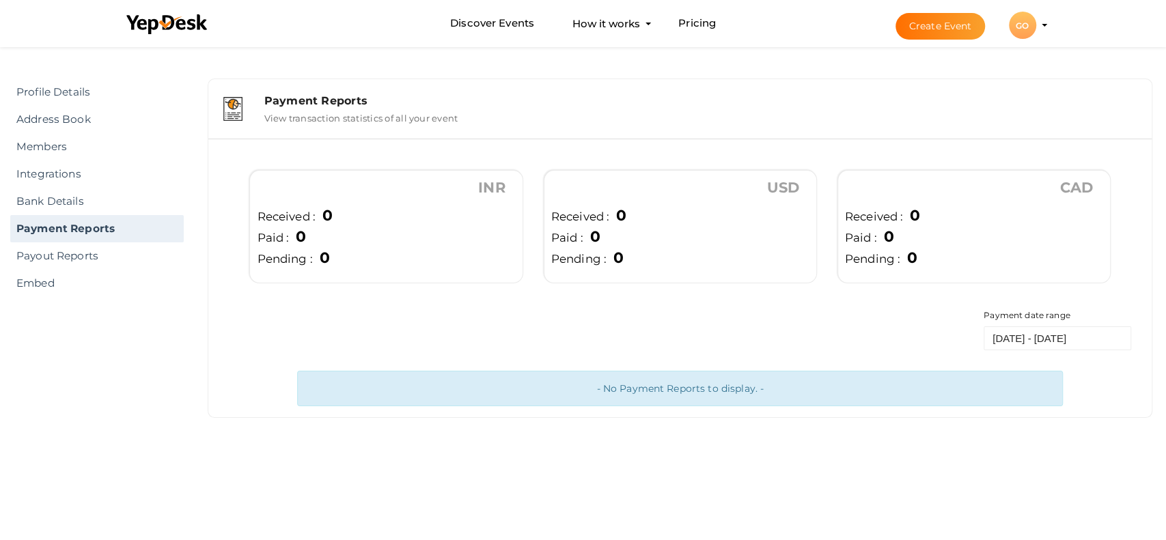
click at [1038, 25] on button "GO GO goldenrose koriajoyejoy@gmail.com Organization Profile My Events Admin Sw…" at bounding box center [1023, 25] width 36 height 29
click at [1028, 25] on div "GO" at bounding box center [1022, 25] width 27 height 27
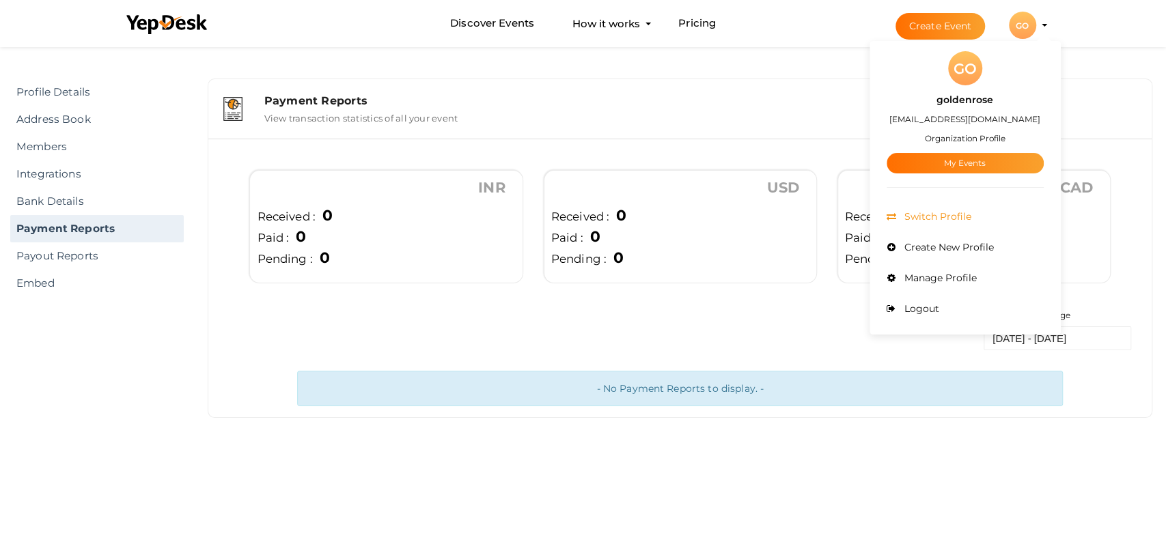
click at [940, 213] on span "Switch Profile" at bounding box center [936, 216] width 70 height 12
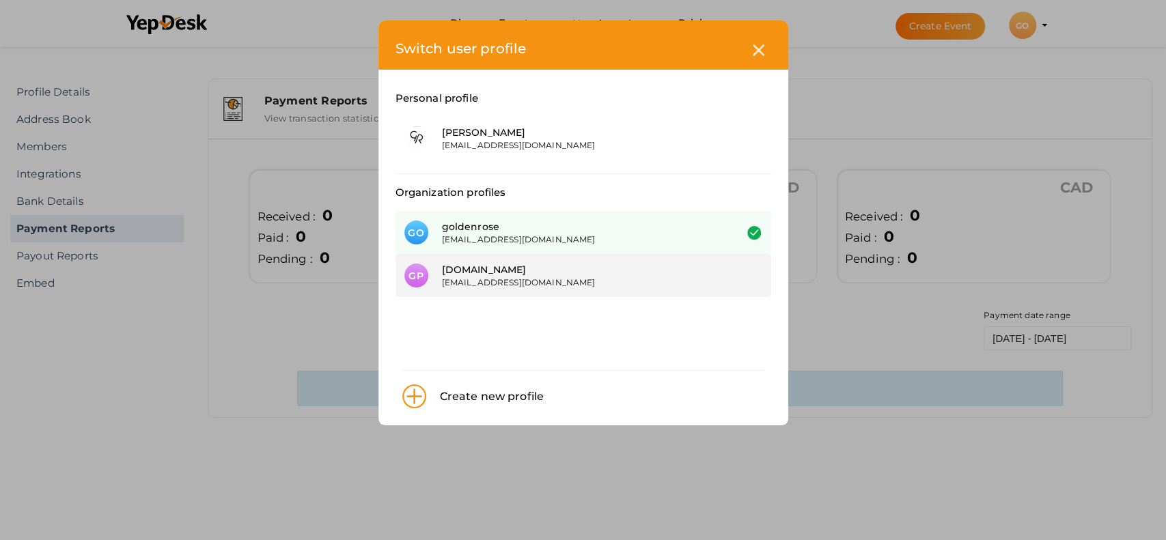
click at [600, 279] on div "[EMAIL_ADDRESS][DOMAIN_NAME]" at bounding box center [578, 283] width 273 height 12
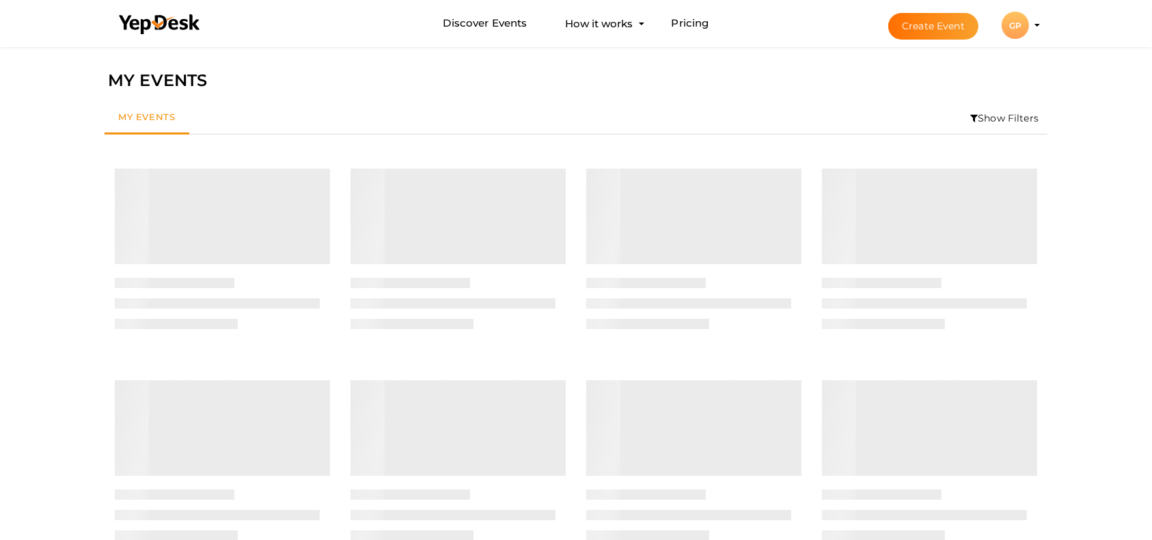
click at [1015, 23] on div "GP" at bounding box center [1015, 25] width 27 height 27
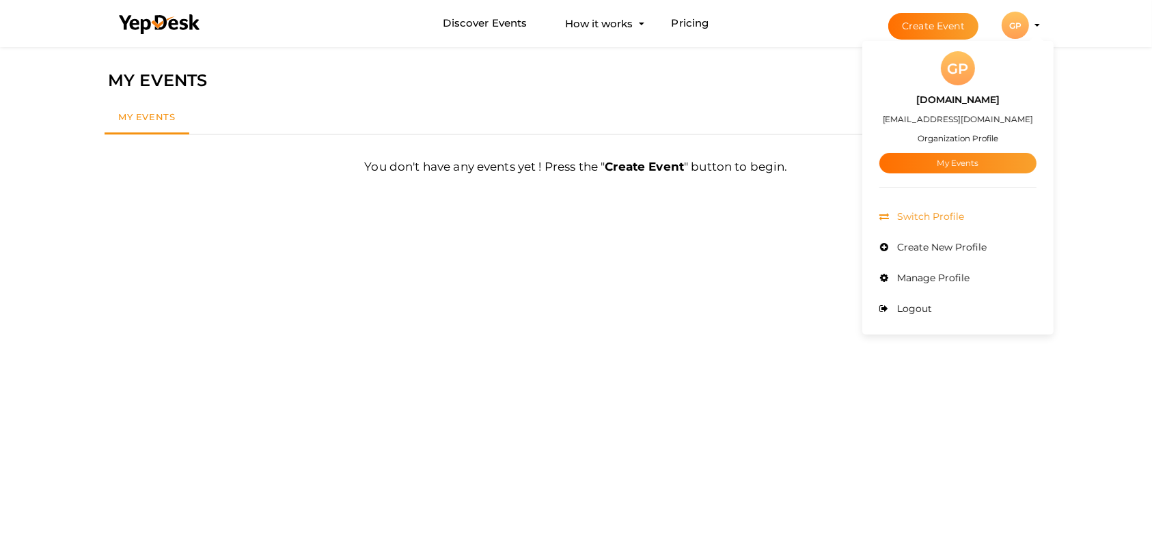
click at [952, 212] on span "Switch Profile" at bounding box center [929, 216] width 70 height 12
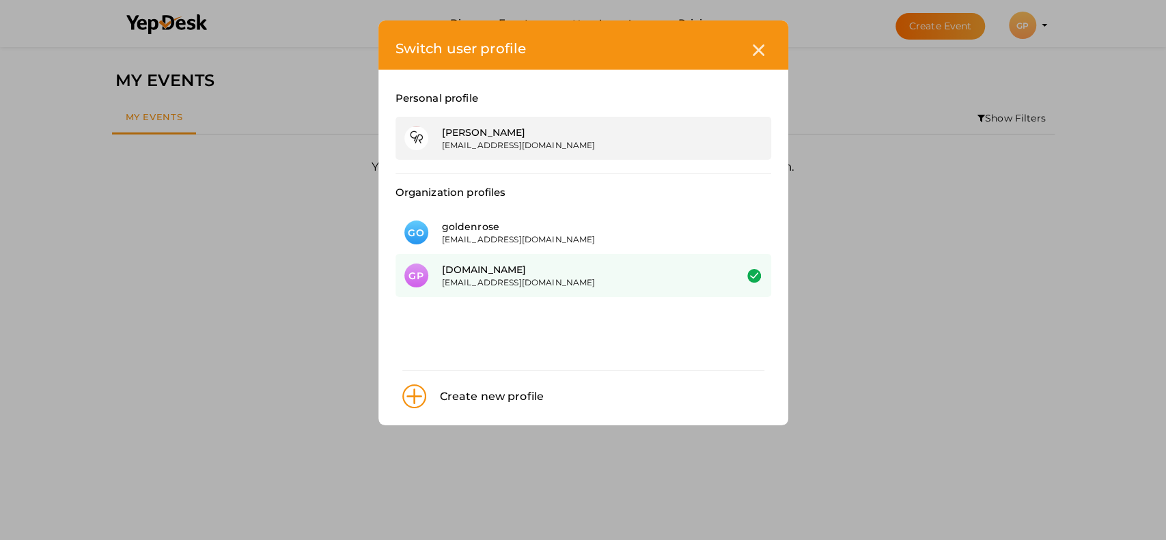
click at [625, 139] on div "koriajoyejoy@gmail.com" at bounding box center [578, 145] width 273 height 12
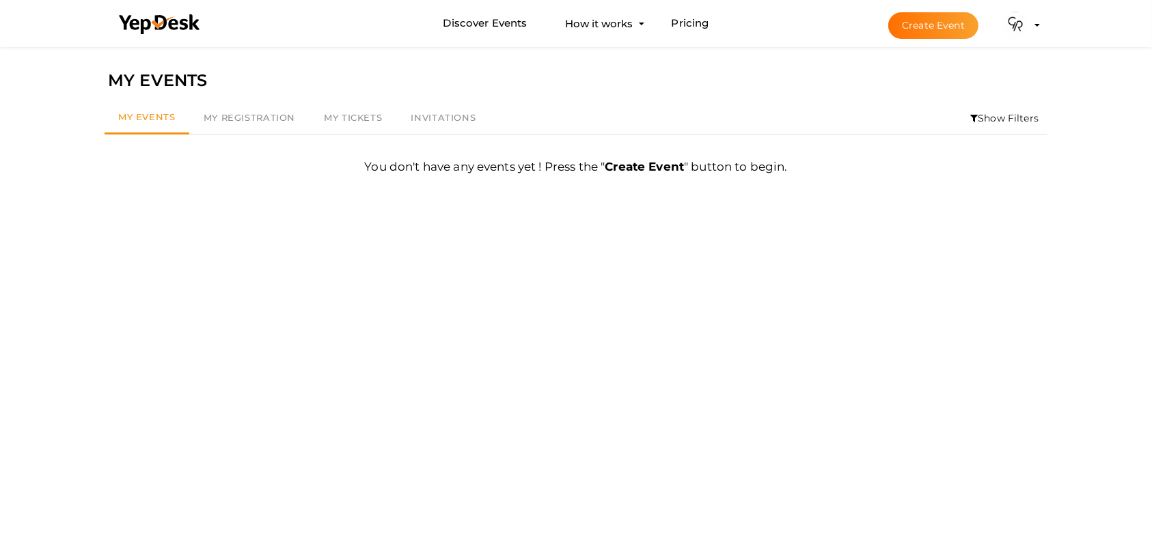
click at [1028, 23] on img at bounding box center [1015, 25] width 27 height 27
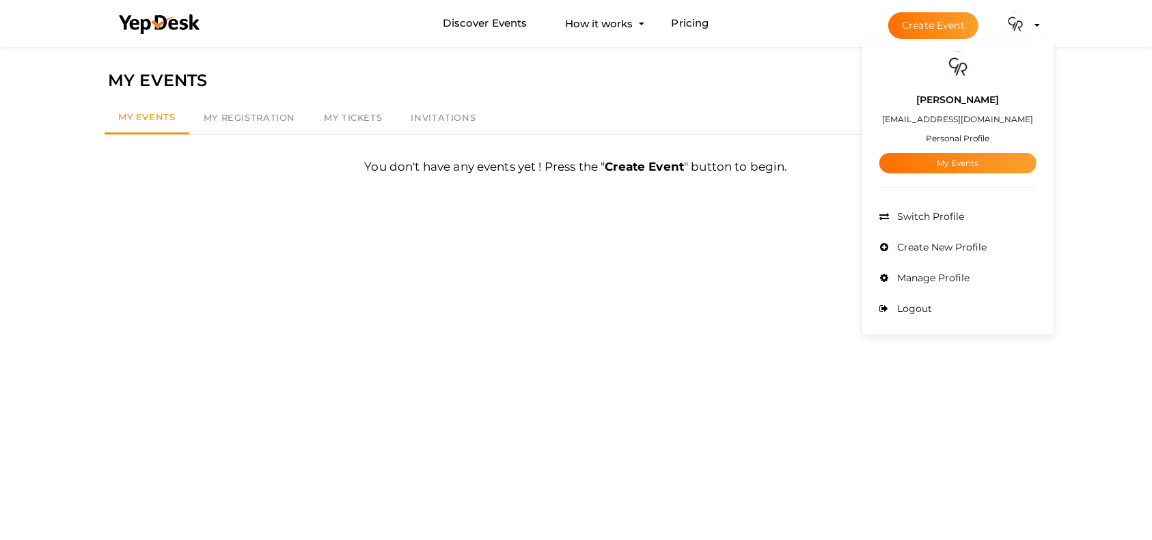
click at [960, 117] on label "[EMAIL_ADDRESS][DOMAIN_NAME]" at bounding box center [958, 119] width 151 height 16
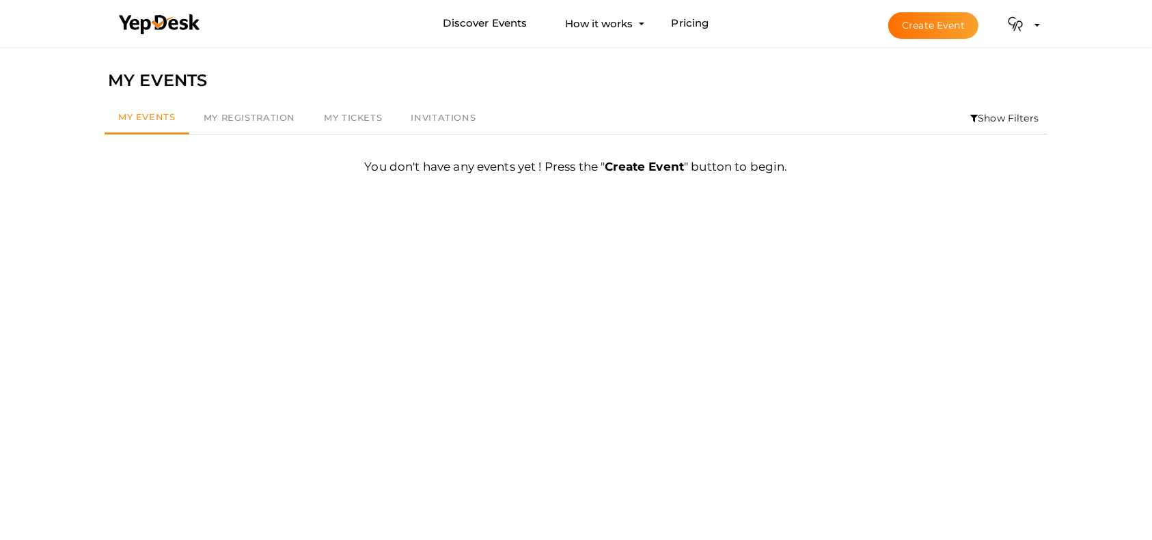
click at [1027, 40] on li "Create Event [PERSON_NAME] [EMAIL_ADDRESS][DOMAIN_NAME] Personal Profile My Eve…" at bounding box center [952, 25] width 182 height 49
click at [1027, 27] on img at bounding box center [1015, 25] width 27 height 27
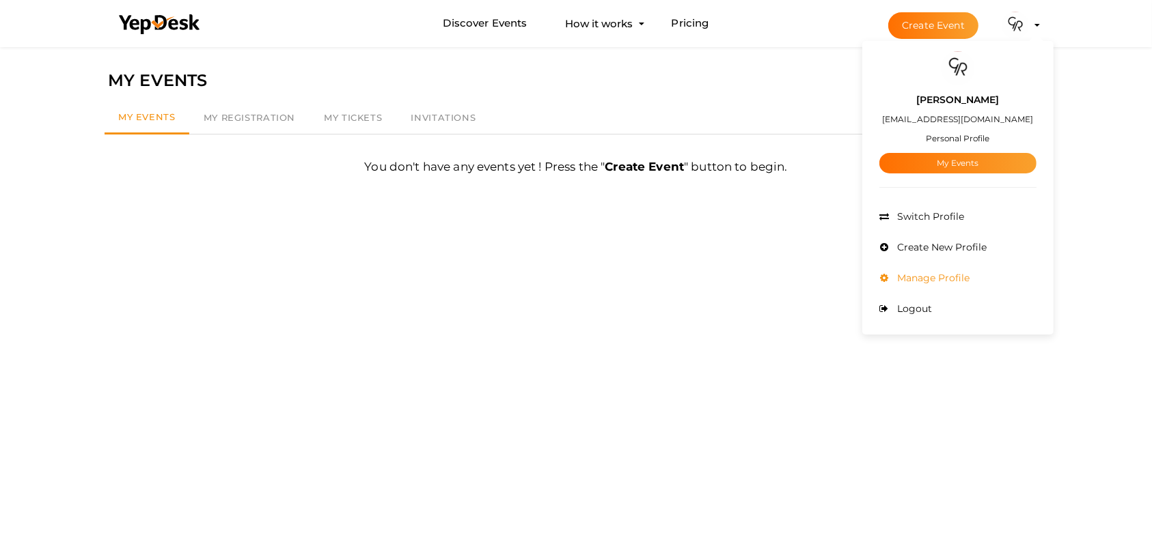
click at [944, 283] on span "Manage Profile" at bounding box center [932, 278] width 76 height 12
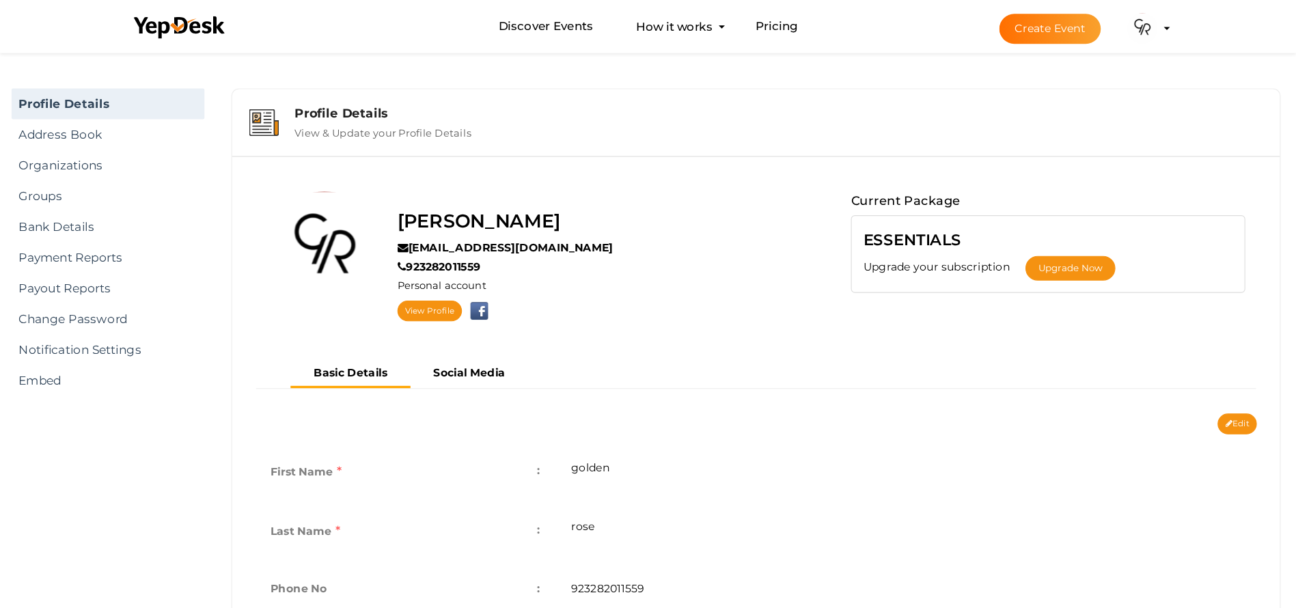
scroll to position [44, 0]
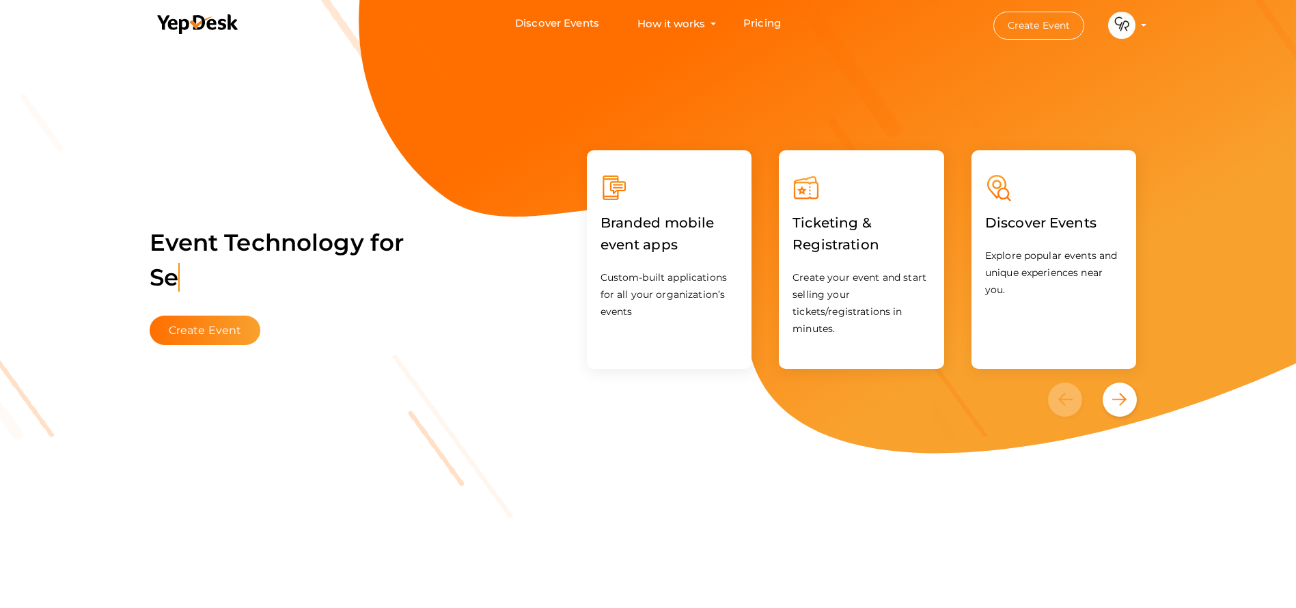
click at [1119, 25] on img at bounding box center [1121, 25] width 27 height 27
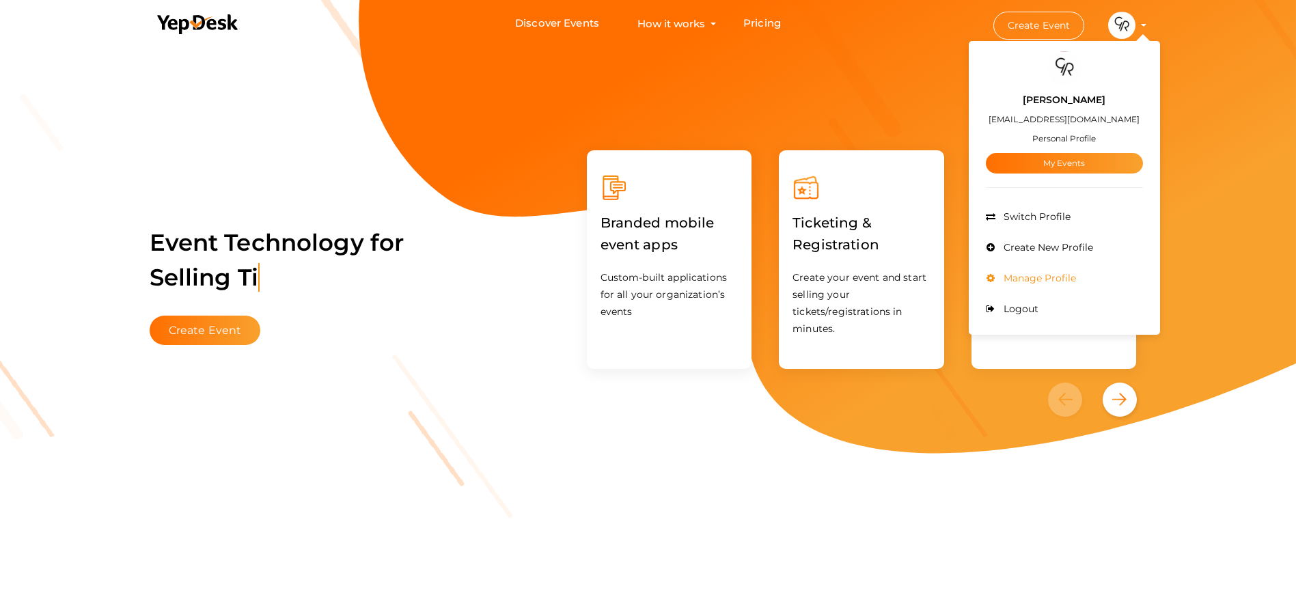
click at [1054, 270] on li "Manage Profile" at bounding box center [1064, 278] width 157 height 31
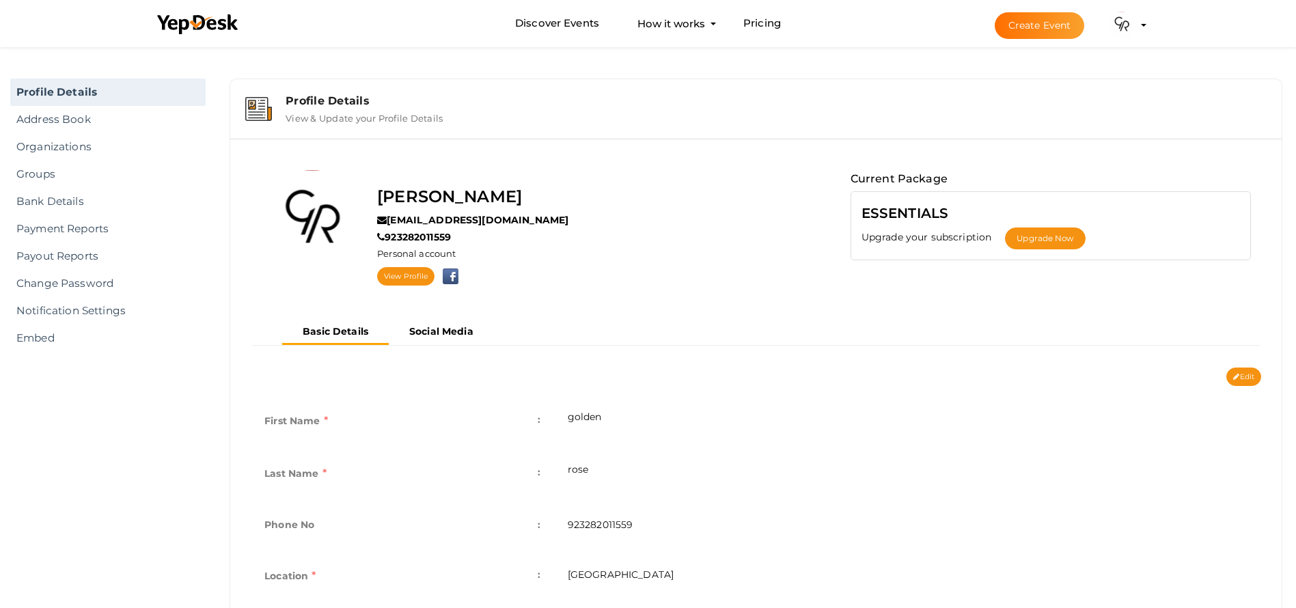
click at [627, 422] on td "golden" at bounding box center [907, 422] width 707 height 53
click at [625, 423] on td "golden" at bounding box center [907, 422] width 707 height 53
click at [625, 422] on td "golden" at bounding box center [907, 422] width 707 height 53
drag, startPoint x: 617, startPoint y: 419, endPoint x: 570, endPoint y: 415, distance: 47.3
click at [570, 415] on td "golden" at bounding box center [907, 422] width 707 height 53
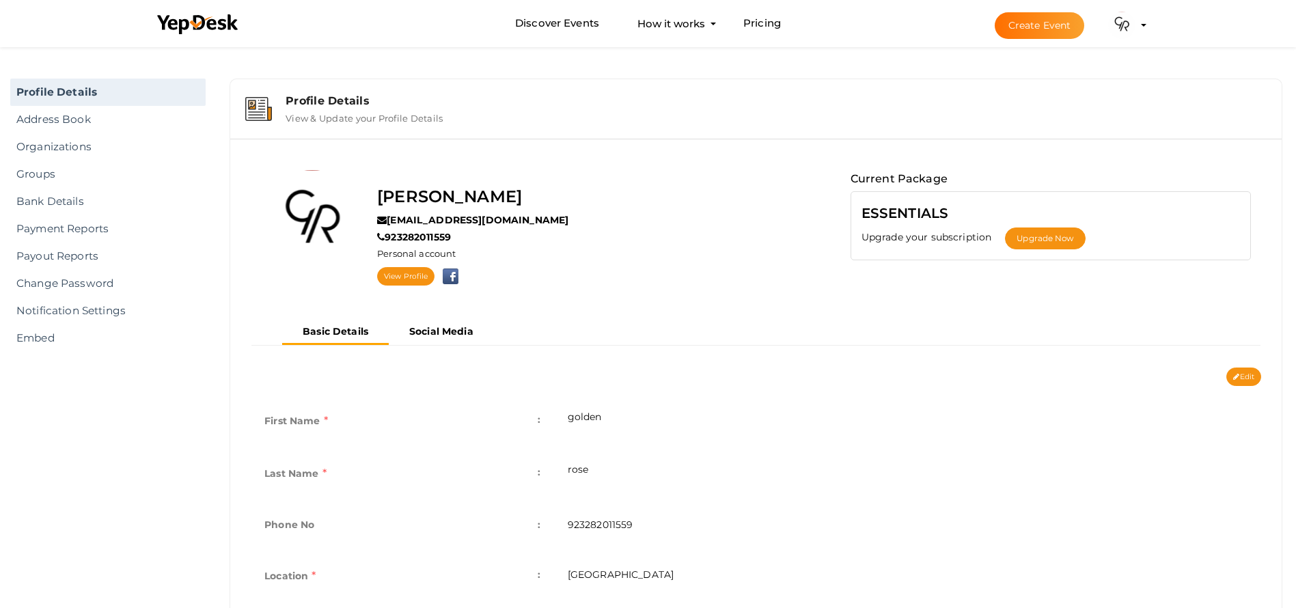
copy td "golden"
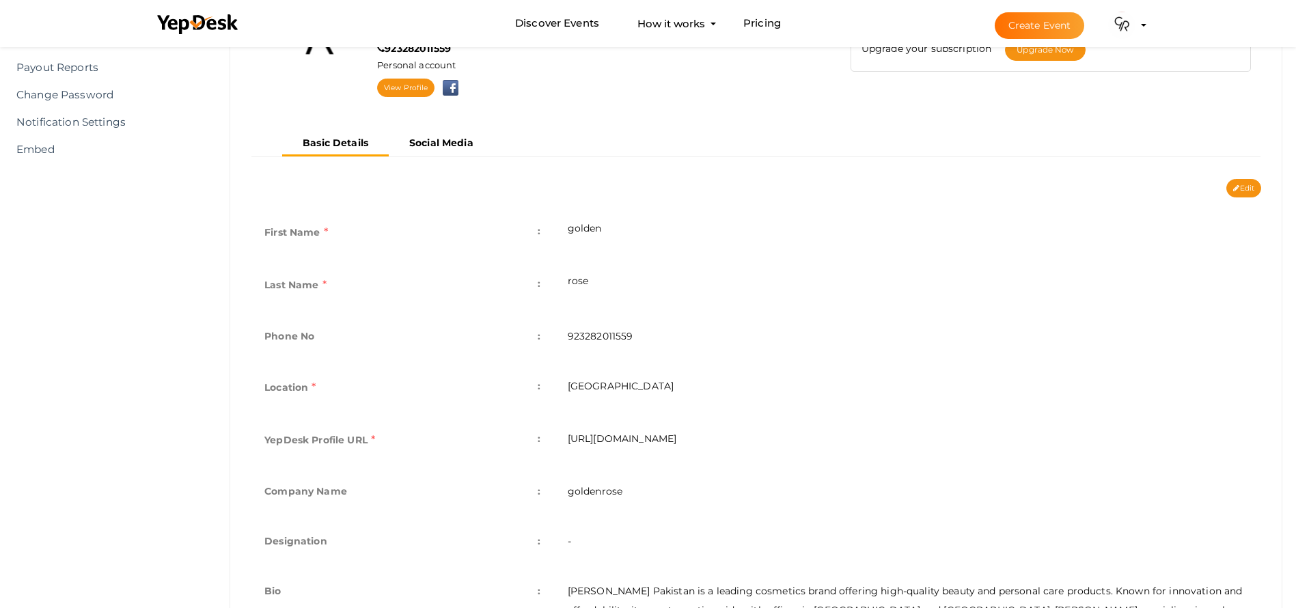
scroll to position [205, 0]
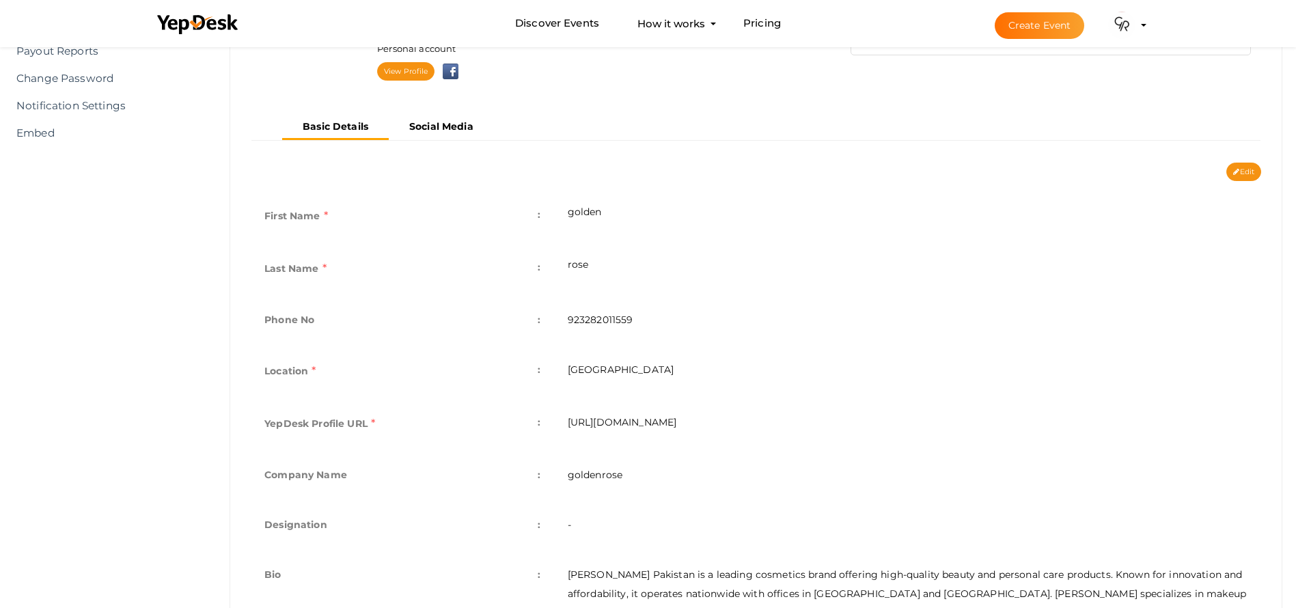
drag, startPoint x: 732, startPoint y: 426, endPoint x: 868, endPoint y: 437, distance: 136.4
click at [868, 437] on td "[URL][DOMAIN_NAME]" at bounding box center [907, 425] width 707 height 53
click at [709, 425] on td "[URL][DOMAIN_NAME]" at bounding box center [907, 425] width 707 height 53
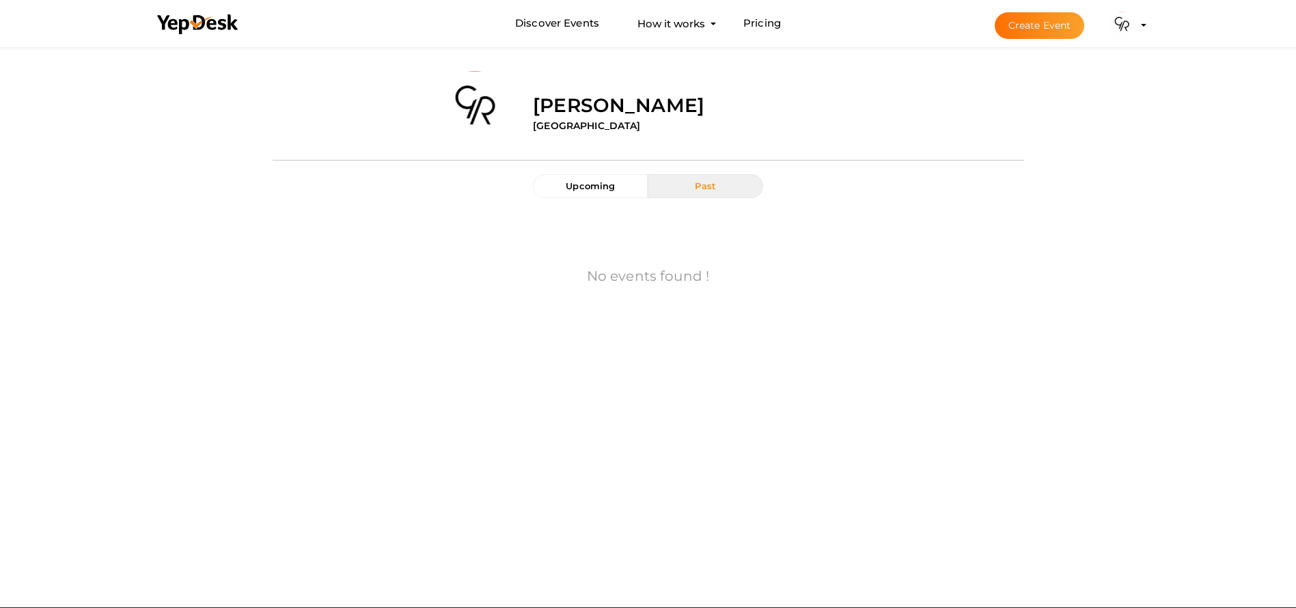
click at [587, 167] on div at bounding box center [649, 160] width 752 height 28
click at [589, 199] on div "Upcoming Past" at bounding box center [648, 193] width 251 height 38
click at [592, 191] on span "Upcoming" at bounding box center [590, 185] width 49 height 11
click at [572, 33] on link "Discover Events" at bounding box center [557, 23] width 84 height 25
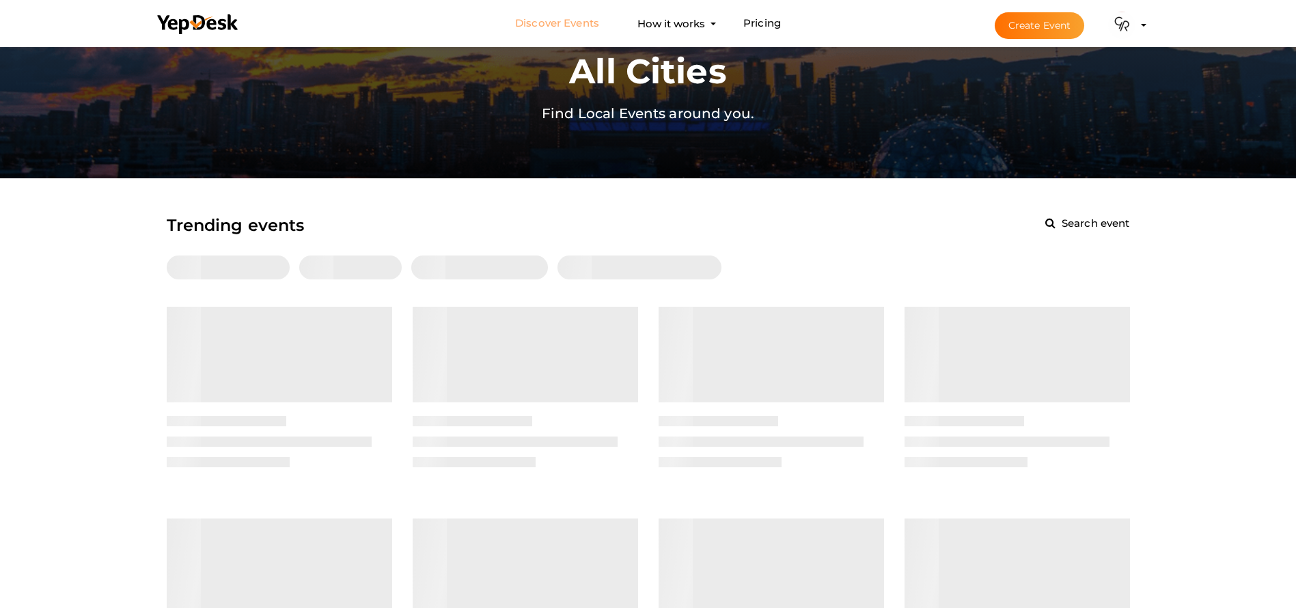
scroll to position [102, 0]
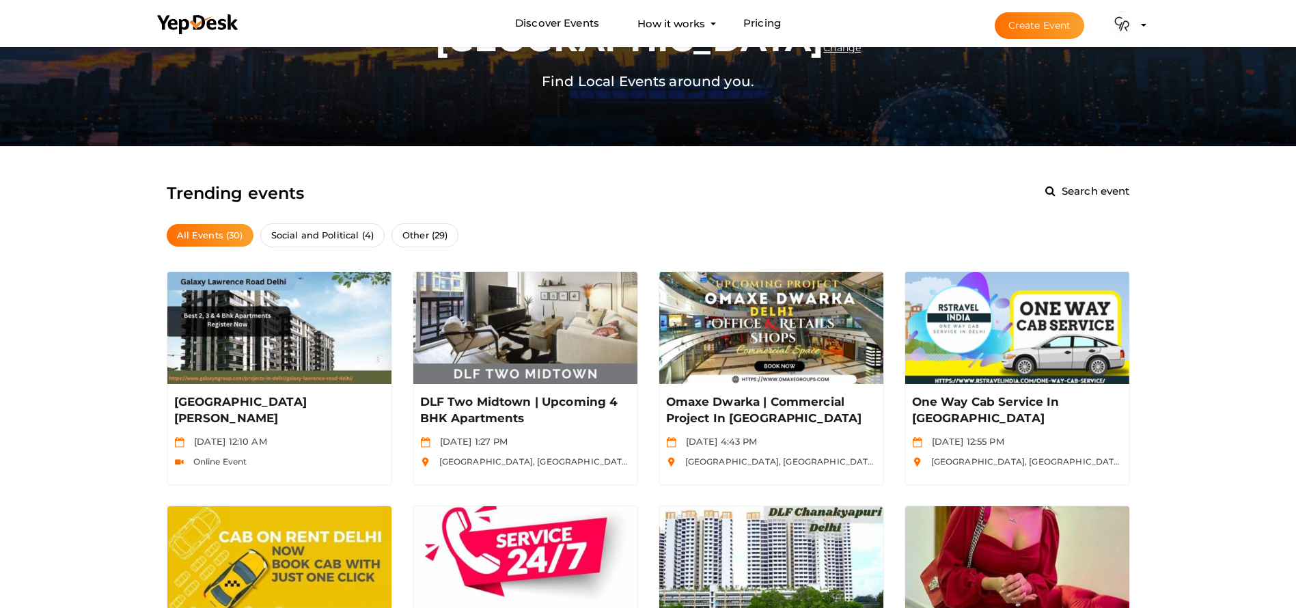
click at [1009, 20] on button "Create Event" at bounding box center [1040, 25] width 90 height 27
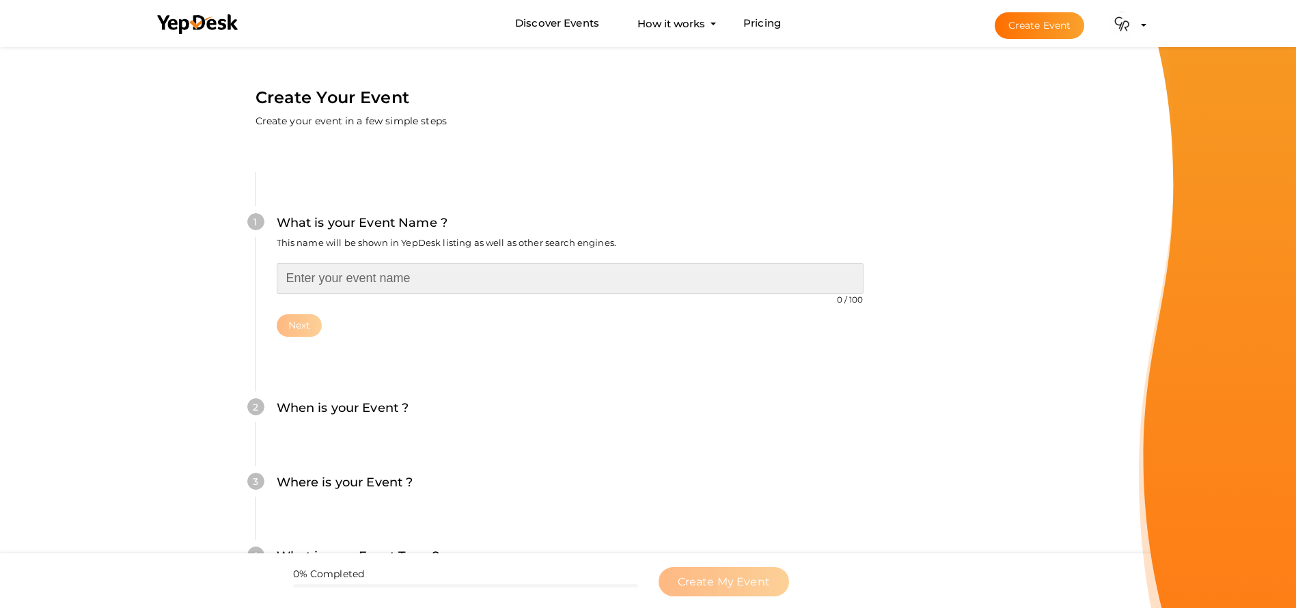
click at [335, 270] on input "text" at bounding box center [570, 278] width 587 height 31
type input "f"
type input "goldenrose"
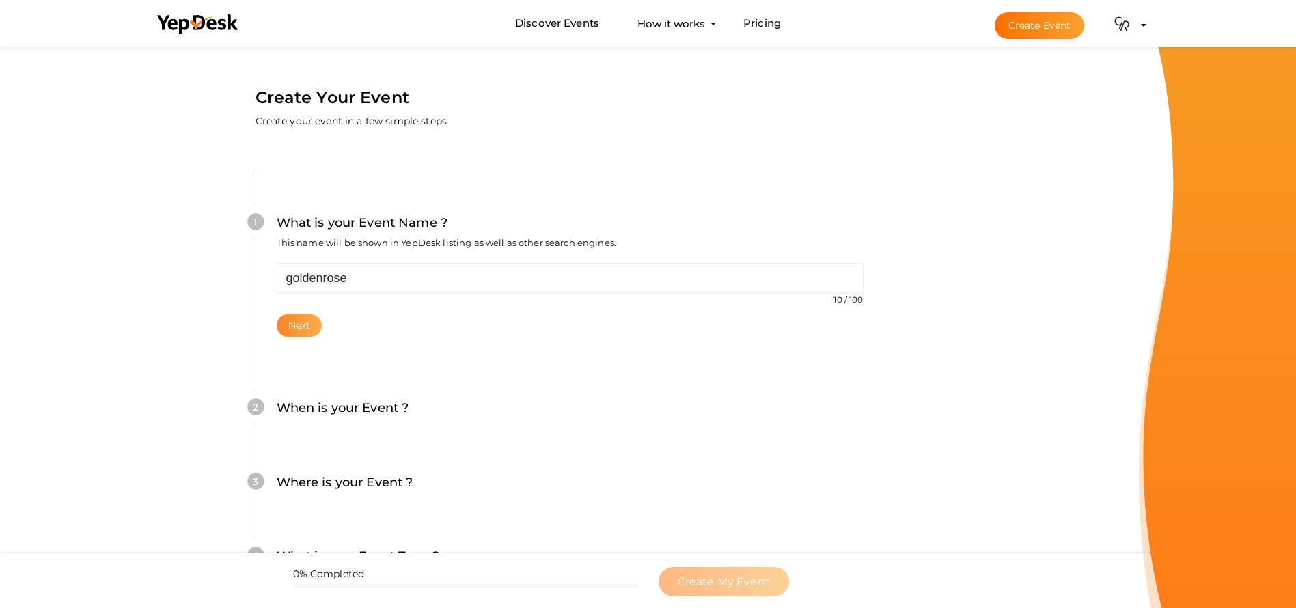
click at [298, 329] on button "Next" at bounding box center [300, 325] width 46 height 23
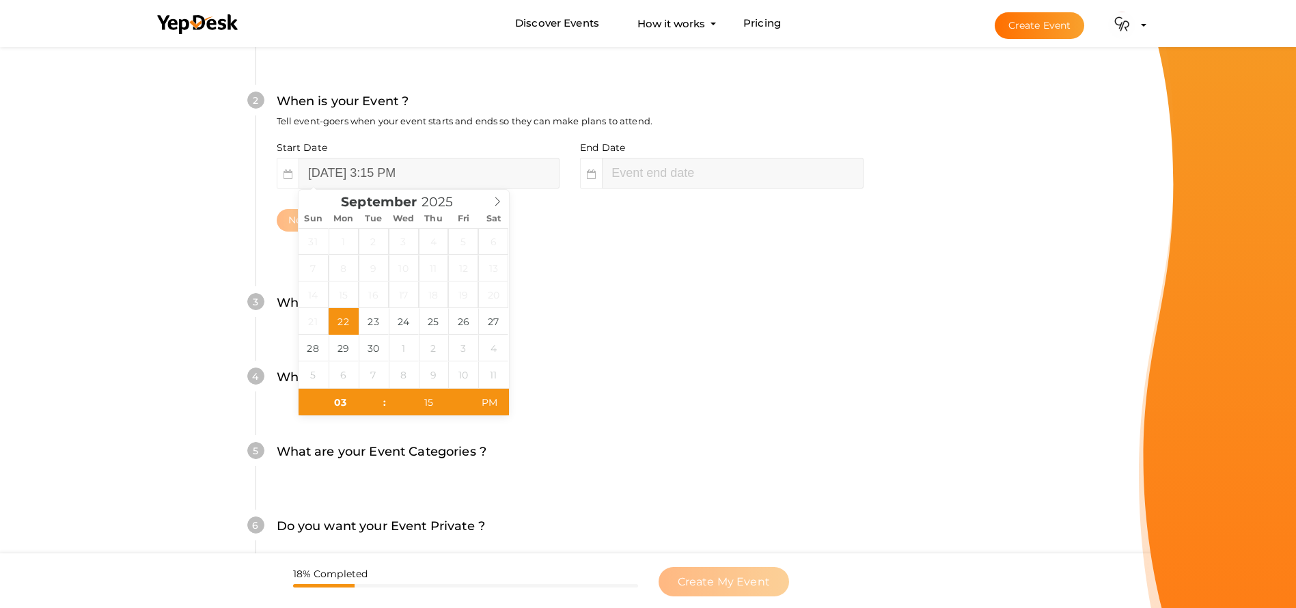
scroll to position [331, 0]
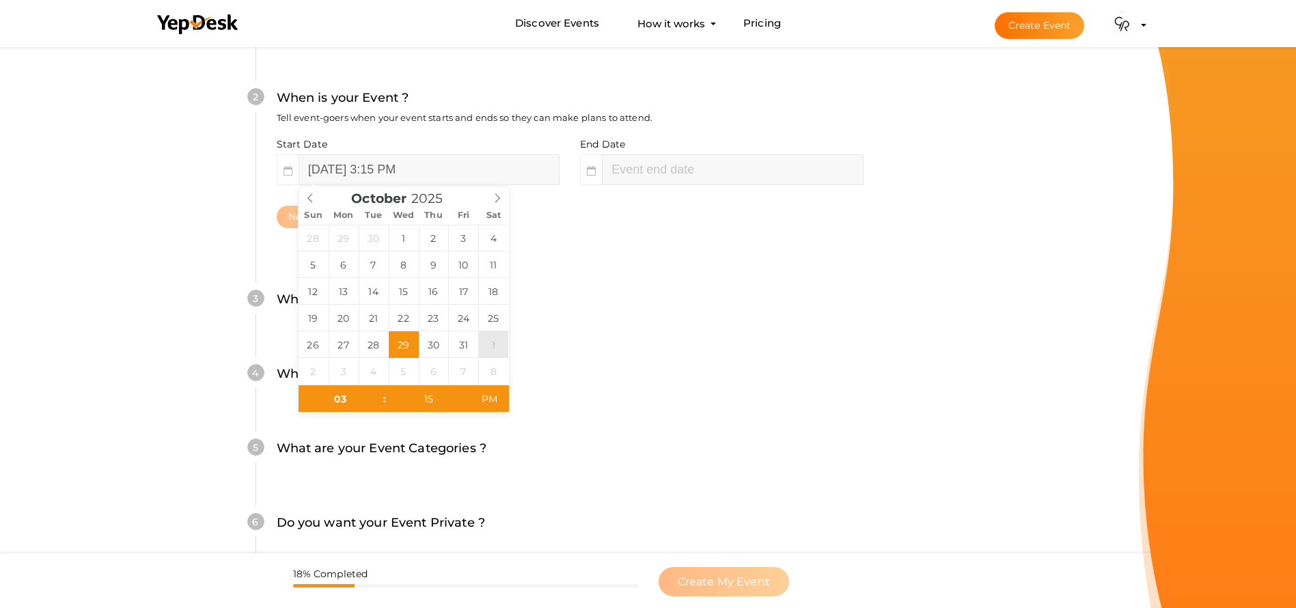
type input "November 1, 2025 3:15 PM"
type input "November 1, 2025 5:15 PM"
click at [874, 399] on div "4 What is your Event Type ? Choose the right event type. Registration Ticketing…" at bounding box center [570, 381] width 629 height 74
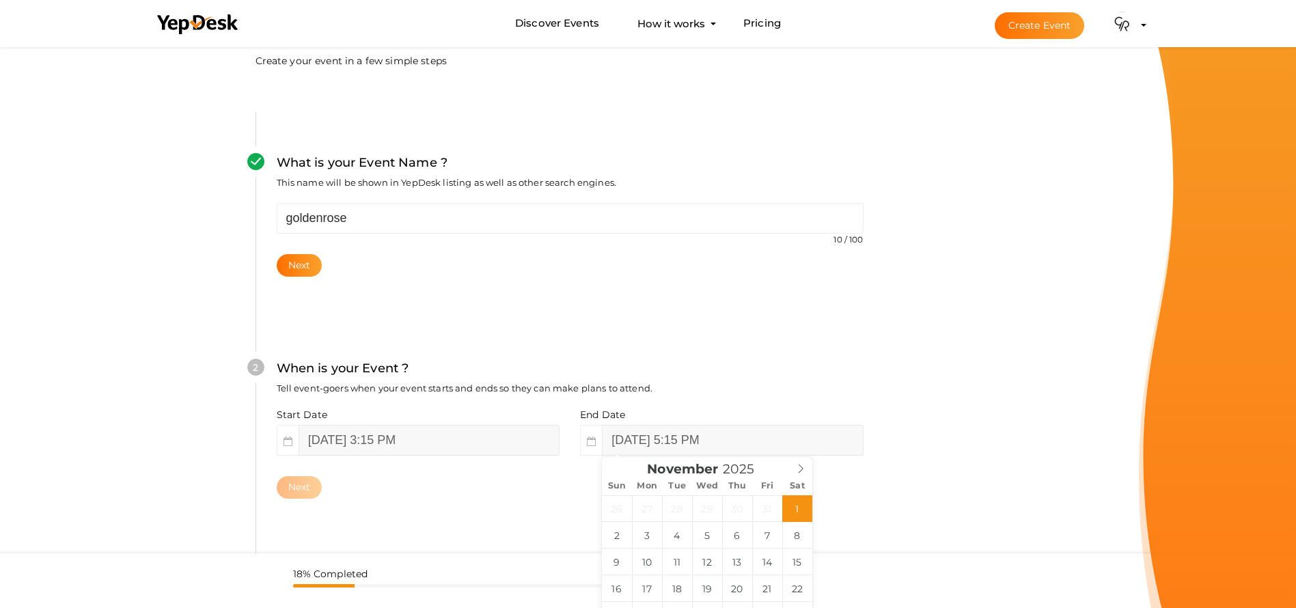
scroll to position [0, 0]
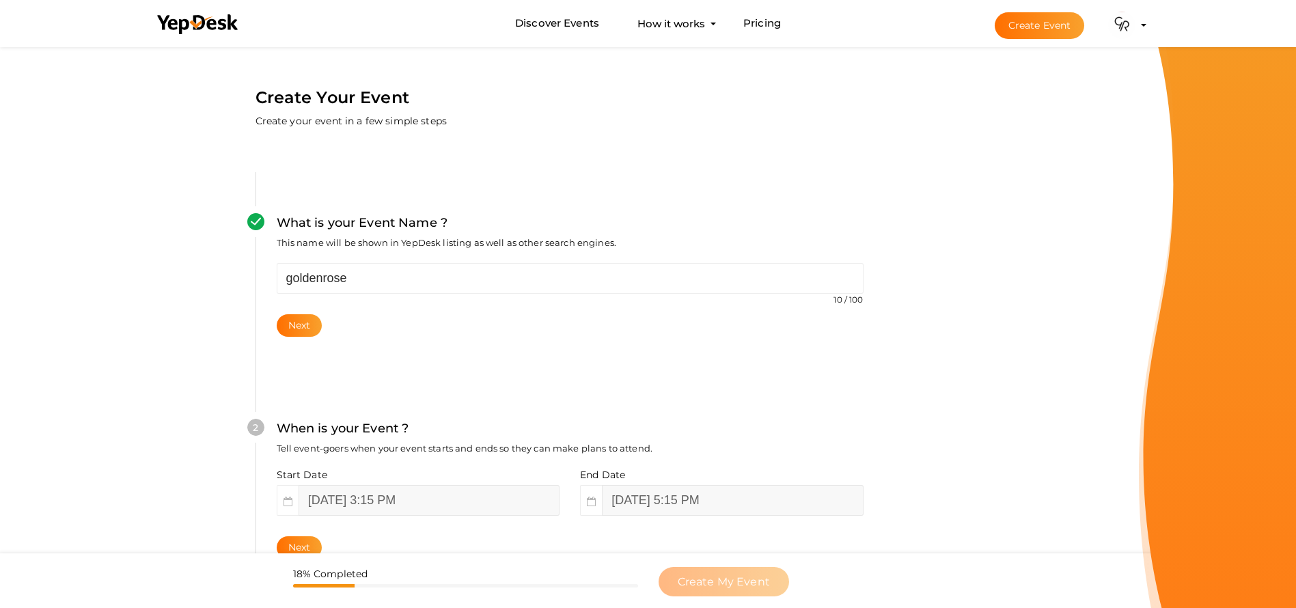
click at [1117, 18] on img at bounding box center [1121, 25] width 27 height 27
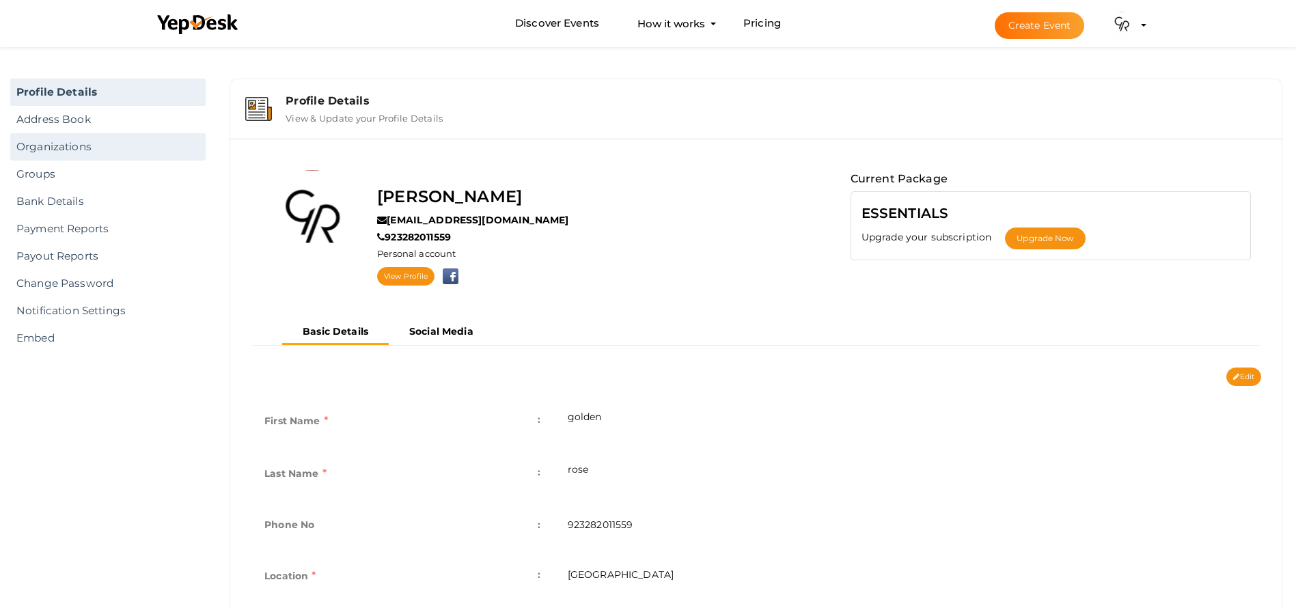
click at [81, 137] on link "Organizations" at bounding box center [107, 146] width 195 height 27
